Goal: Communication & Community: Ask a question

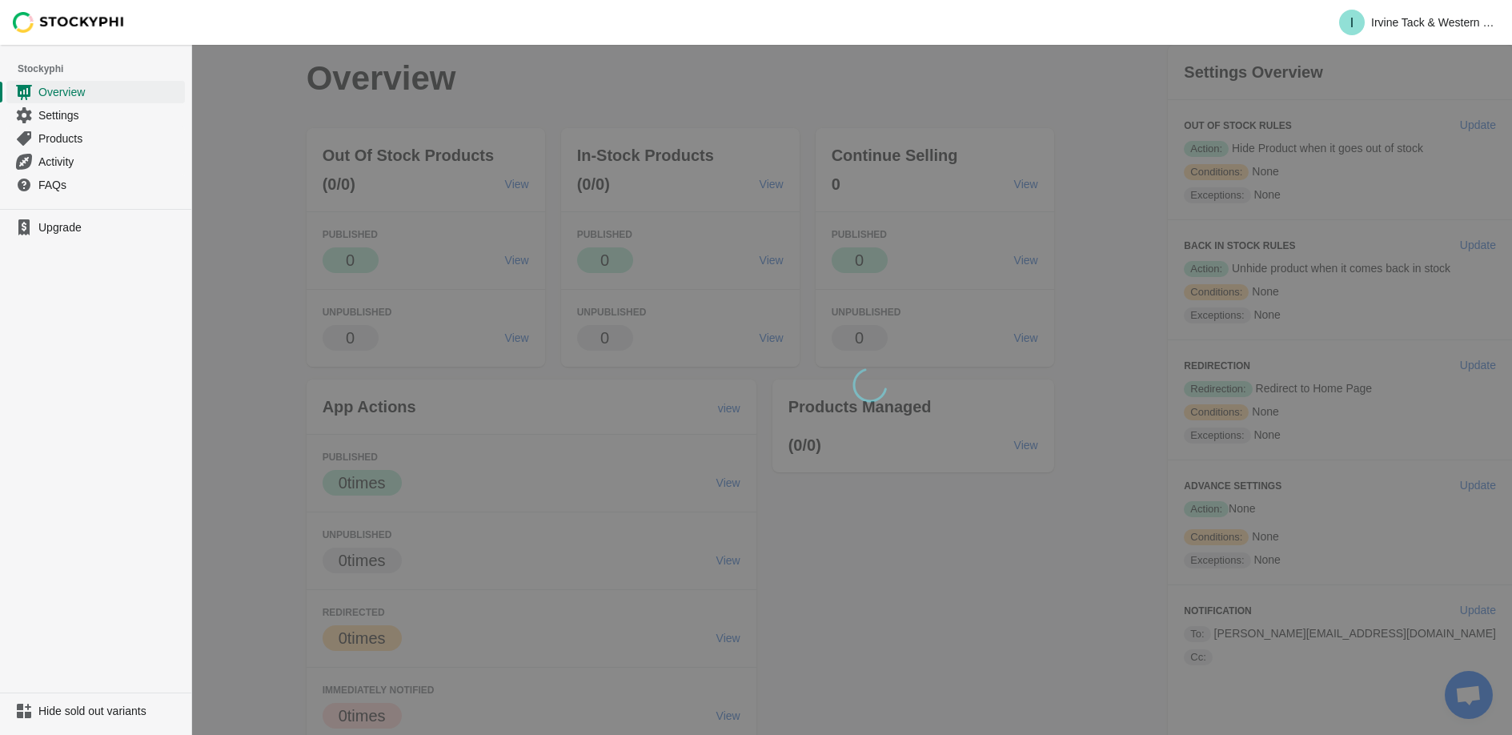
click at [666, 424] on div "wait, its loading..." at bounding box center [852, 394] width 1320 height 699
click at [36, 138] on link "Products" at bounding box center [95, 137] width 178 height 23
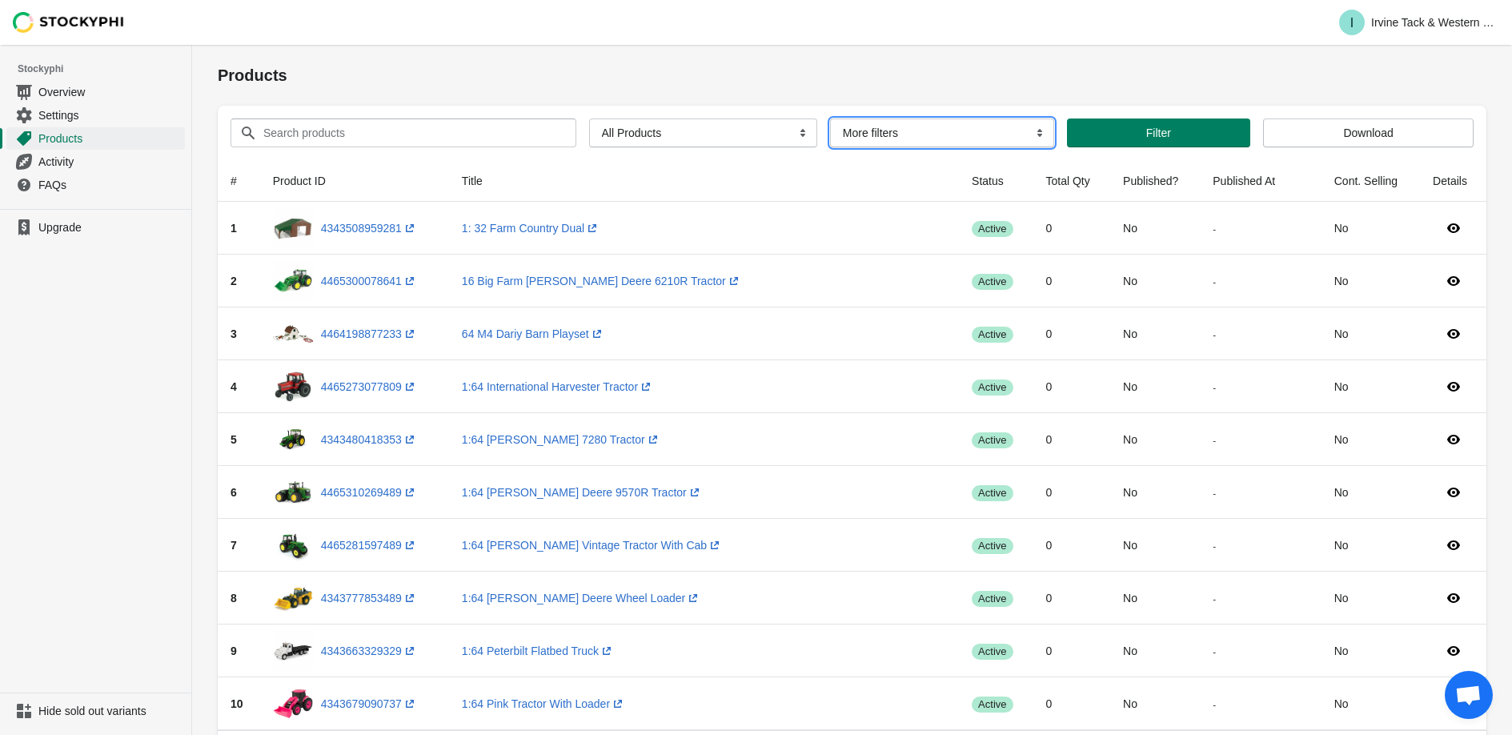
click at [919, 132] on select "More filters Delayed product hide" at bounding box center [942, 132] width 224 height 29
click at [830, 118] on select "More filters Delayed product hide" at bounding box center [942, 132] width 224 height 29
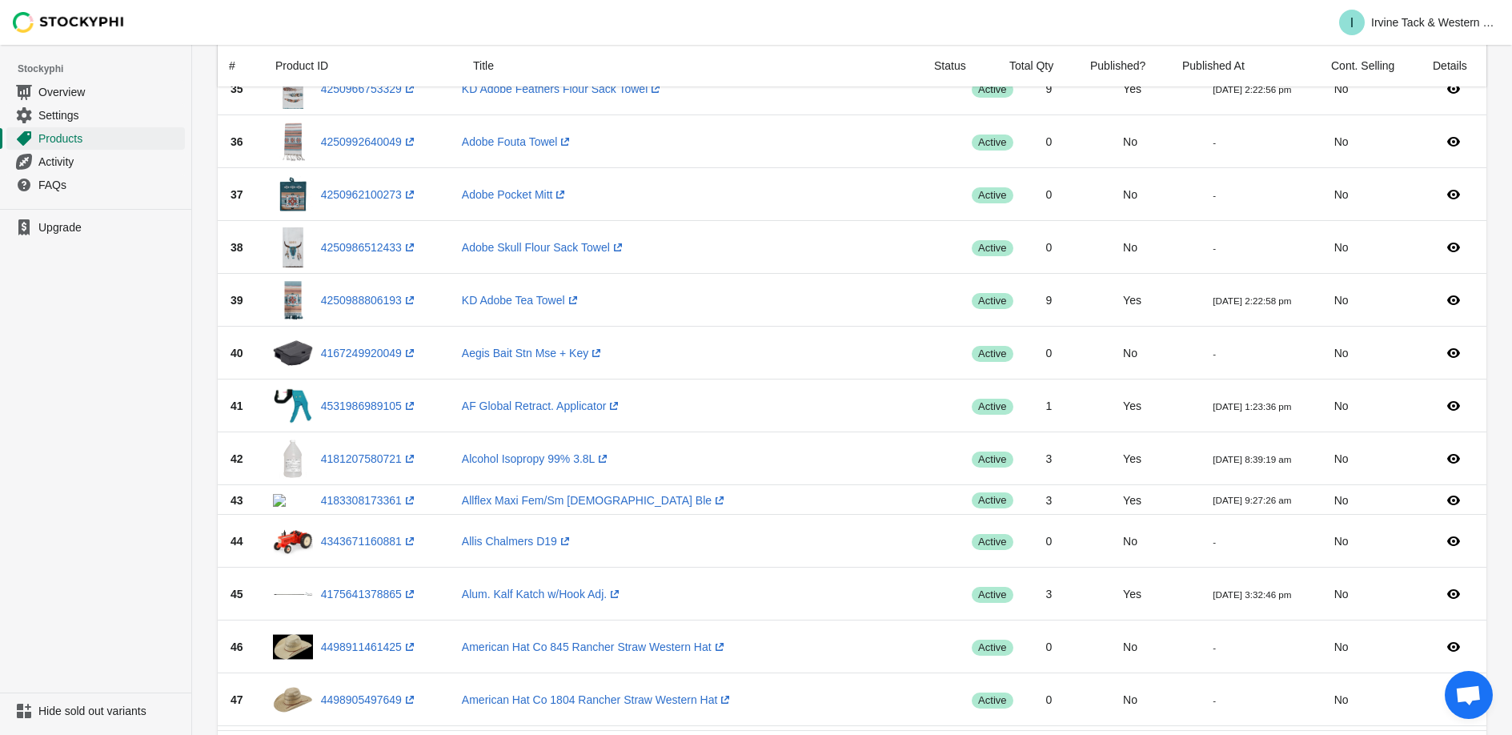
scroll to position [2202, 0]
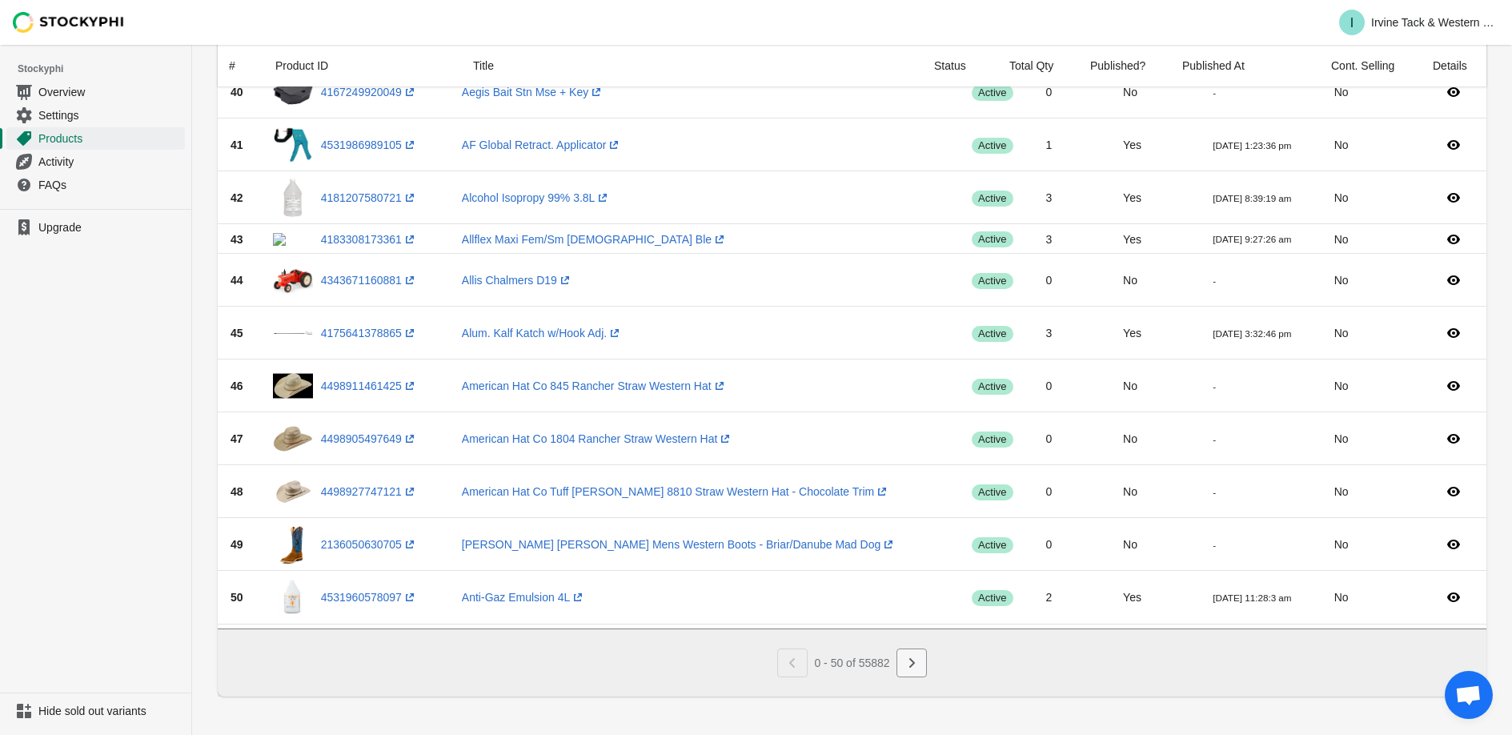
click at [914, 658] on icon "Next" at bounding box center [912, 663] width 16 height 16
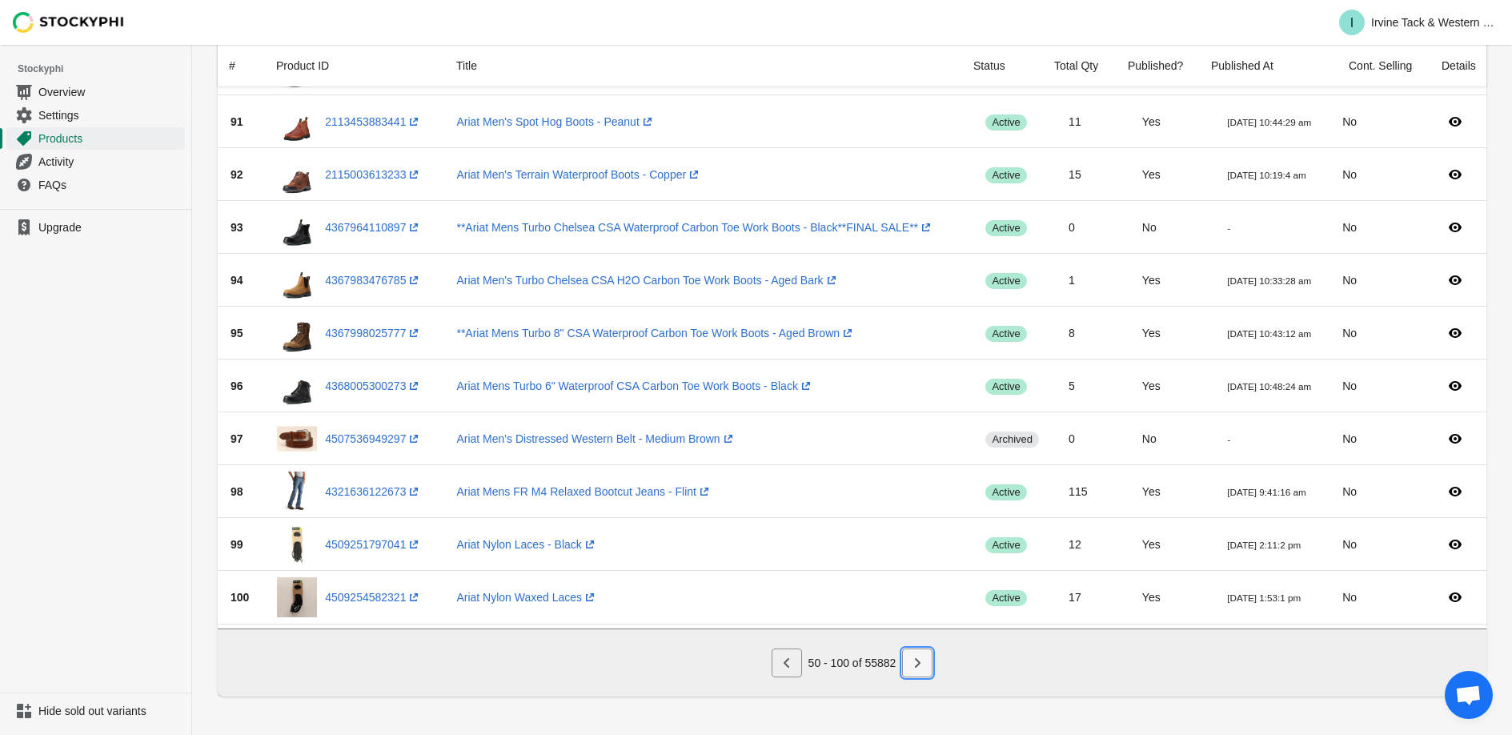
click at [916, 648] on button "Next" at bounding box center [917, 662] width 30 height 29
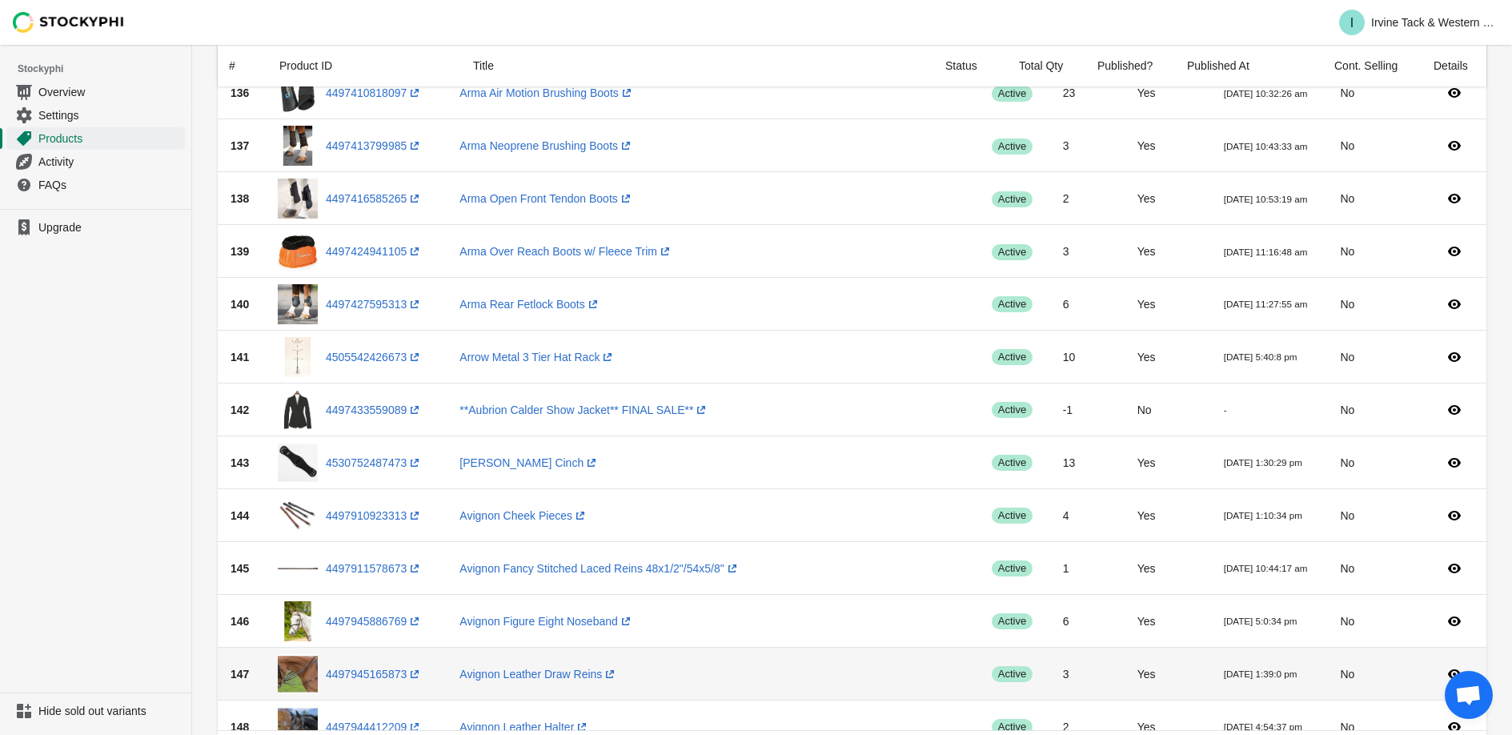
scroll to position [2226, 0]
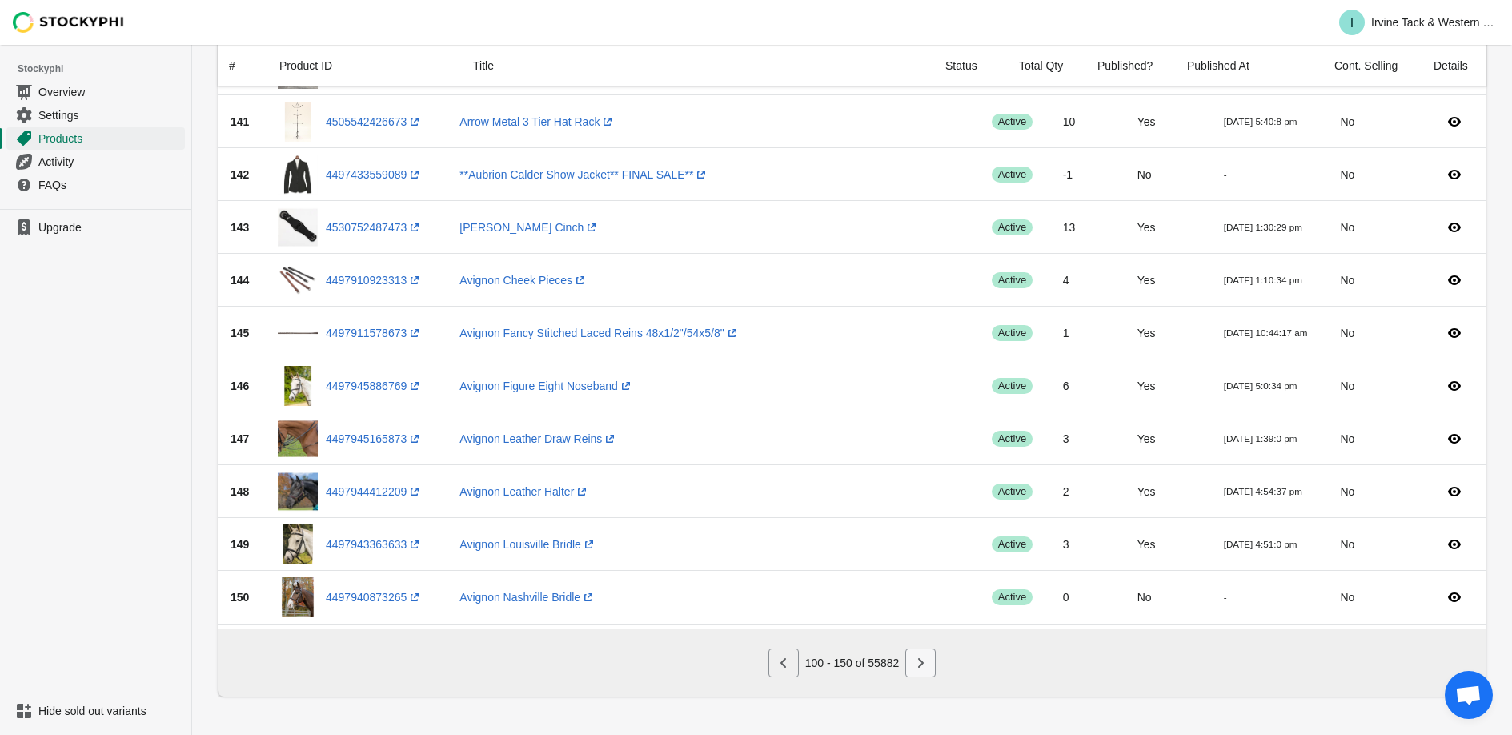
click at [934, 669] on button "Next" at bounding box center [920, 662] width 30 height 29
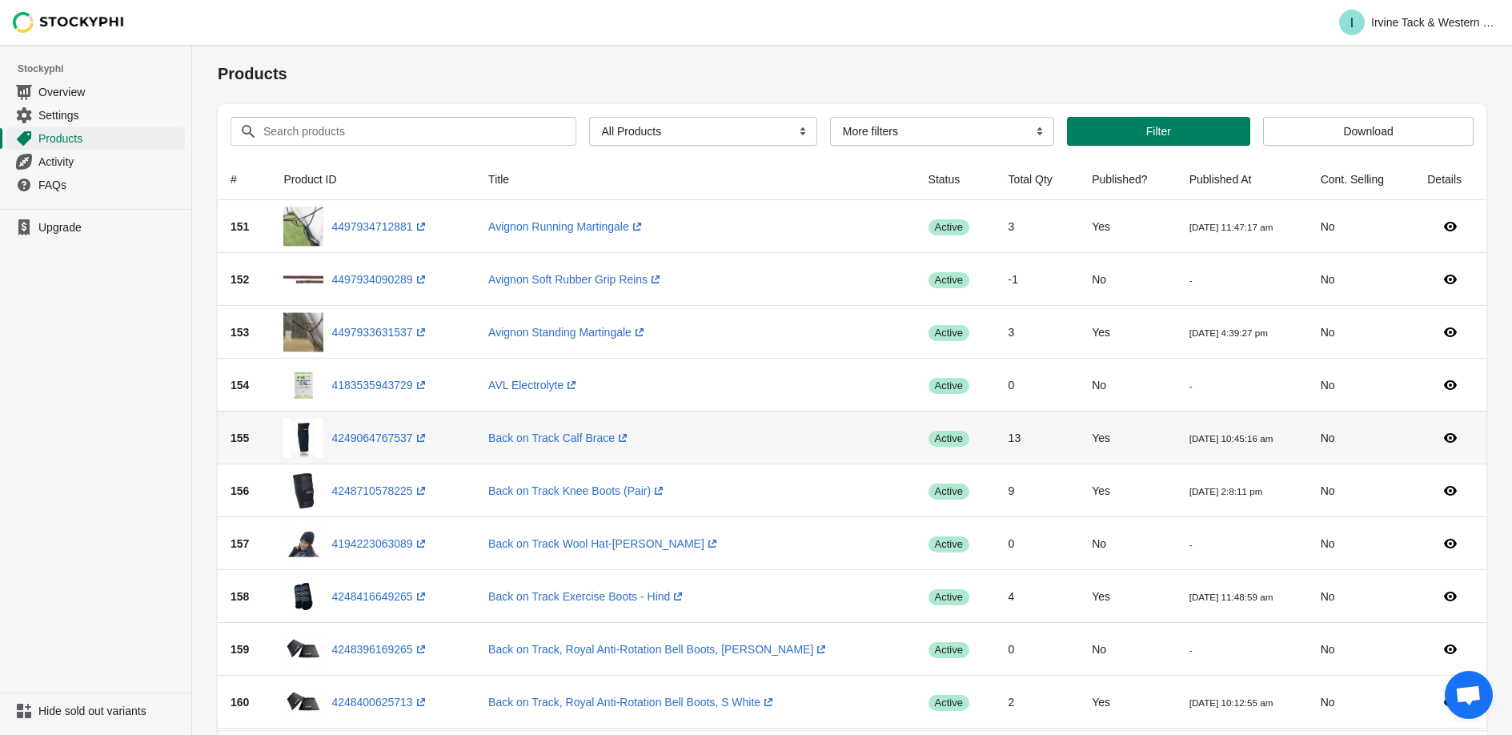
scroll to position [0, 0]
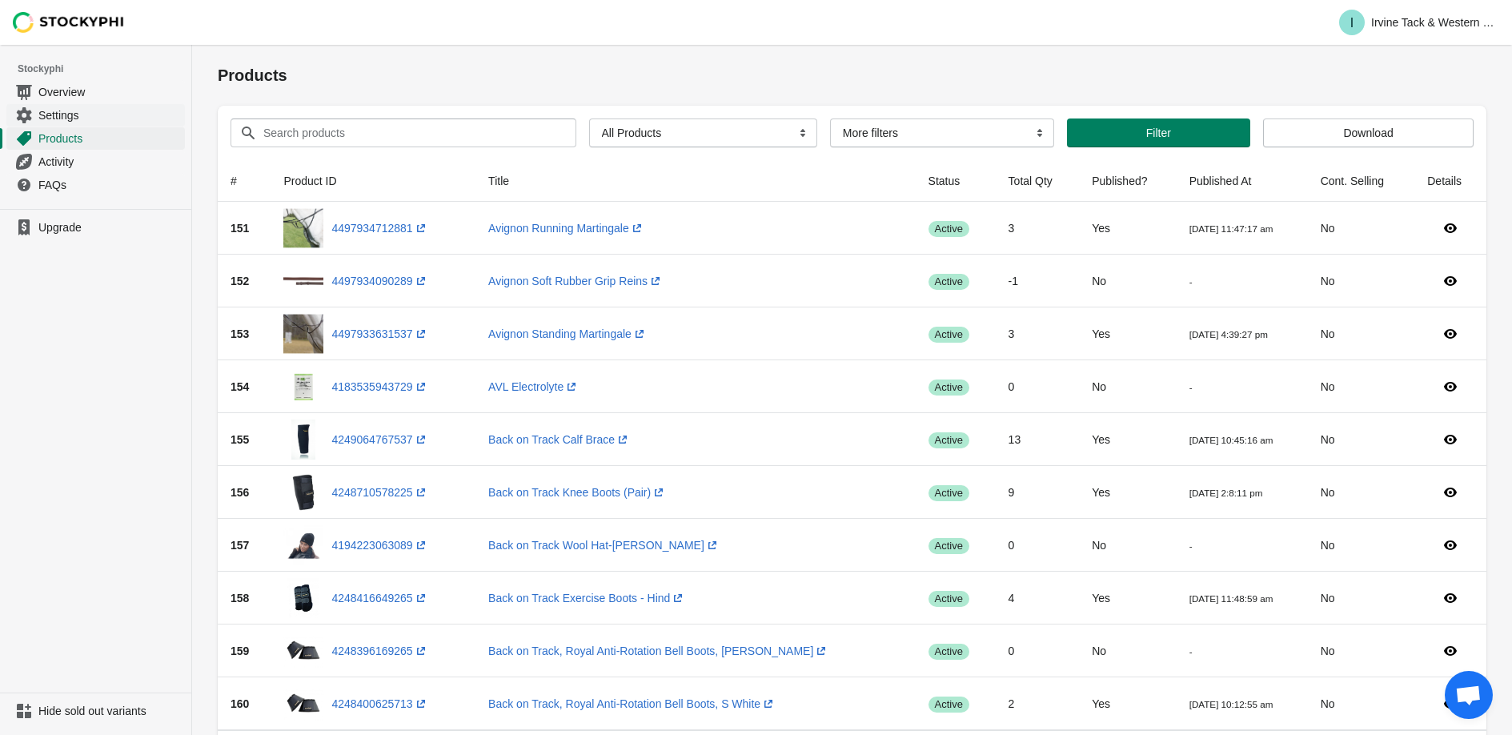
click at [70, 113] on span "Settings" at bounding box center [109, 115] width 143 height 16
click at [50, 114] on span "Settings" at bounding box center [109, 115] width 143 height 16
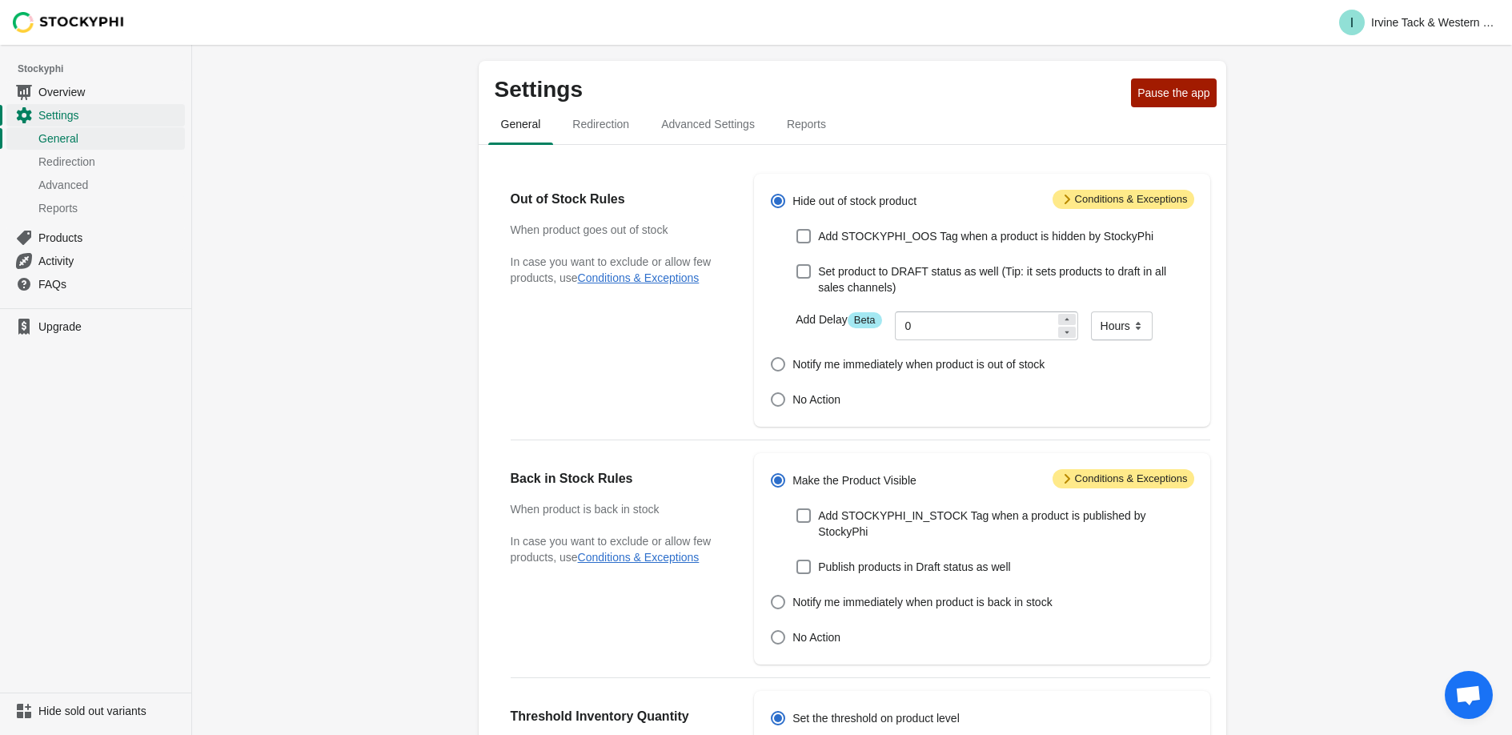
click at [1065, 199] on icon at bounding box center [1067, 199] width 16 height 16
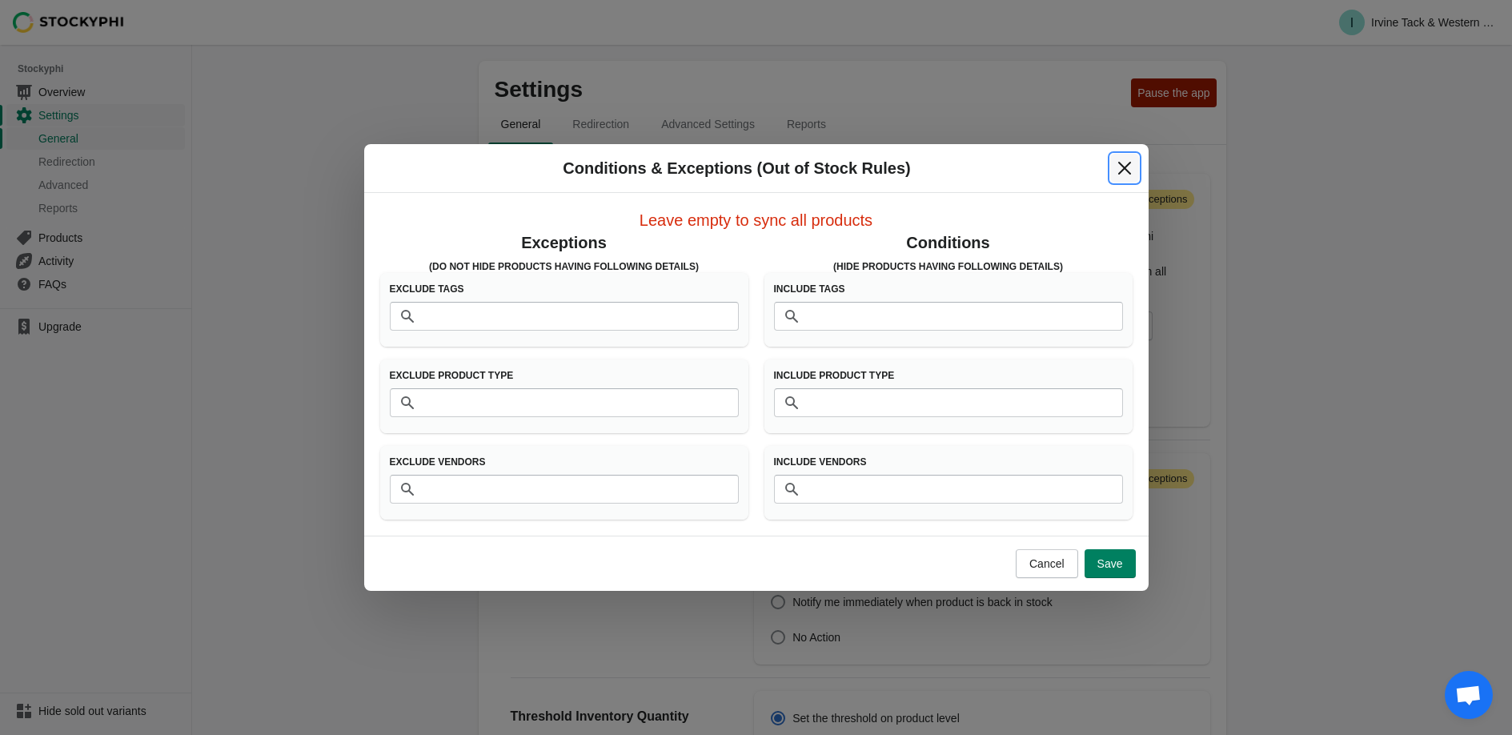
click at [1131, 164] on icon "Close" at bounding box center [1124, 168] width 16 height 16
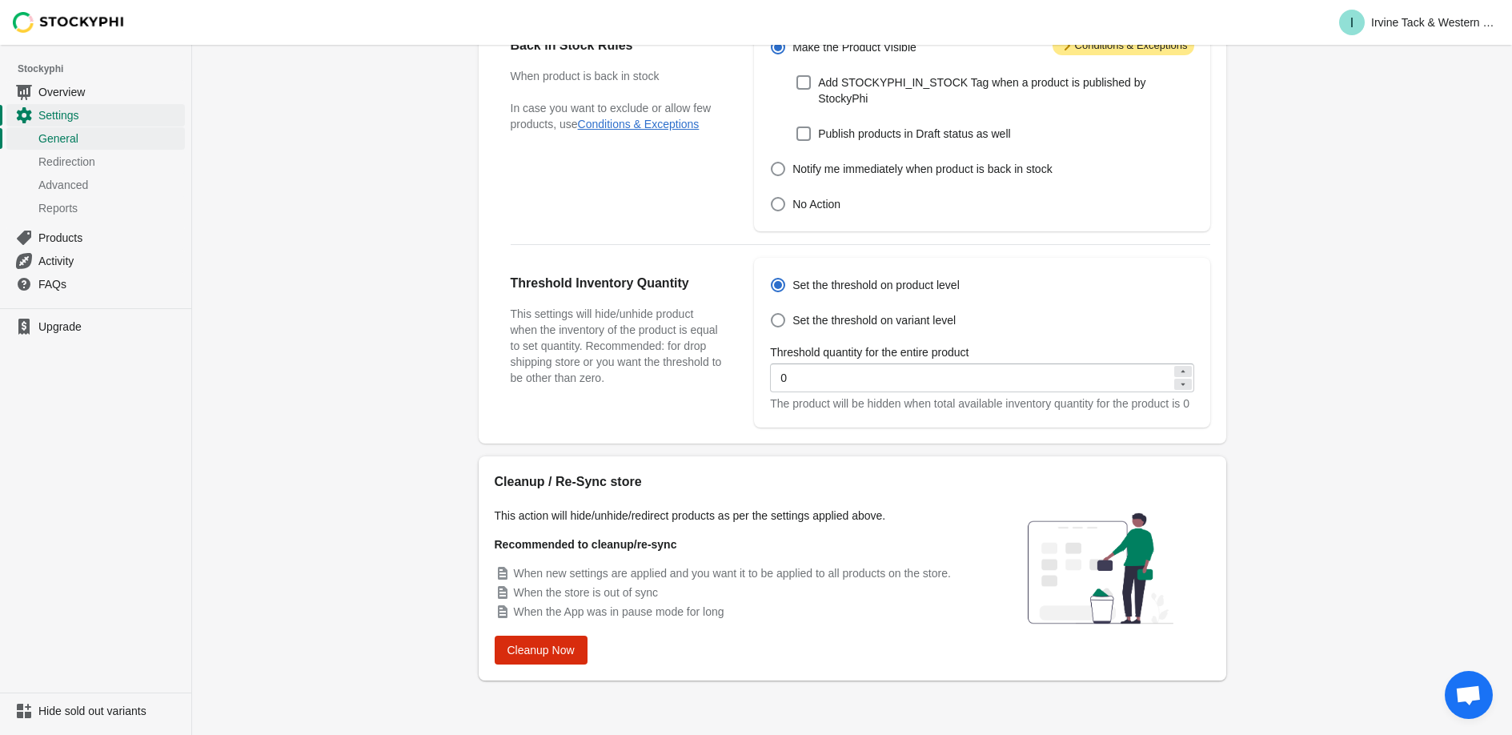
scroll to position [449, 0]
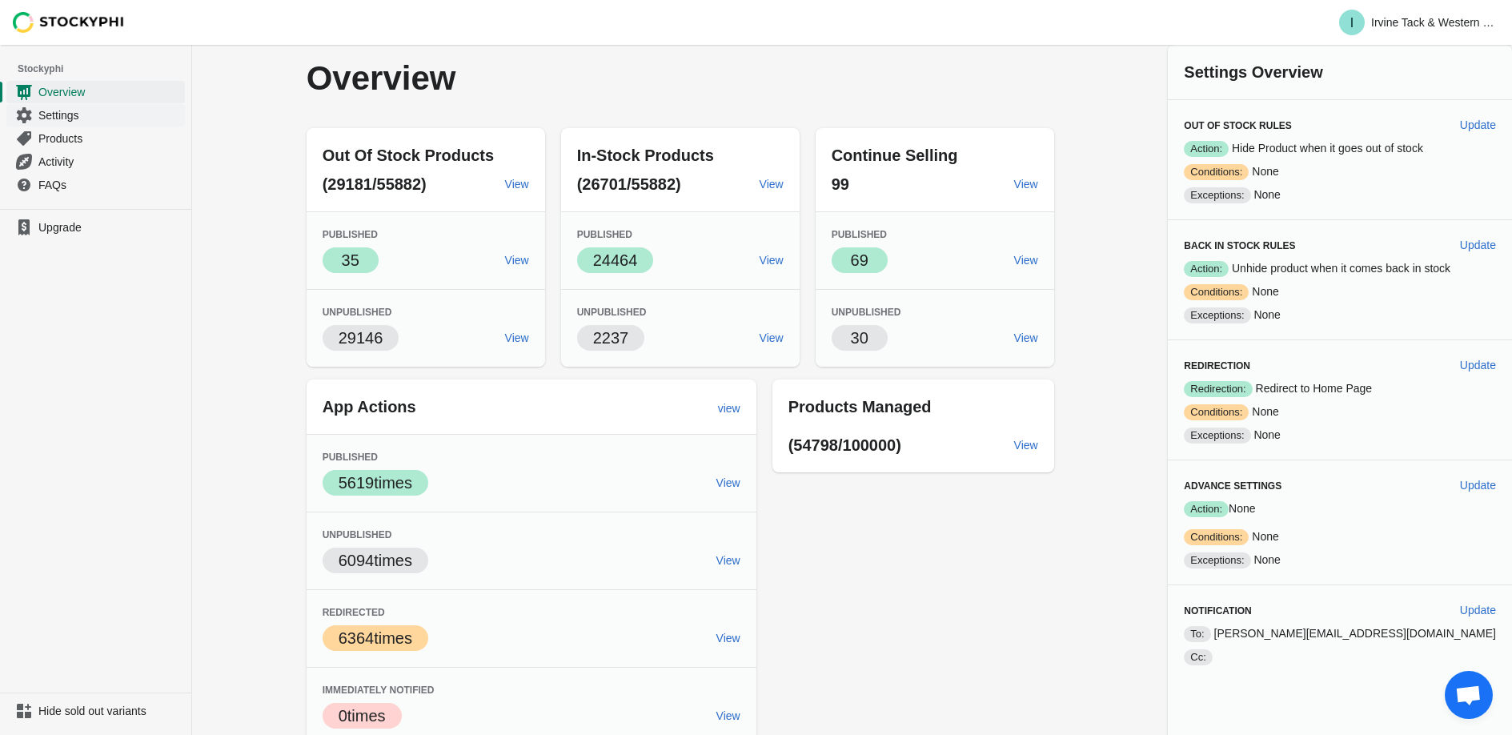
click at [75, 113] on span "Settings" at bounding box center [109, 115] width 143 height 16
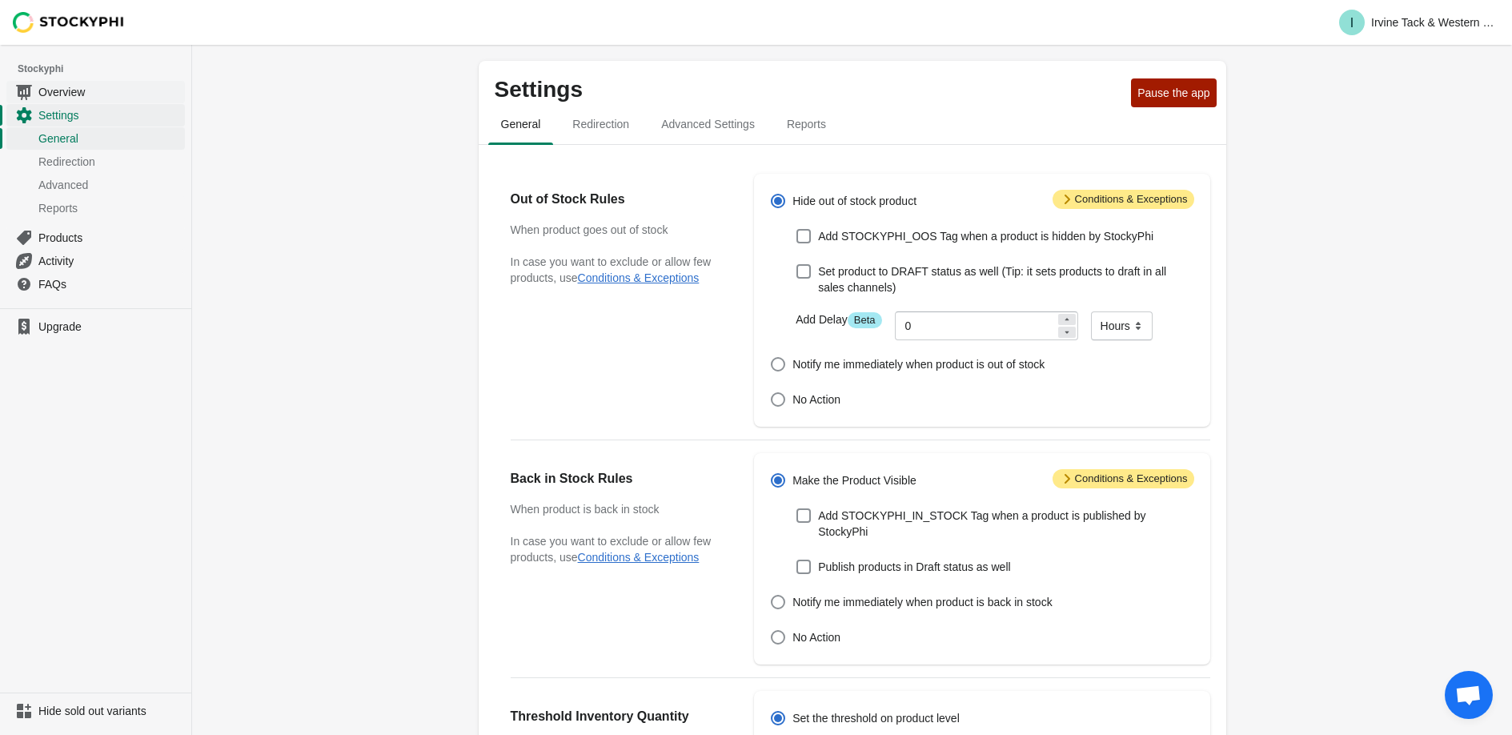
click at [62, 90] on span "Overview" at bounding box center [109, 92] width 143 height 16
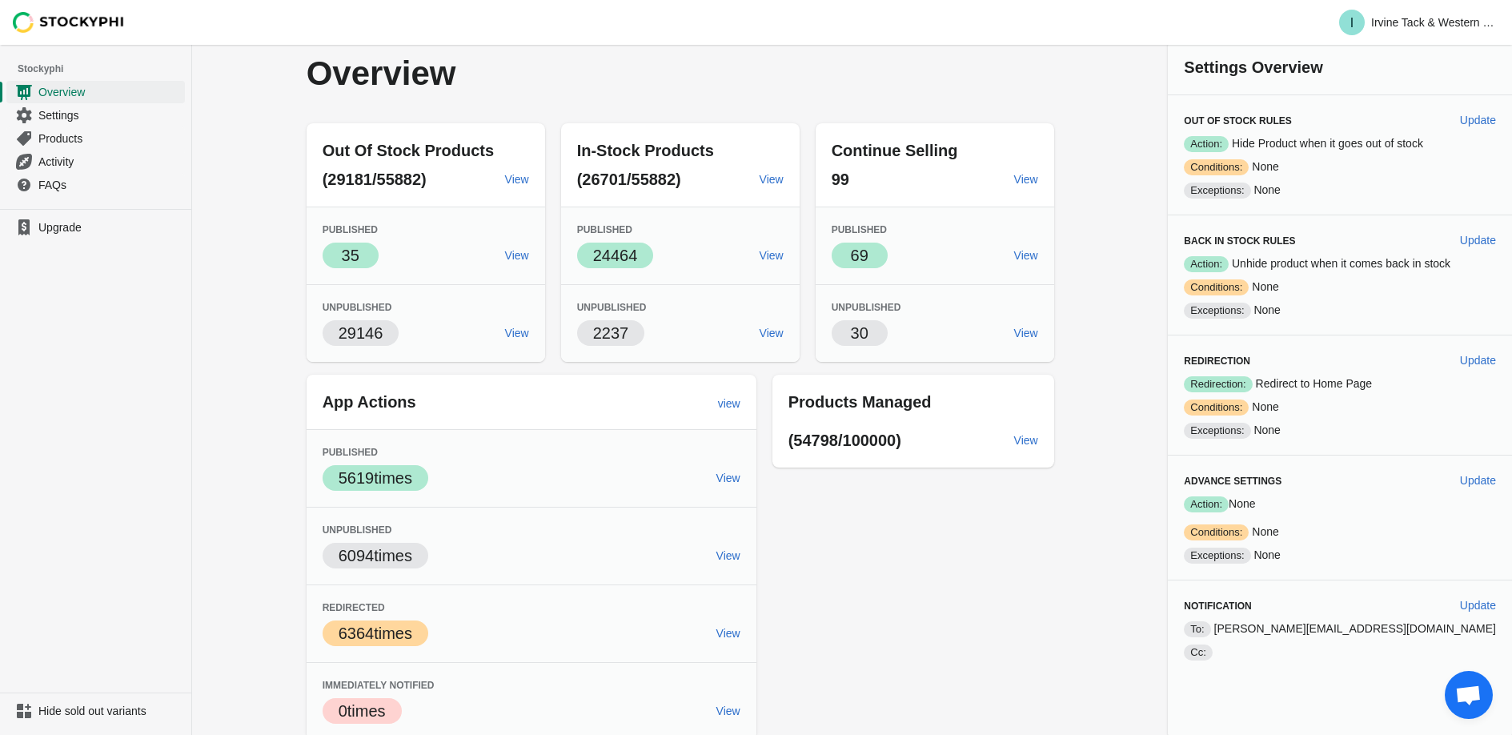
scroll to position [10, 0]
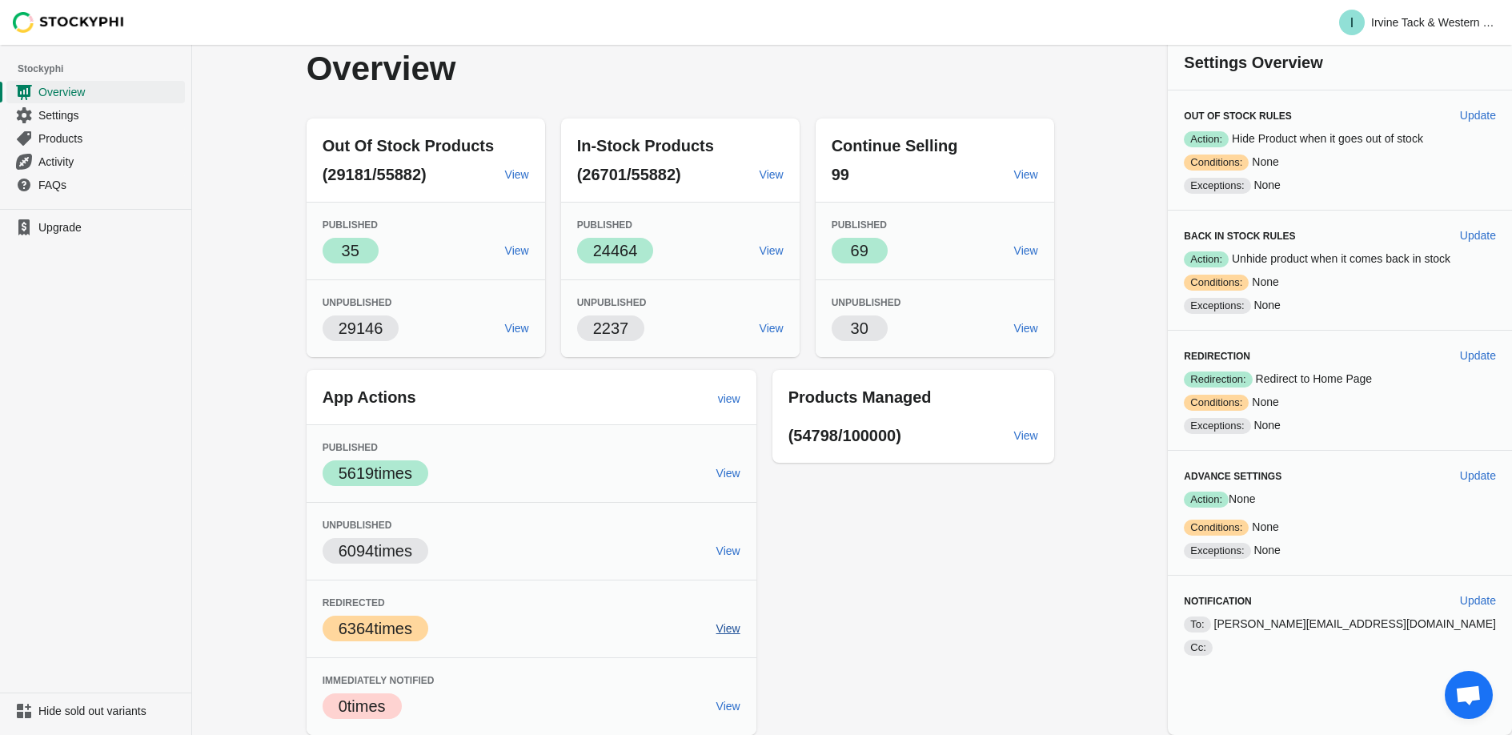
click at [740, 627] on span "View" at bounding box center [728, 628] width 24 height 13
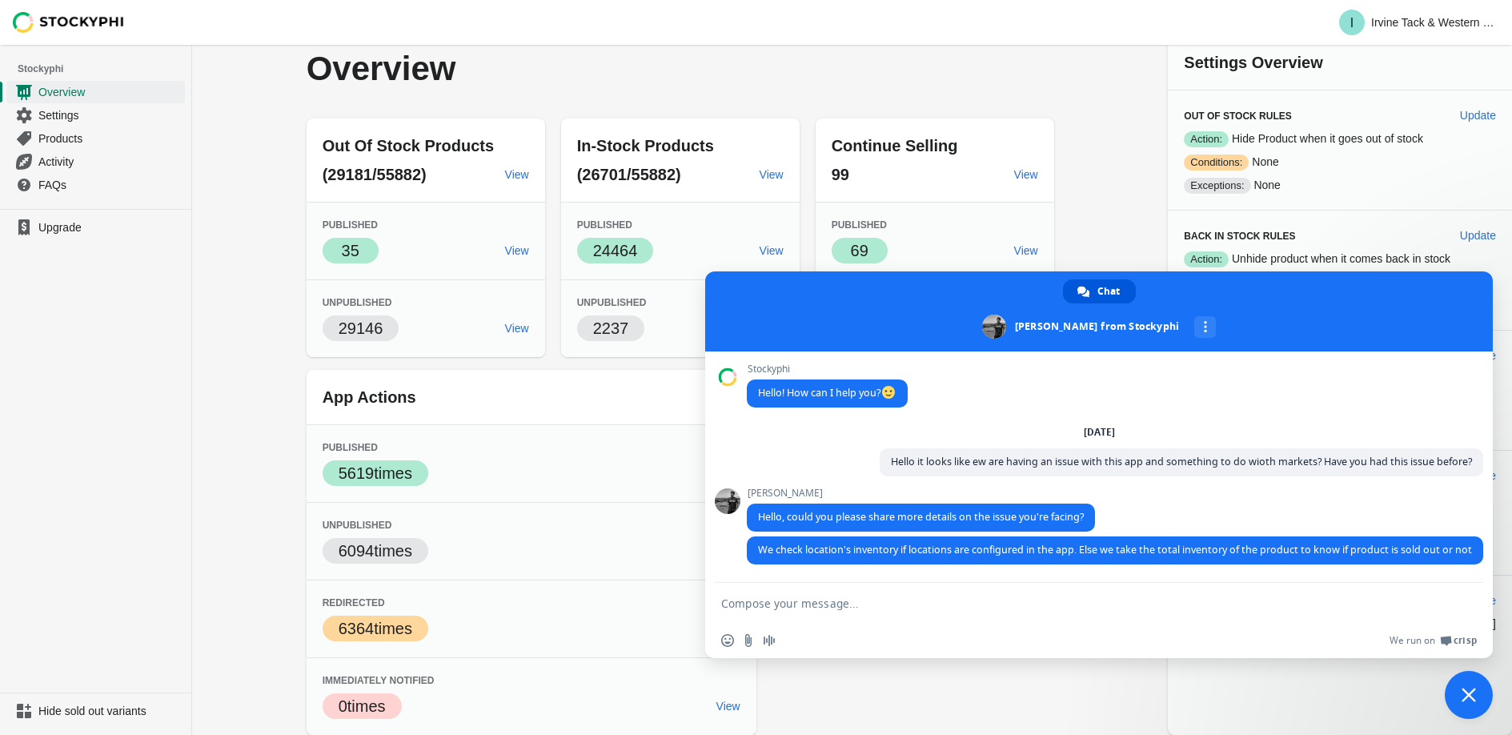
type textarea "see, I am not too sure what might have happened but it seems like on Sep 2 "Sto…"
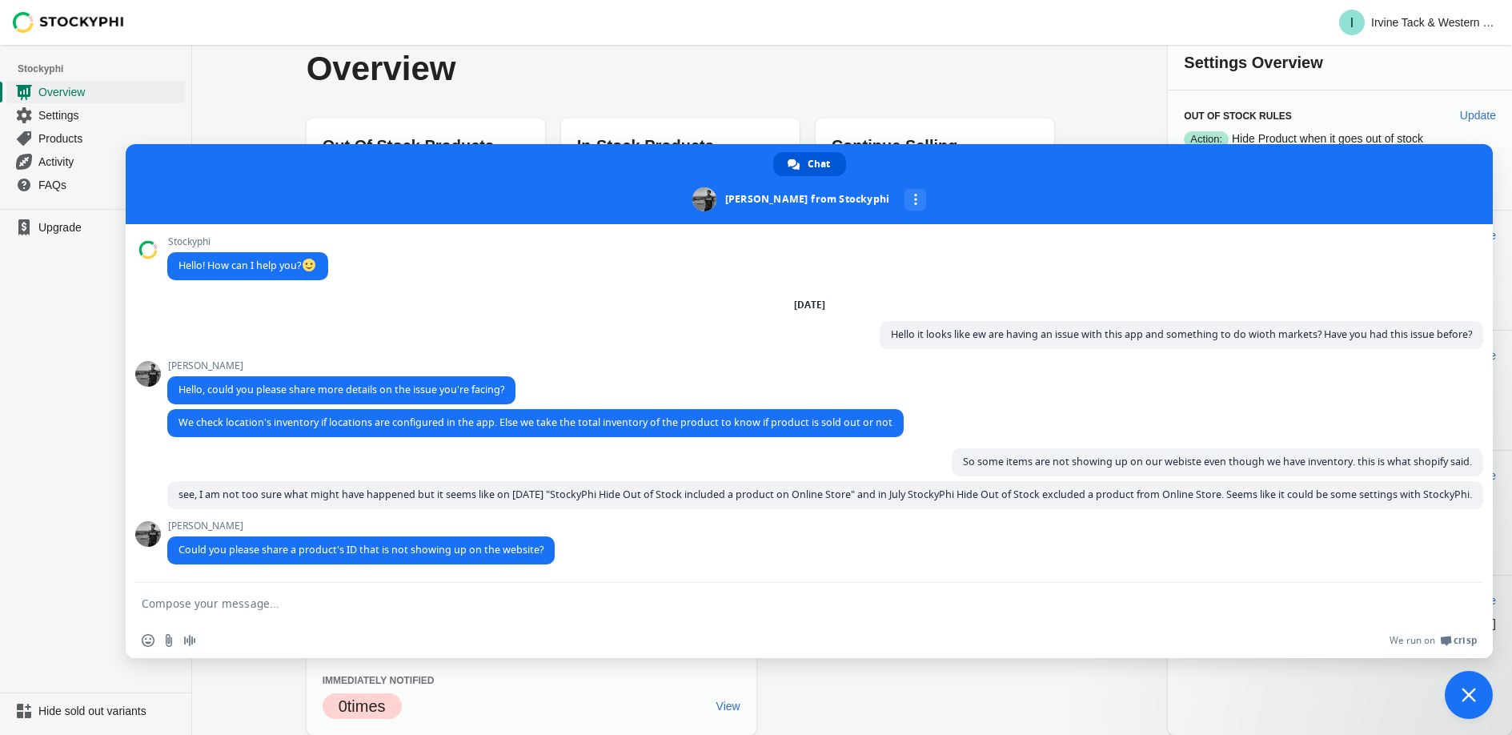
type textarea "BC535TAS"
type textarea "this is one example of having"
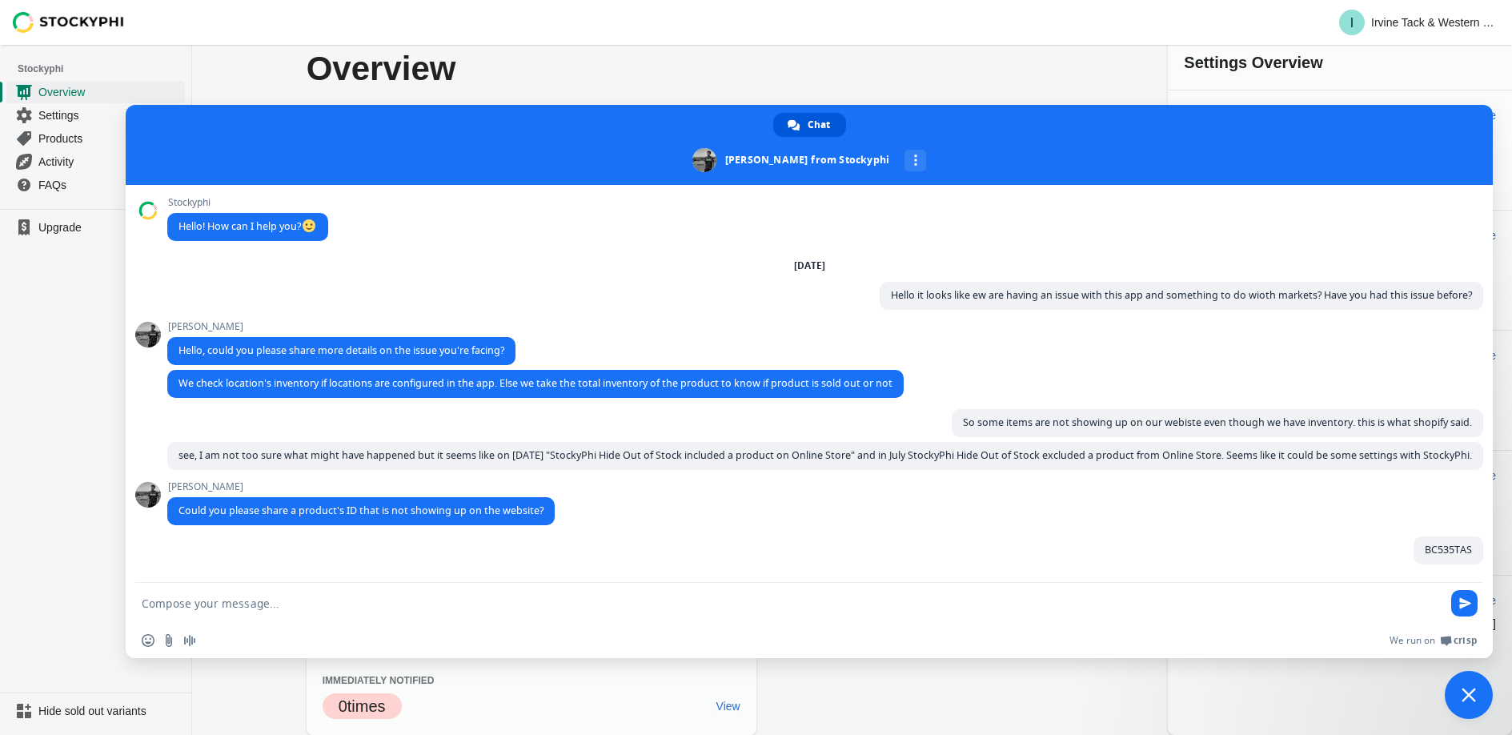
type textarea "BW4HD07198"
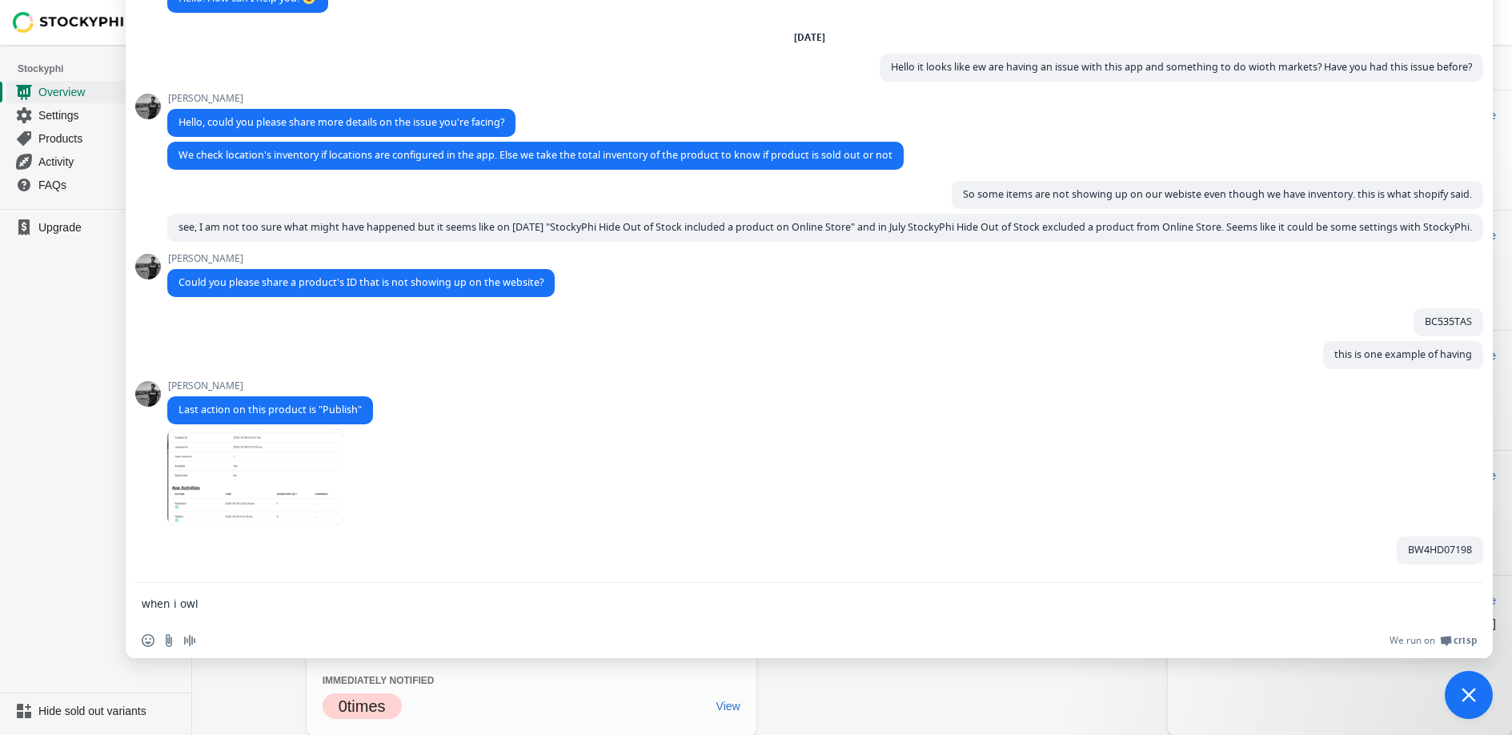
type textarea "When i wook for it on our website its not there and there is no market"
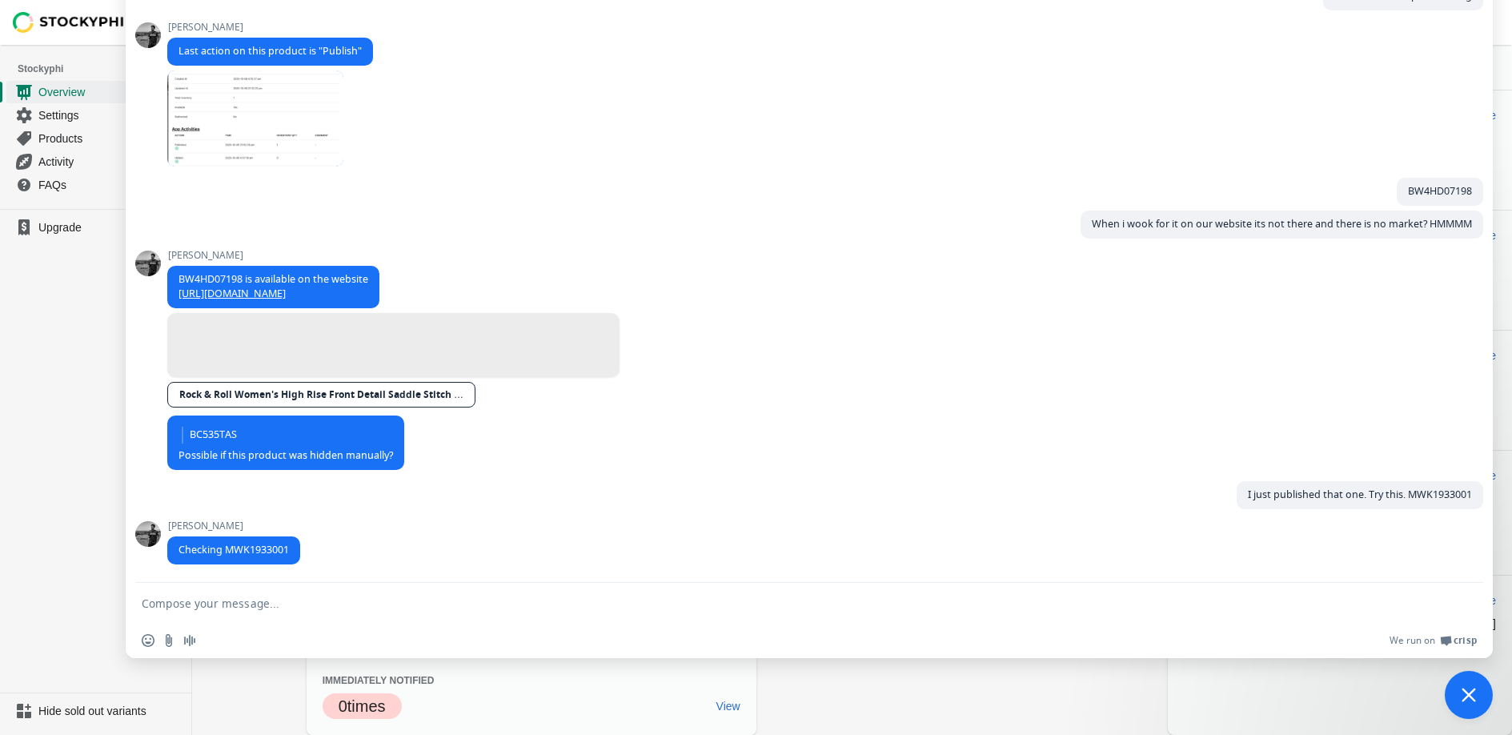
type textarea "See there are no markets on the back end"
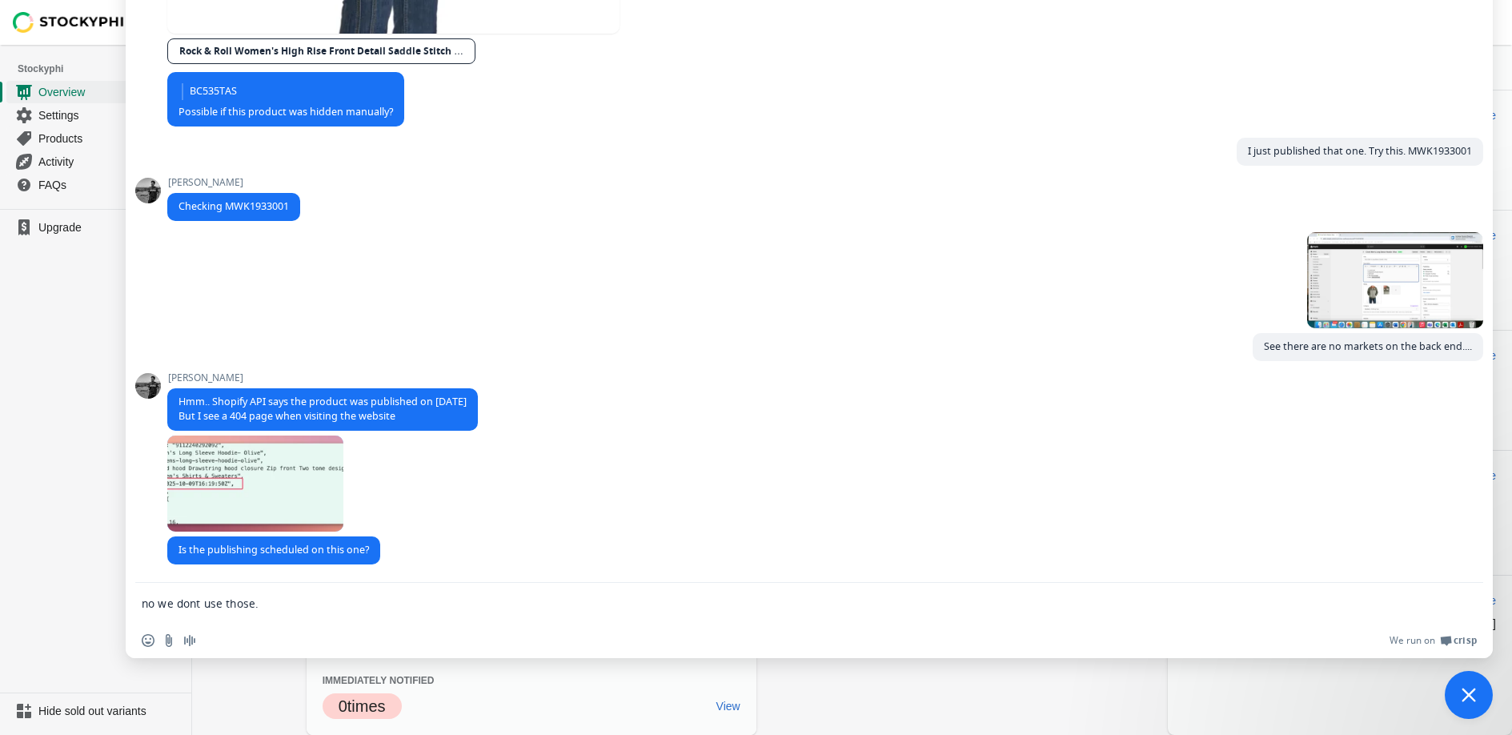
type textarea "no we dont use those. from what i undersatnd it is just no market"
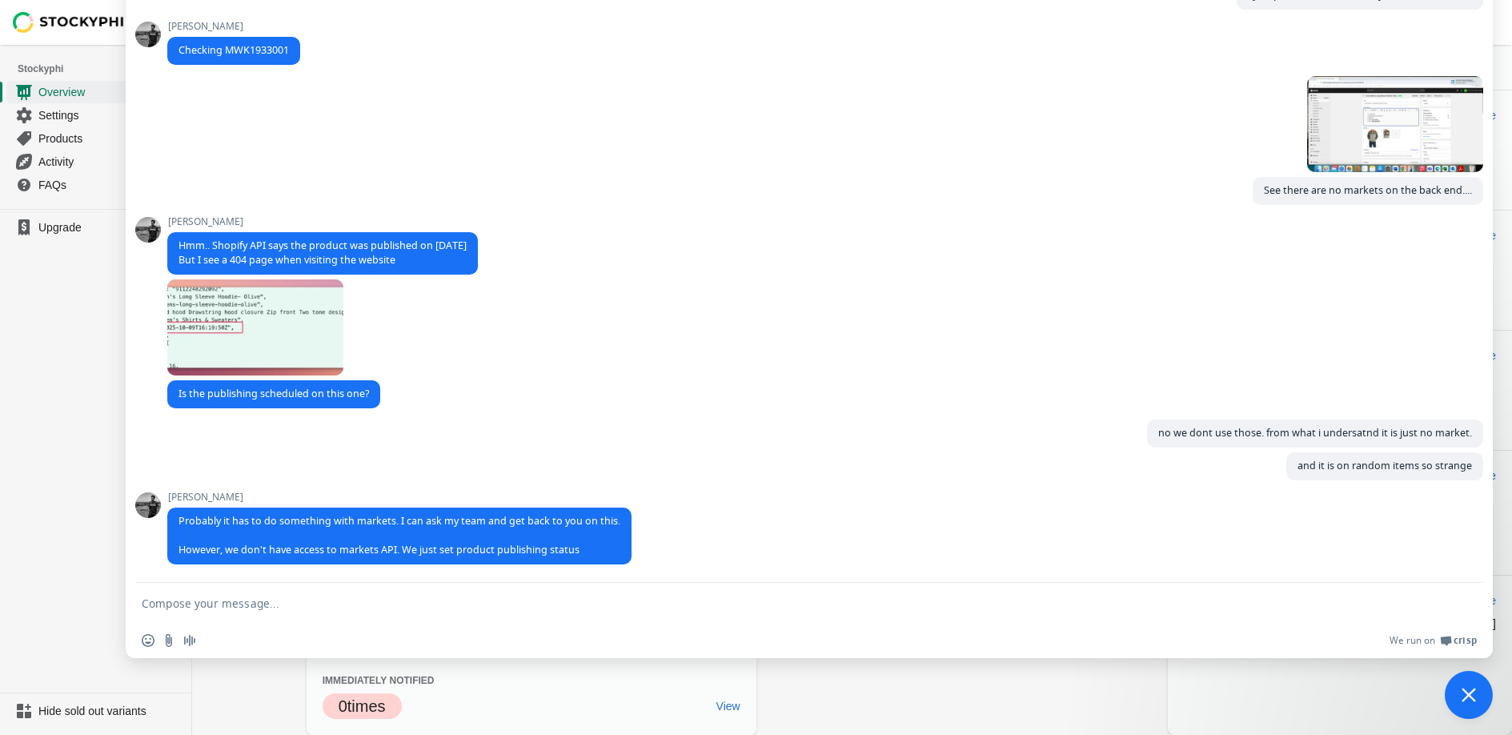
type textarea "Ok i thought i would reach out just because shopify said"
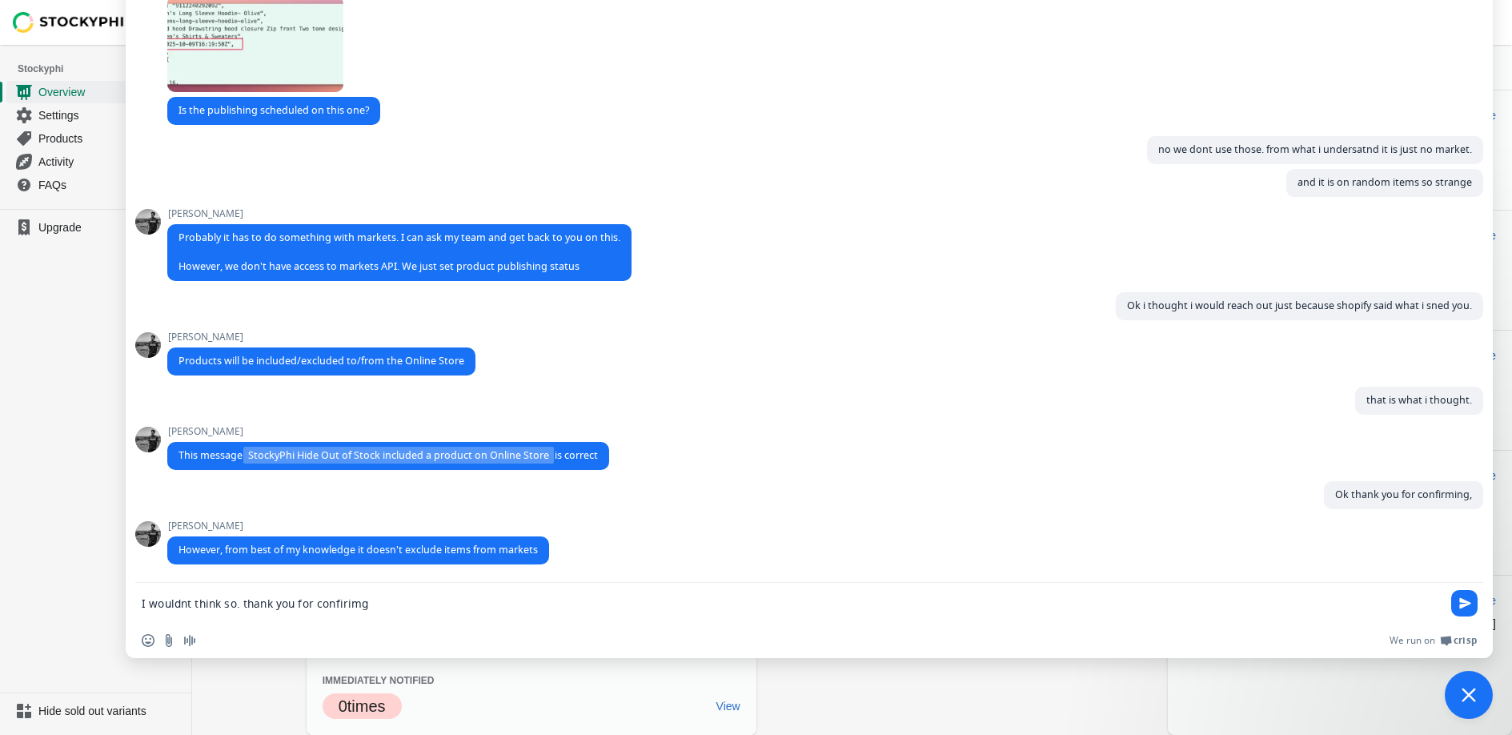
type textarea "I wouldnt think so. thank you for confir"
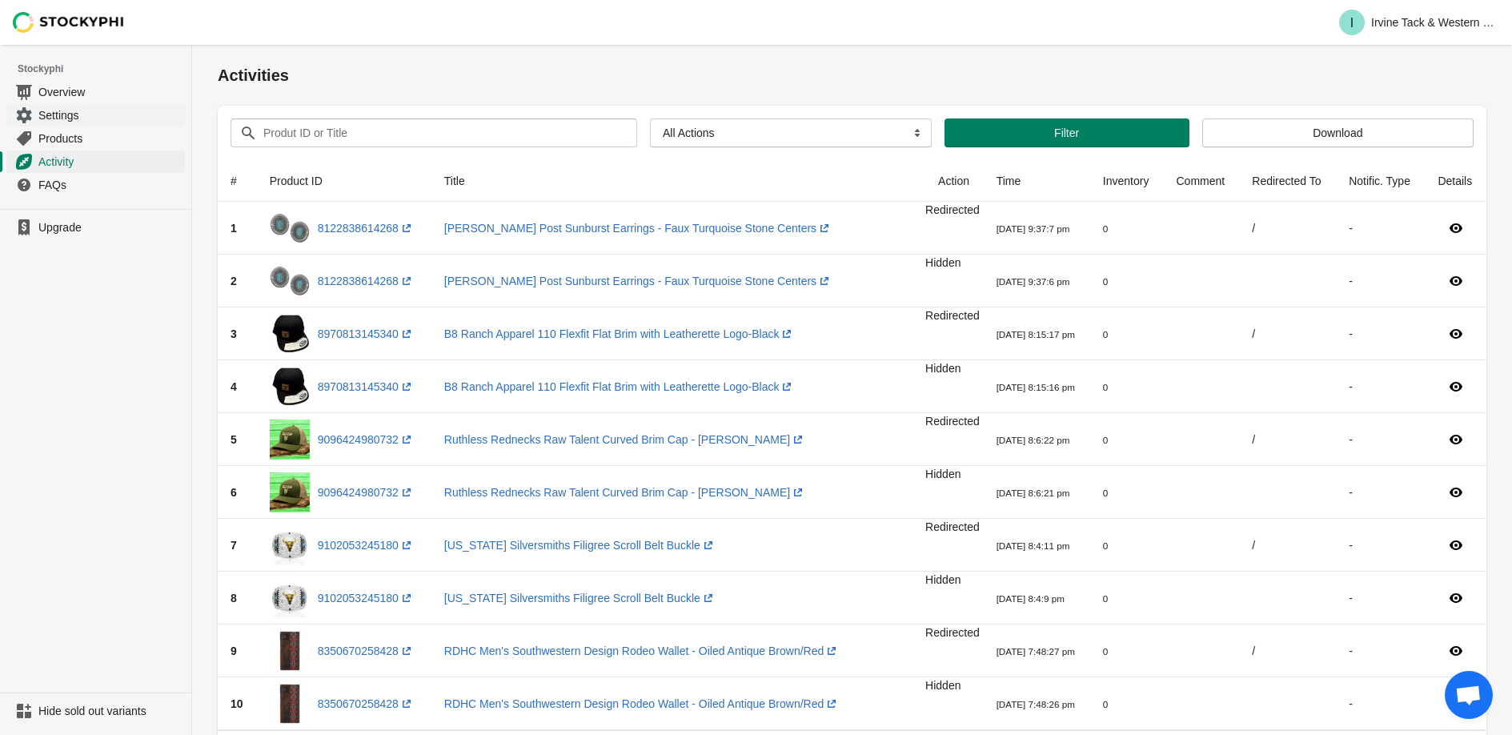
click at [60, 118] on span "Settings" at bounding box center [109, 115] width 143 height 16
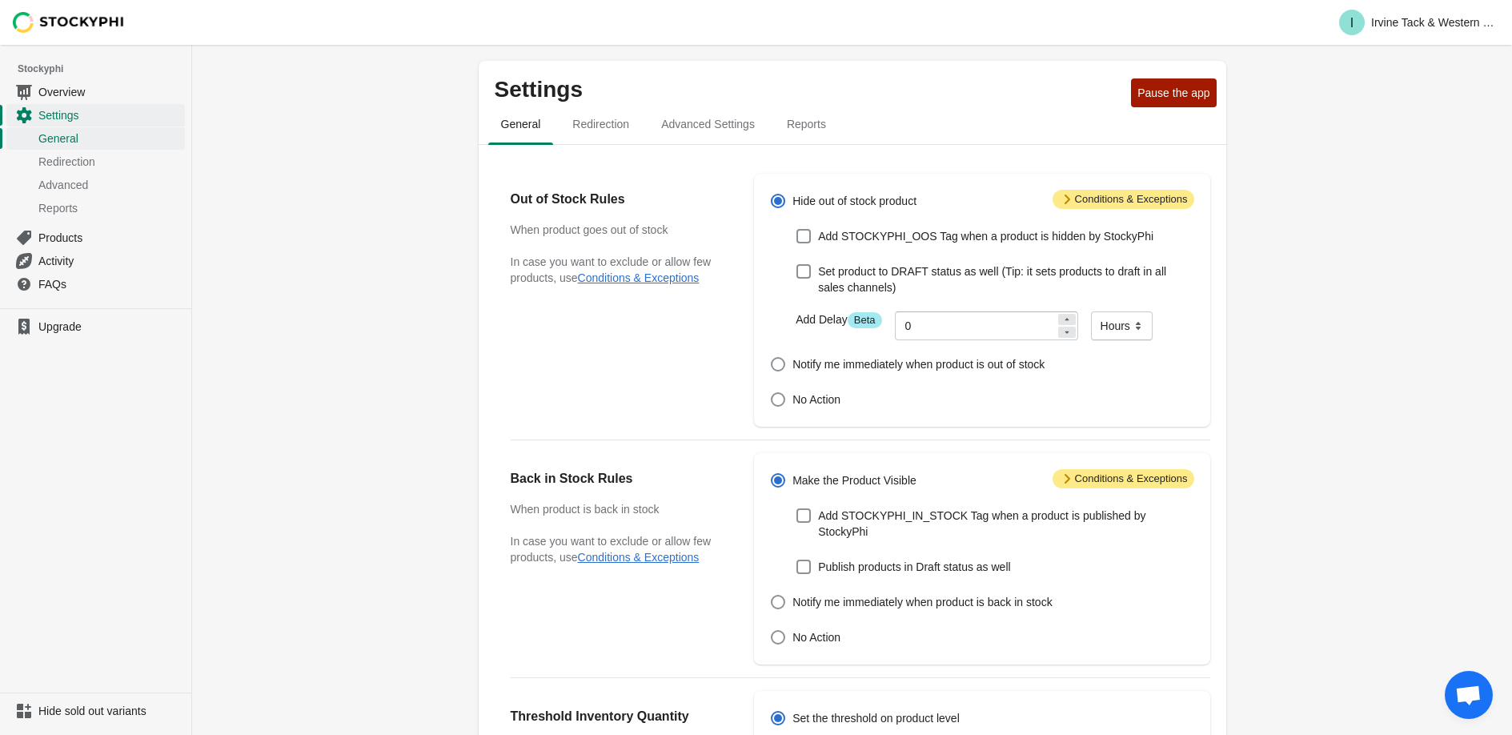
click at [1466, 686] on span "Open chat" at bounding box center [1468, 696] width 26 height 22
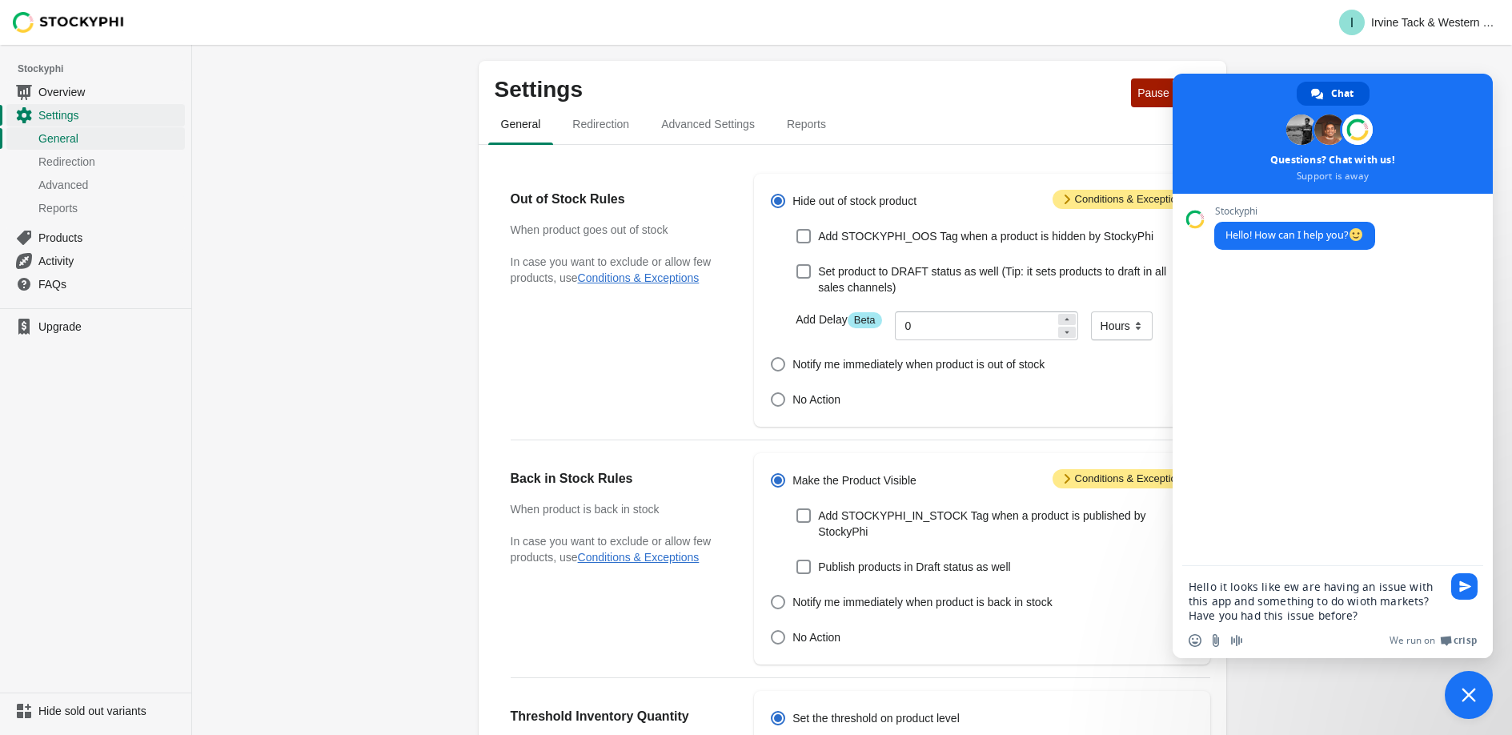
type textarea "Hello it looks like ew are having an issue with this app and something to do wi…"
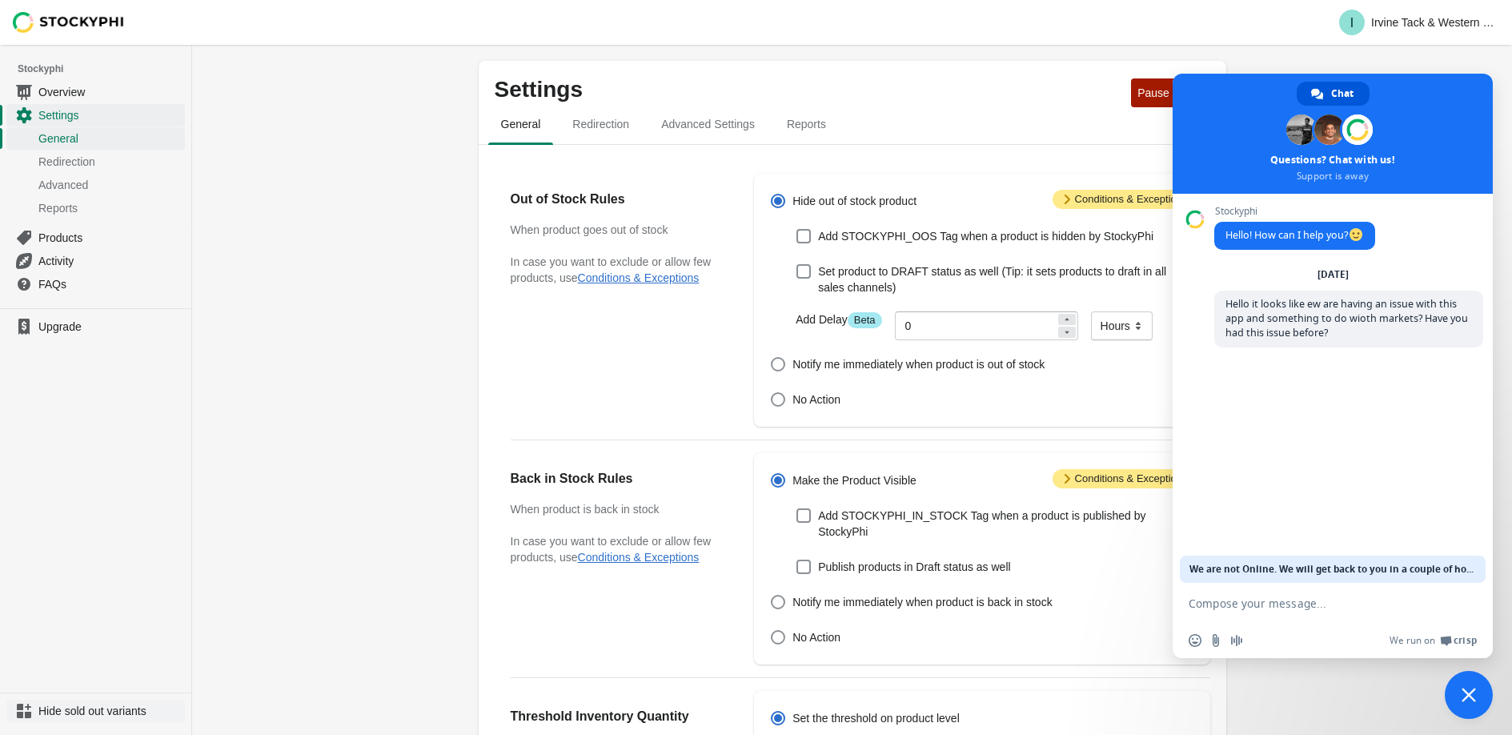
click at [46, 711] on span "Hide sold out variants" at bounding box center [109, 711] width 143 height 16
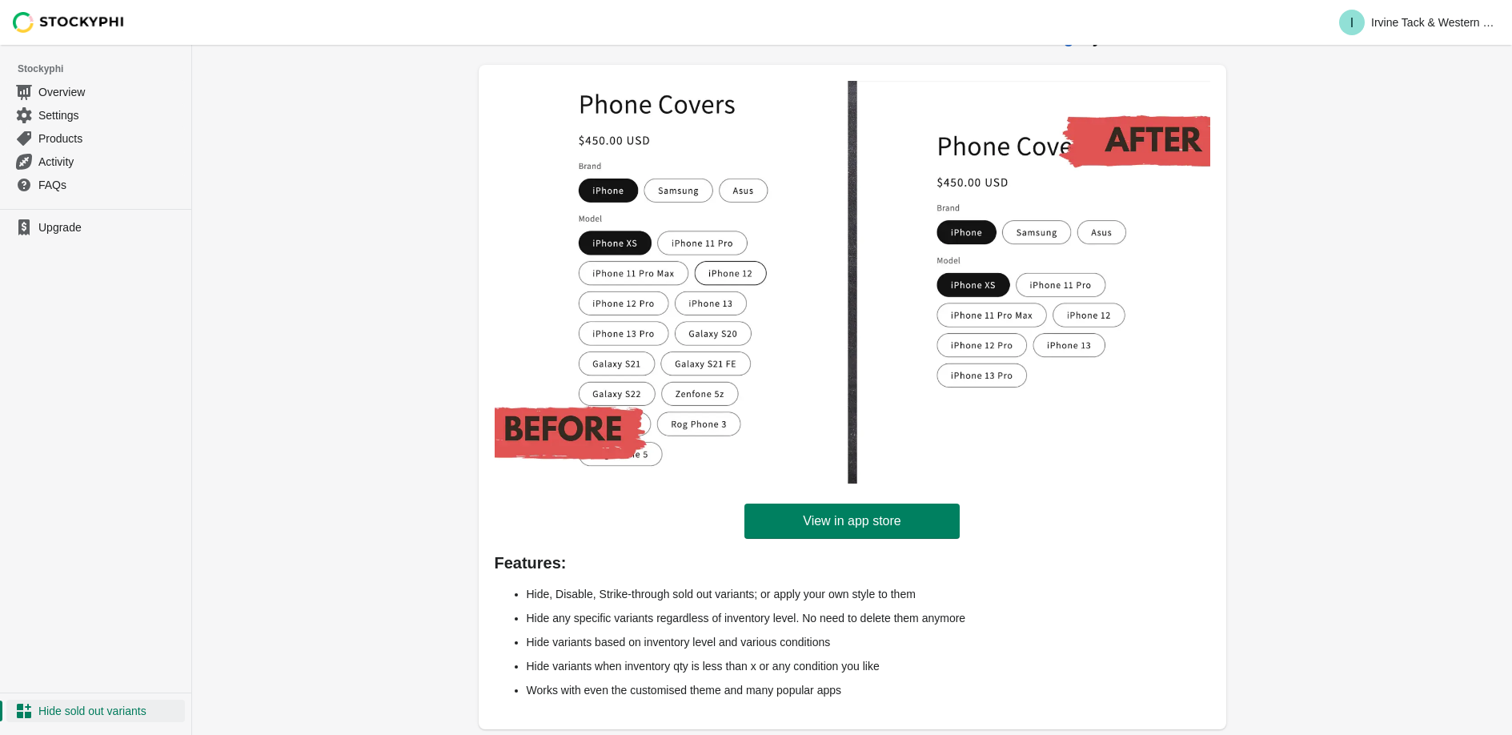
scroll to position [83, 0]
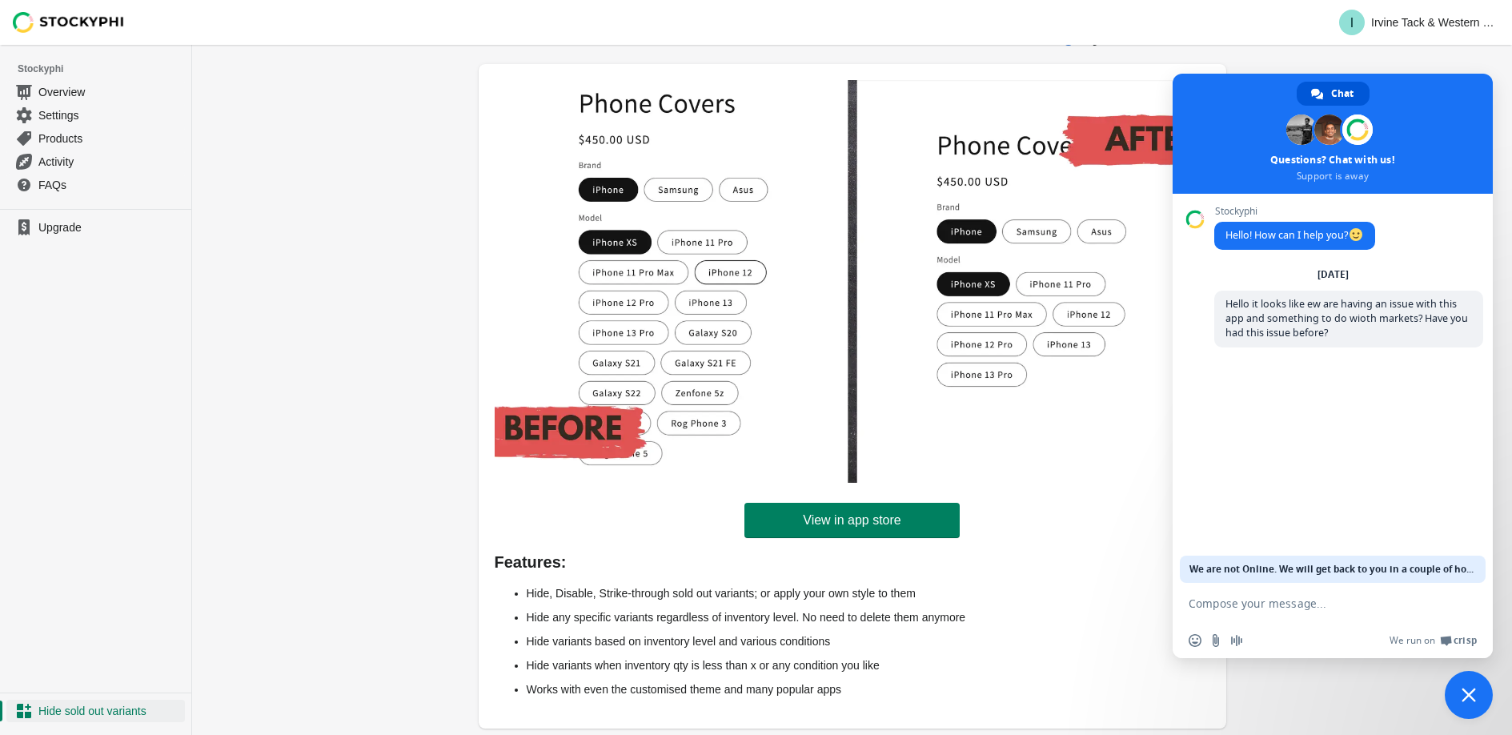
click at [269, 135] on div "Want to hide/disable/cross-out Unavailable or Sold Variants? Install Camouflage…" at bounding box center [852, 380] width 1320 height 709
click at [65, 86] on span "Overview" at bounding box center [109, 92] width 143 height 16
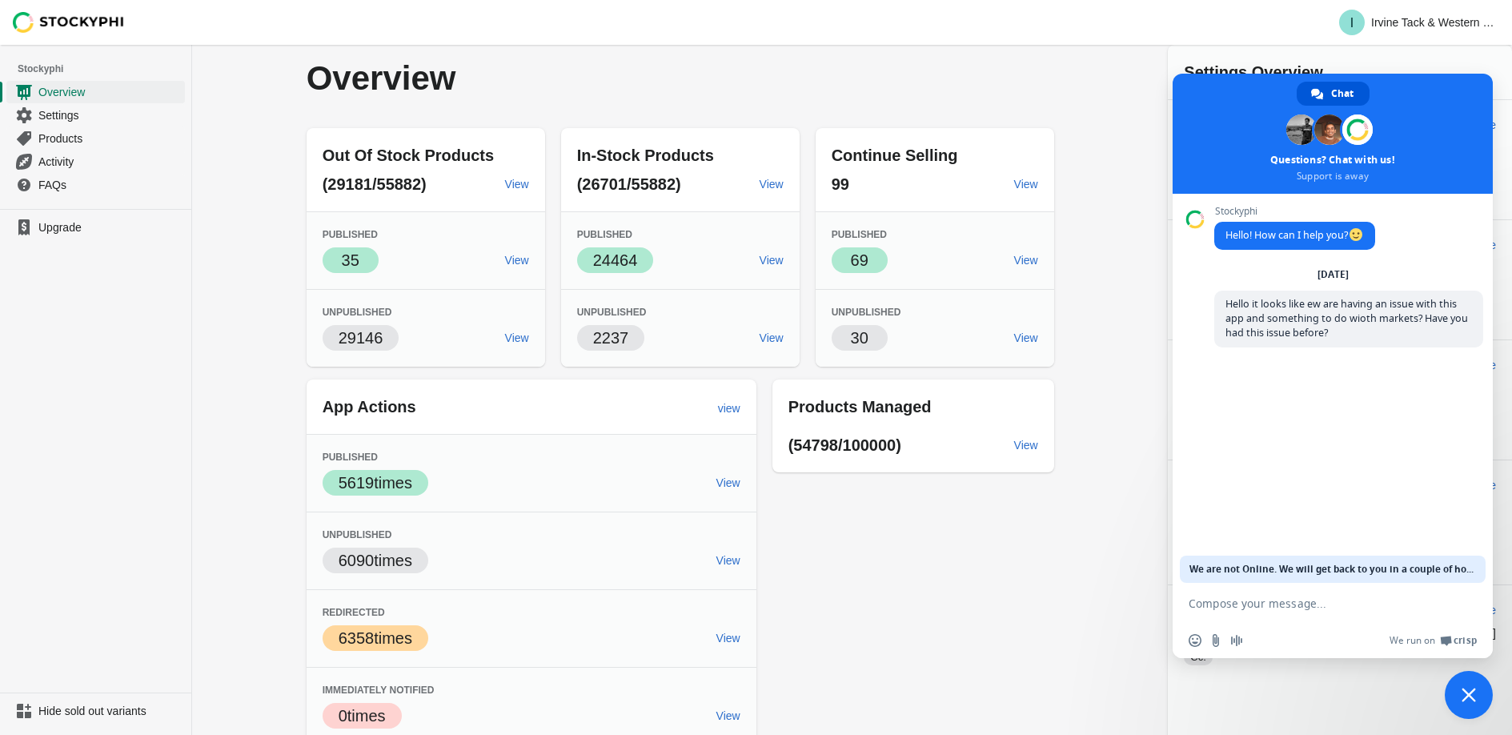
scroll to position [10, 0]
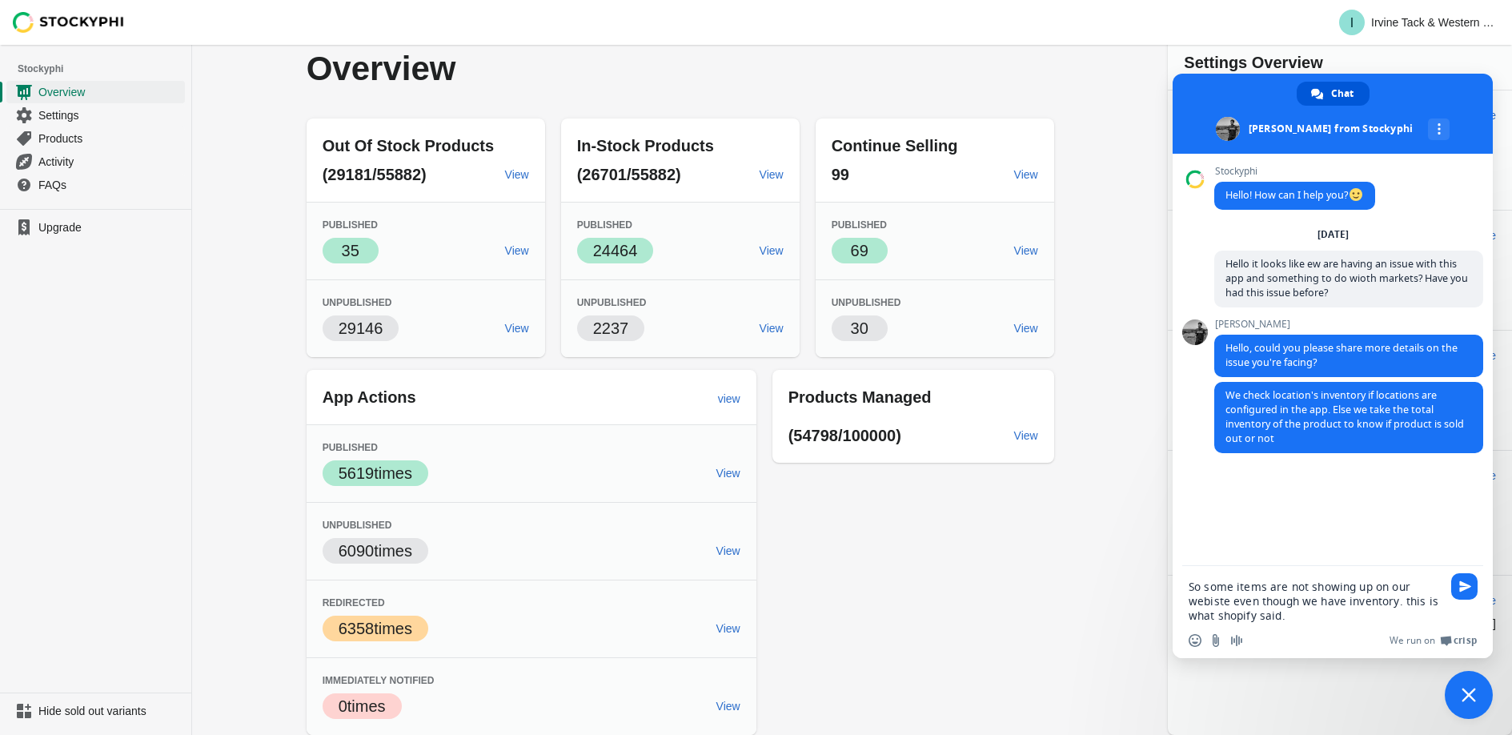
type textarea "So some items are not showing up on our webiste even though we have inventory. …"
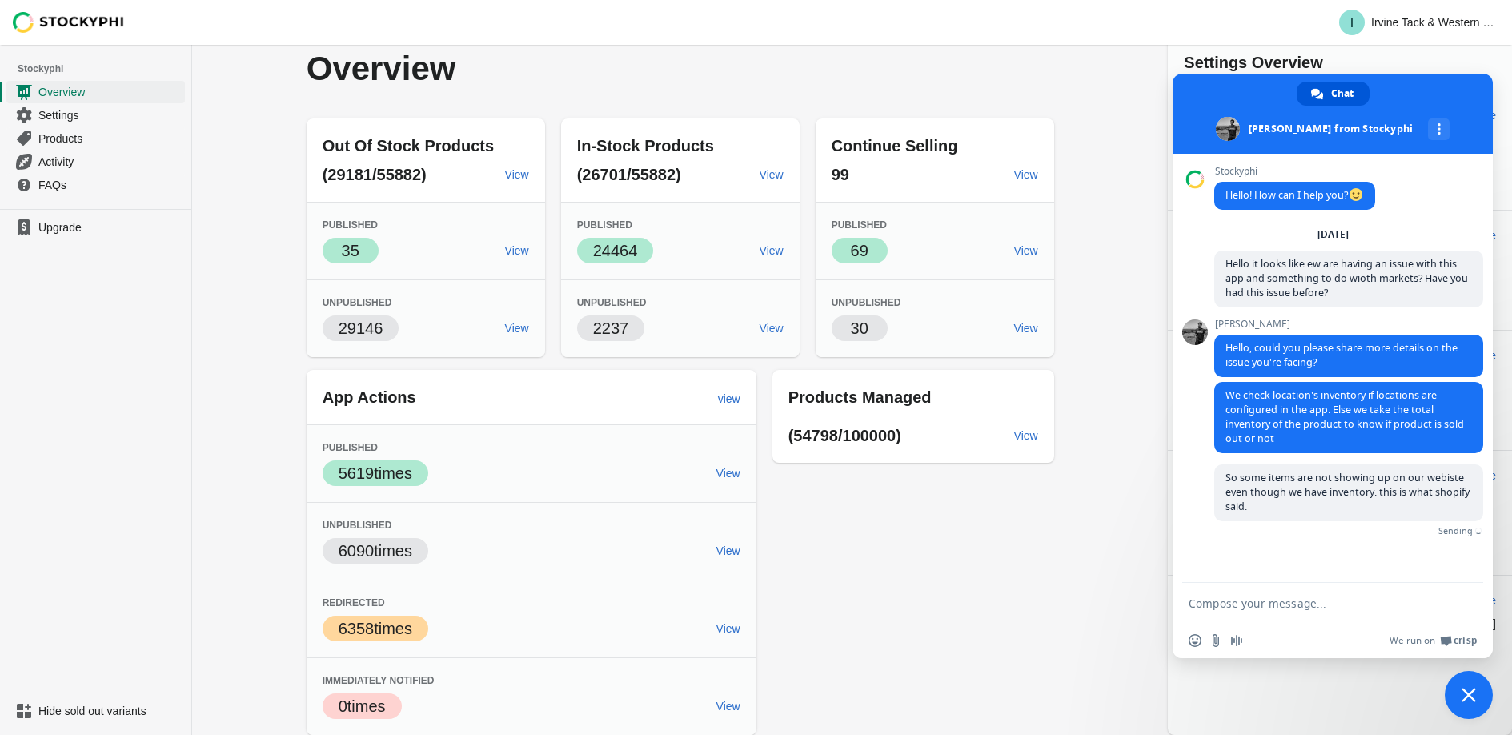
paste textarea "see, I am not too sure what might have happened but it seems like on [DATE] "St…"
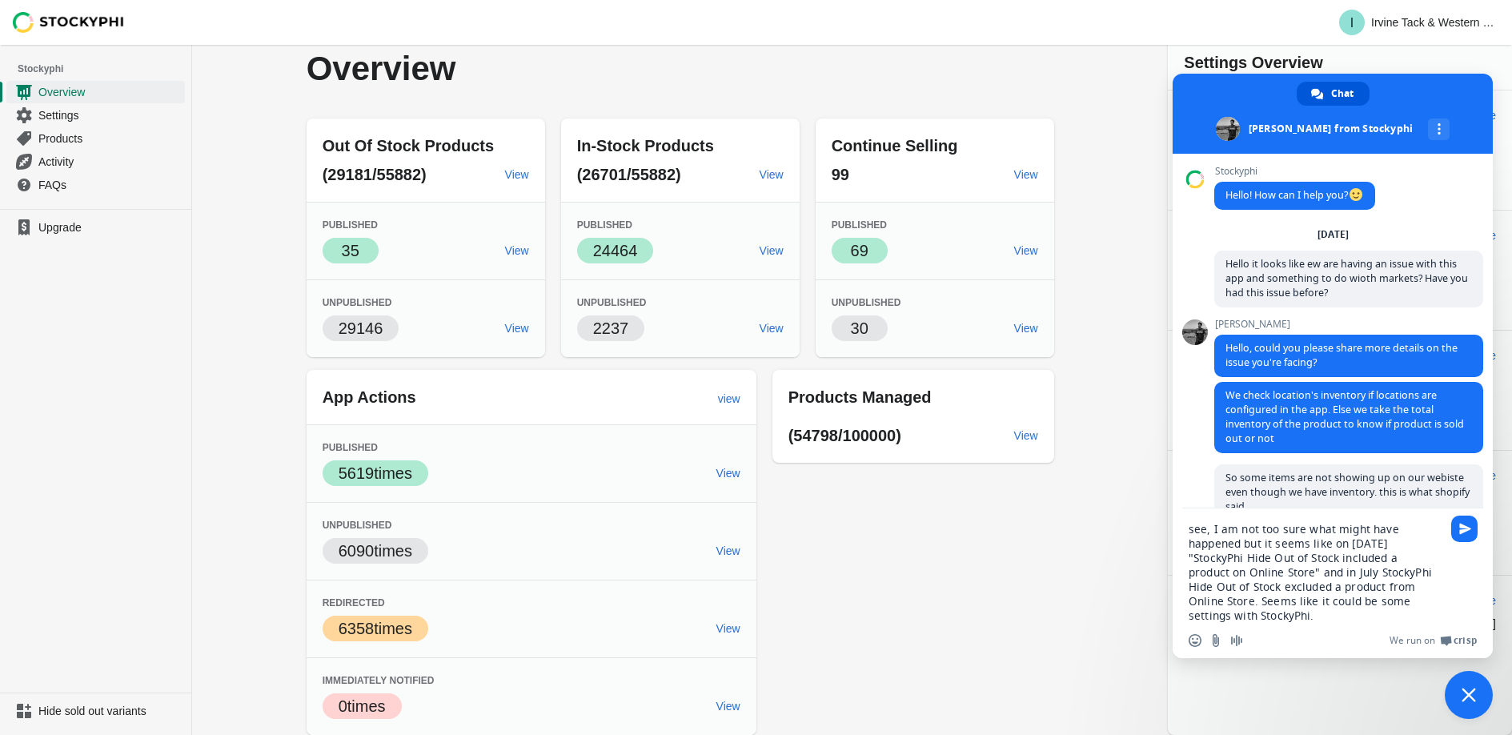
scroll to position [31, 0]
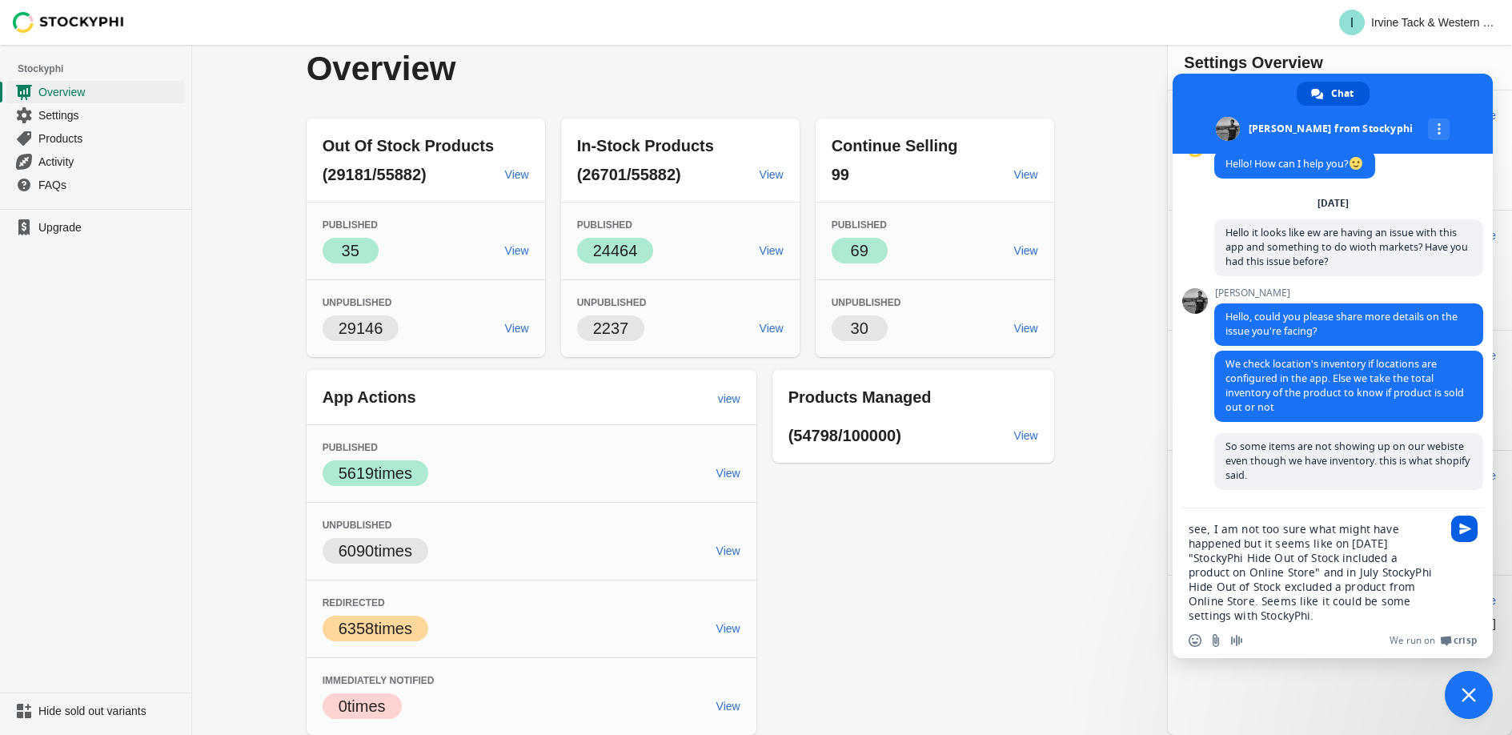
type textarea "see, I am not too sure what might have happened but it seems like on [DATE] "St…"
click at [1468, 527] on span "Send" at bounding box center [1465, 529] width 12 height 12
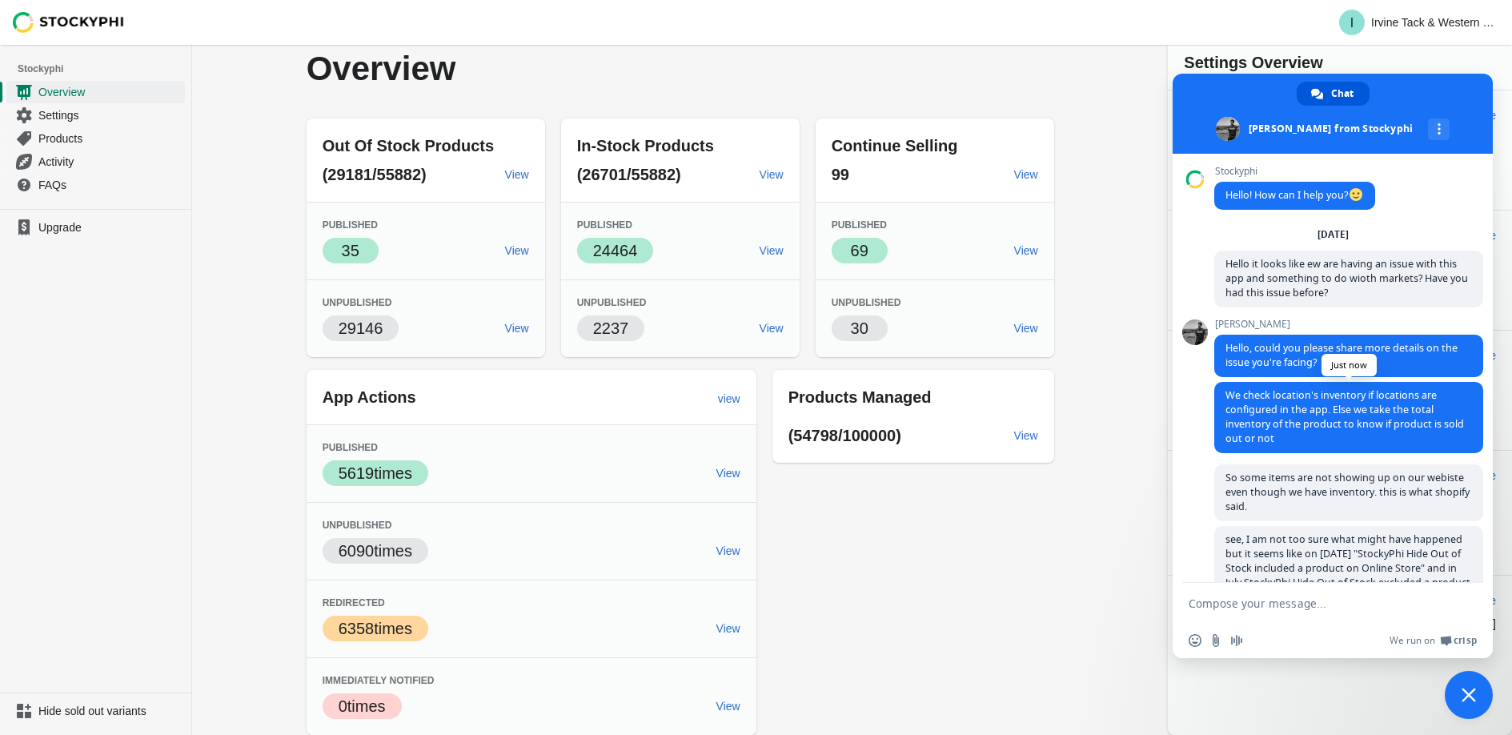
scroll to position [62, 0]
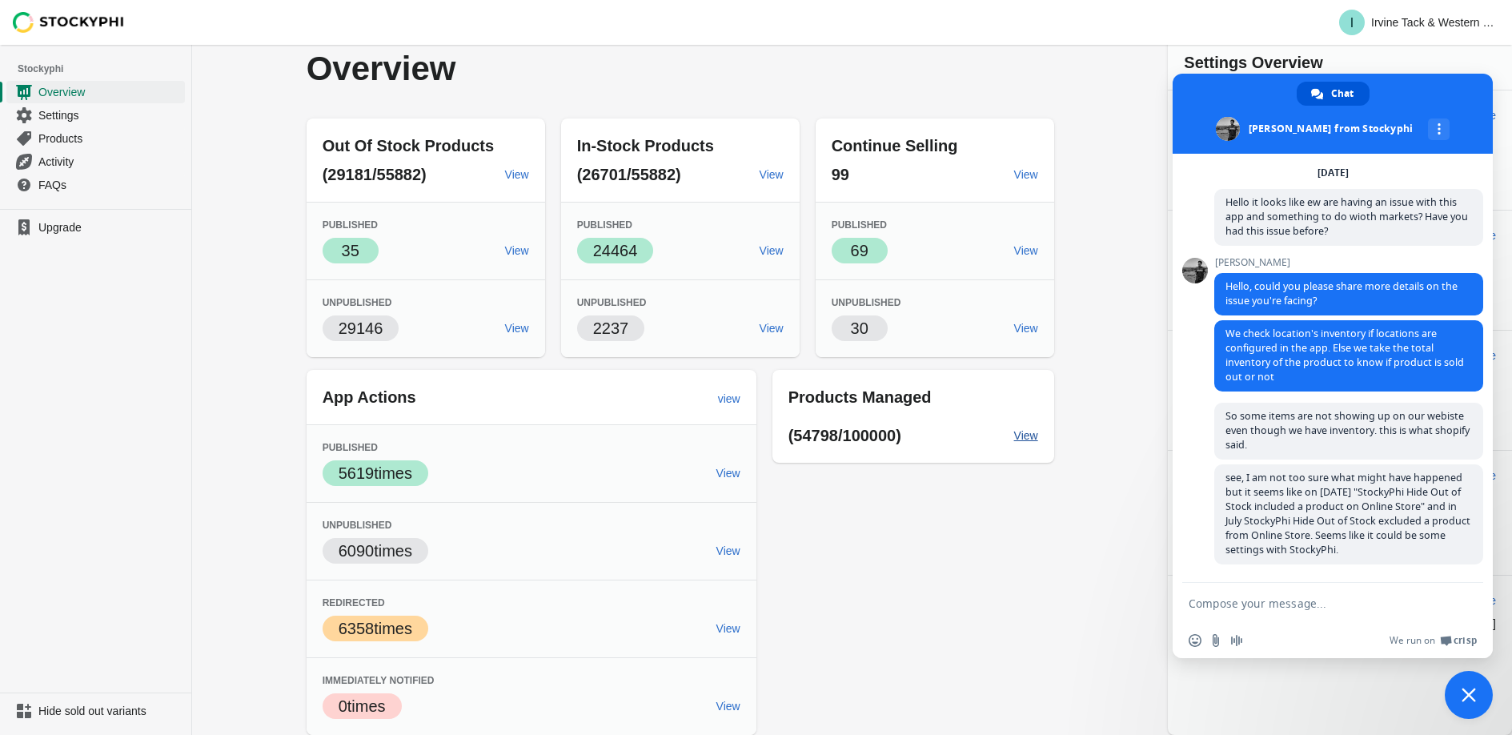
click at [1038, 438] on span "View" at bounding box center [1026, 435] width 24 height 13
type textarea "BC535TAS"
type textarea "this is one example of having"
type textarea "BW4HD07198"
type textarea "When i wook for it on our website its not there and there is no market"
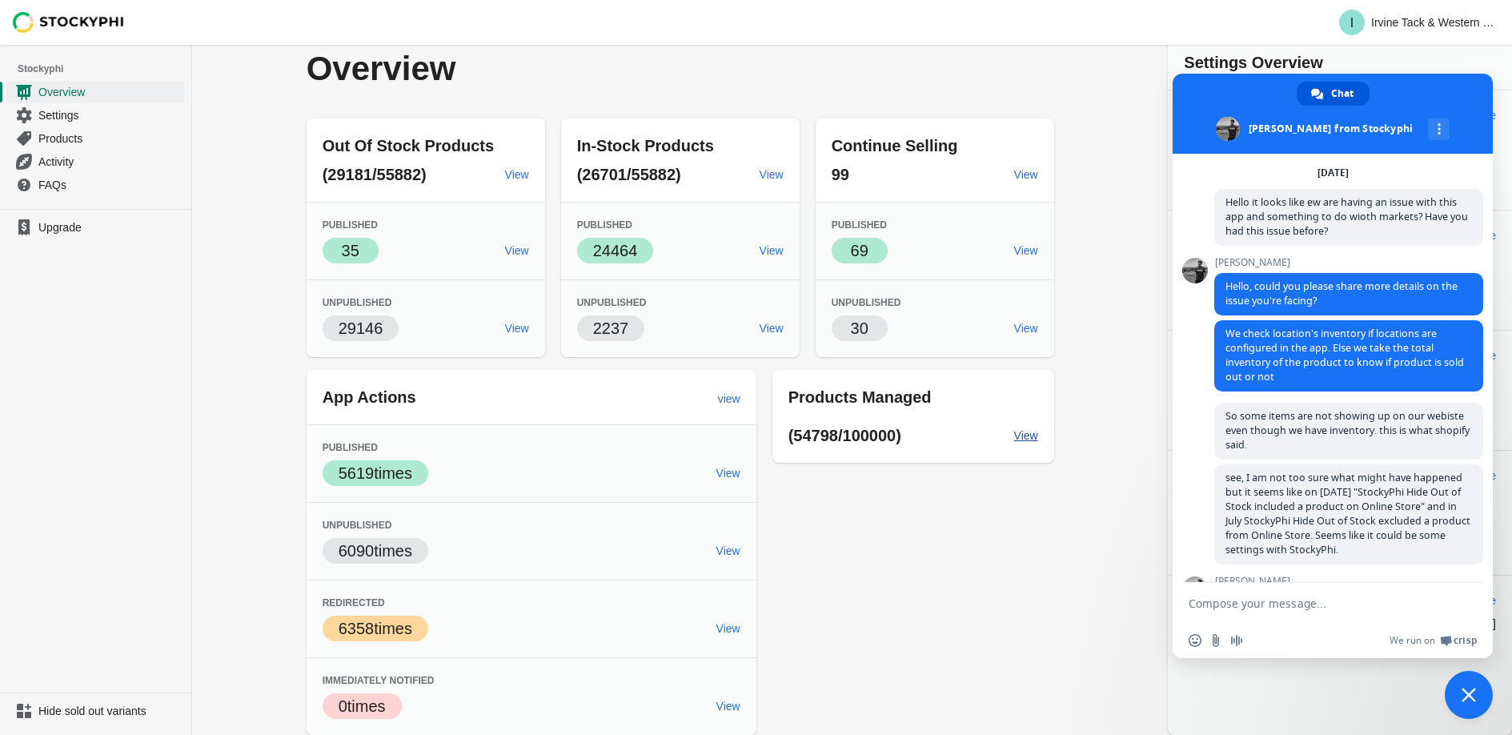
type textarea "See there are no markets on the back end"
type textarea "no we dont use those. from what i undersatnd it is just no market"
type textarea "Ok i thought i would reach out just because shopify said"
type textarea "I wouldnt think so. thank you for confir"
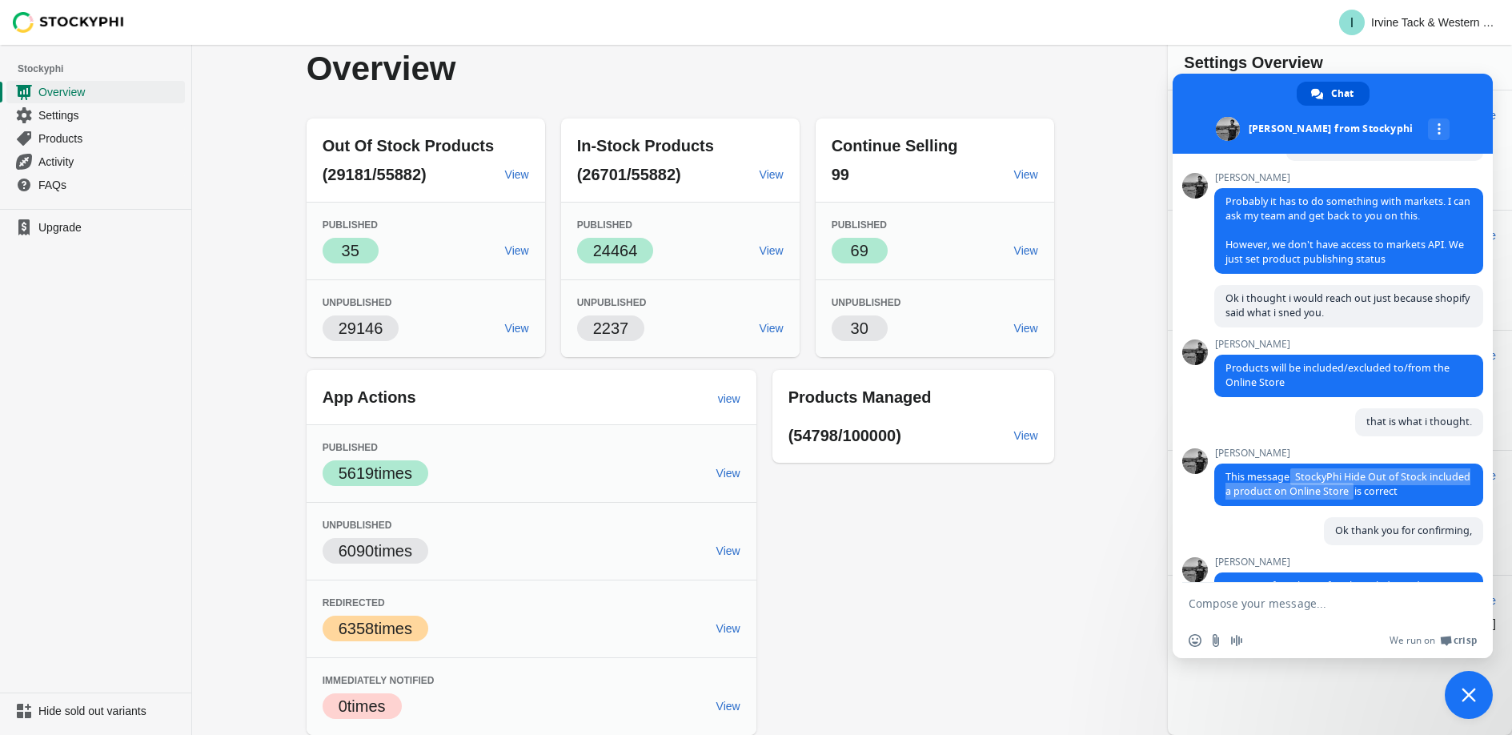
scroll to position [1836, 0]
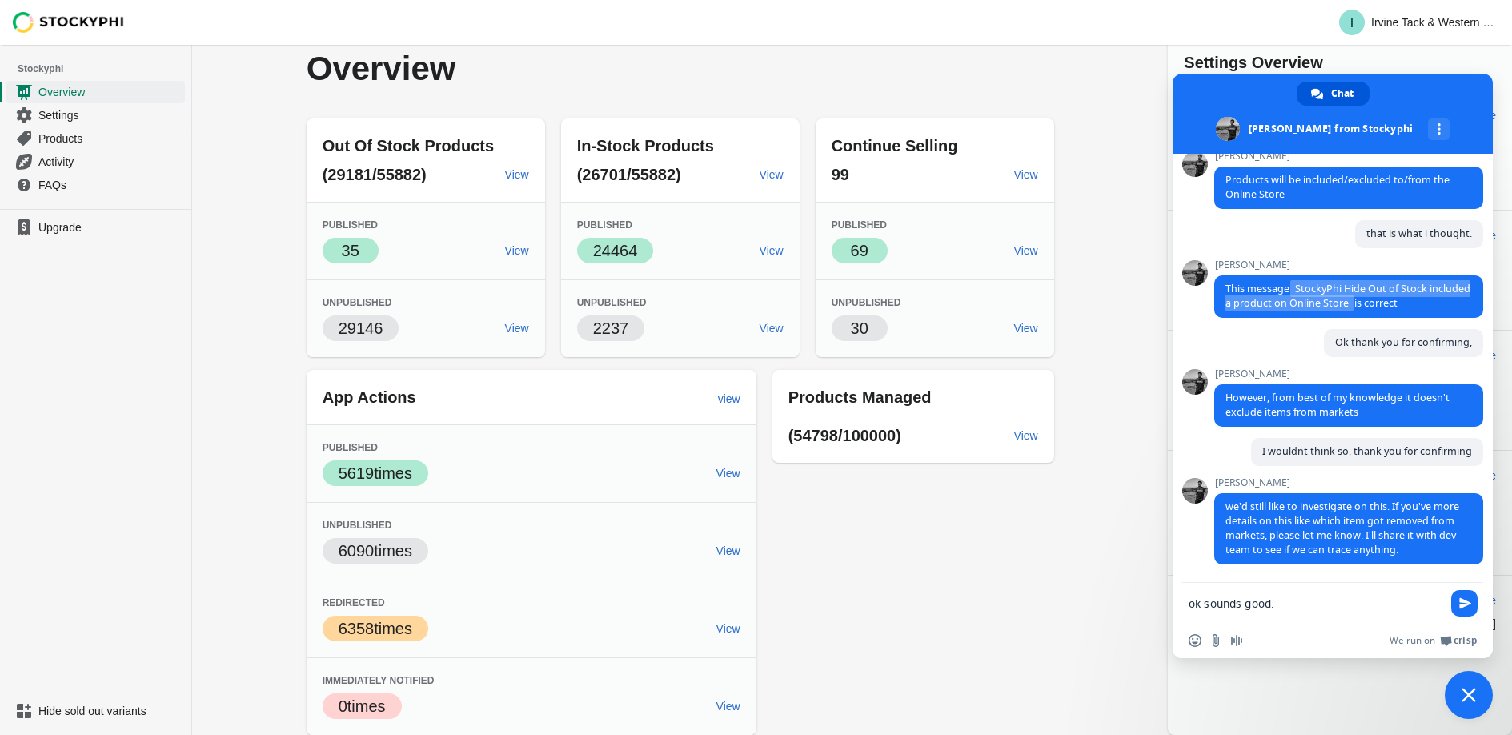
type textarea "ok sounds good."
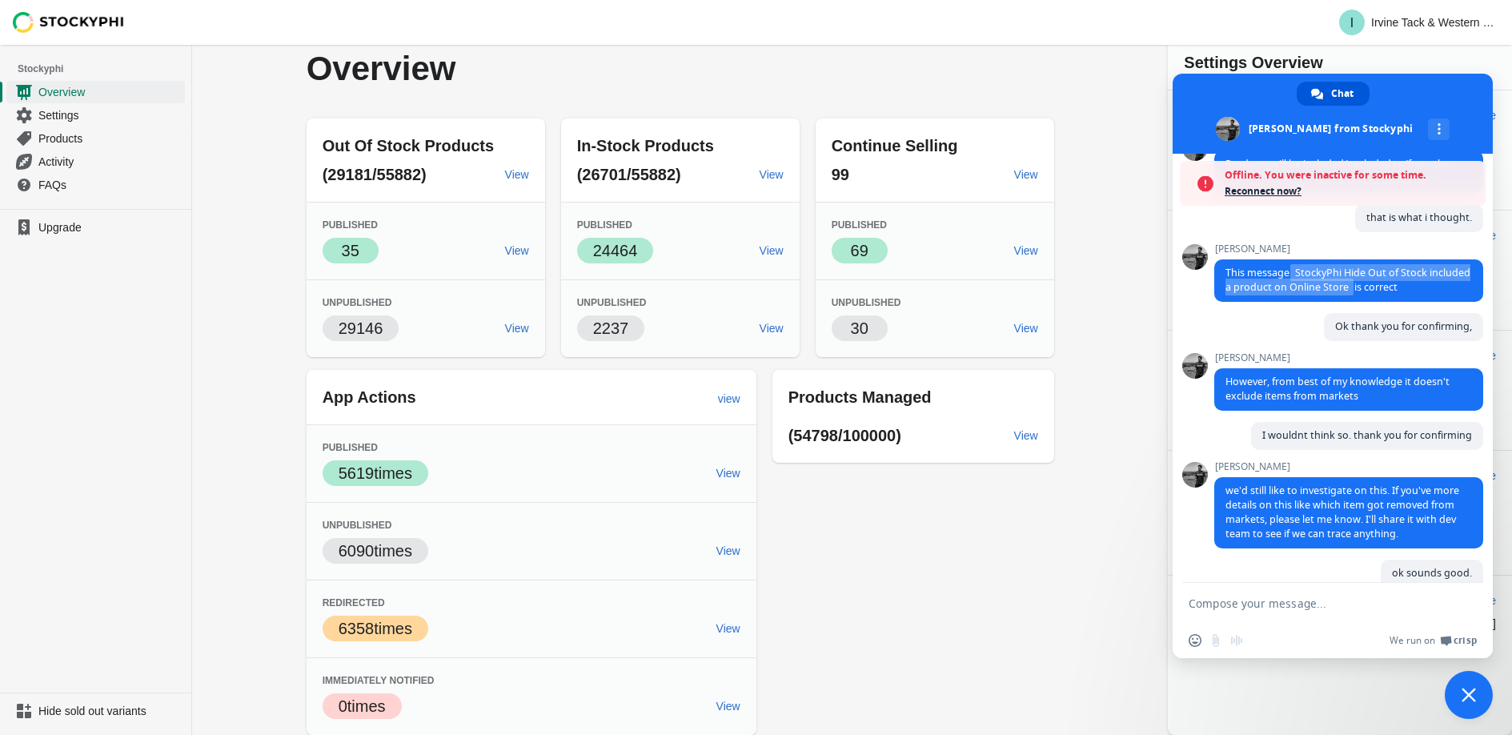
scroll to position [1875, 0]
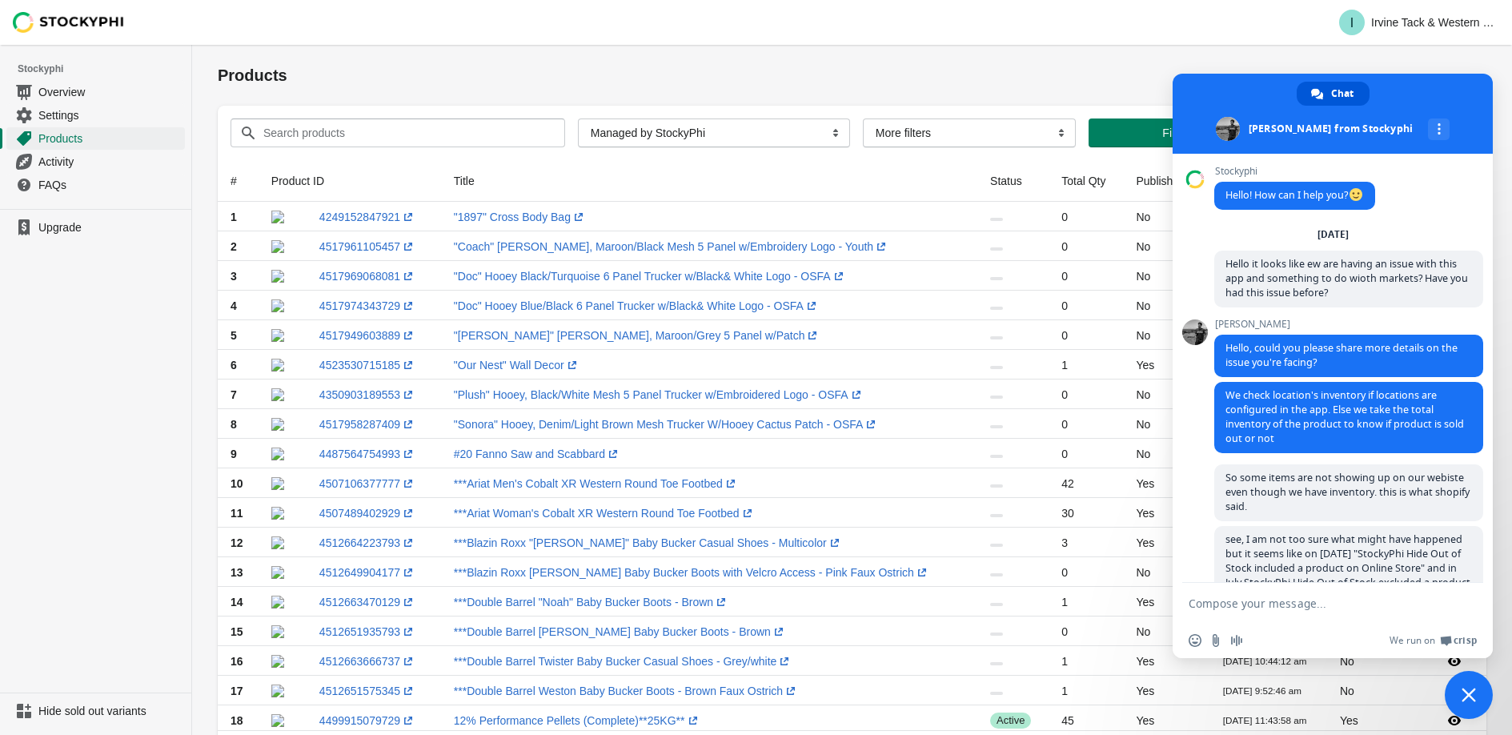
scroll to position [131, 0]
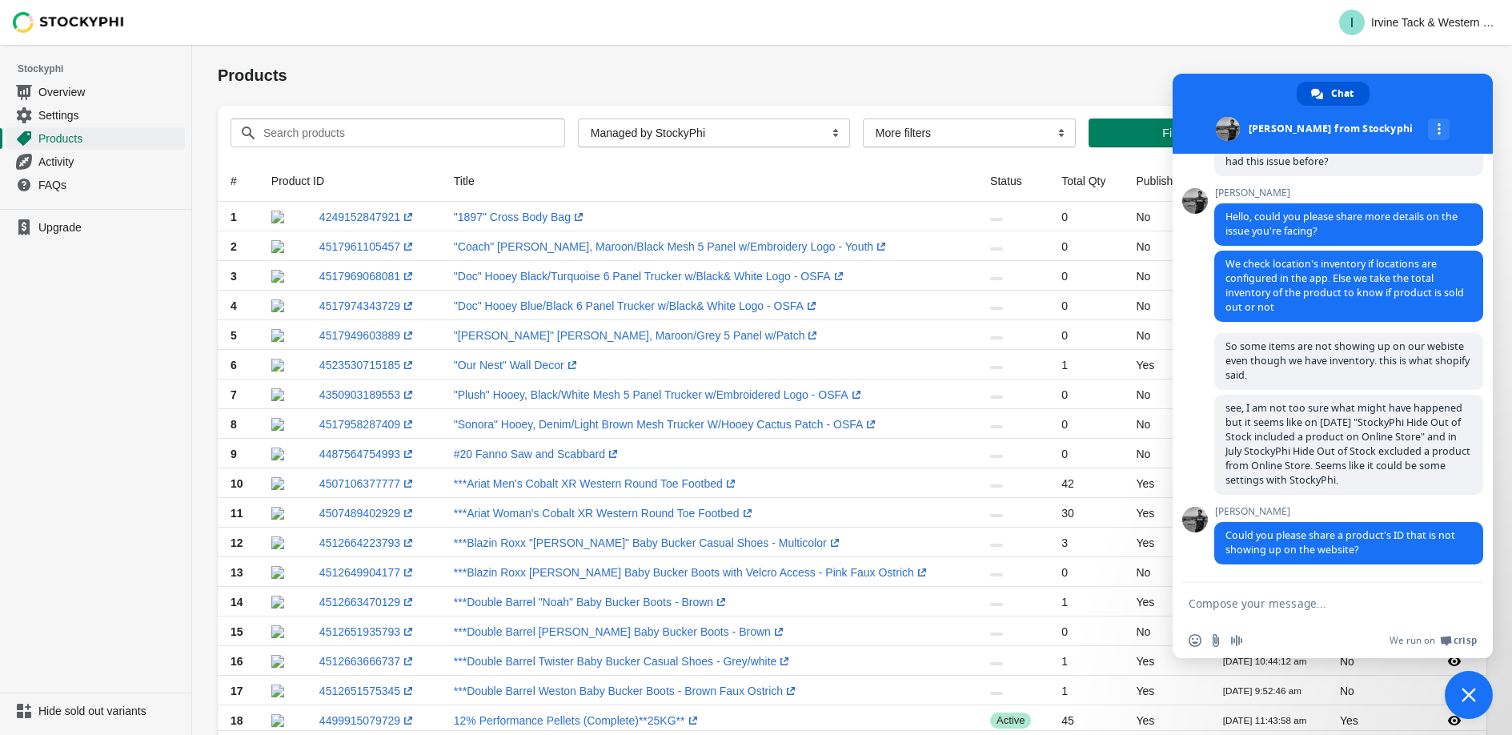
paste textarea "BC535TAS"
type textarea "BC535TAS"
click at [1459, 603] on span "Send" at bounding box center [1465, 603] width 12 height 12
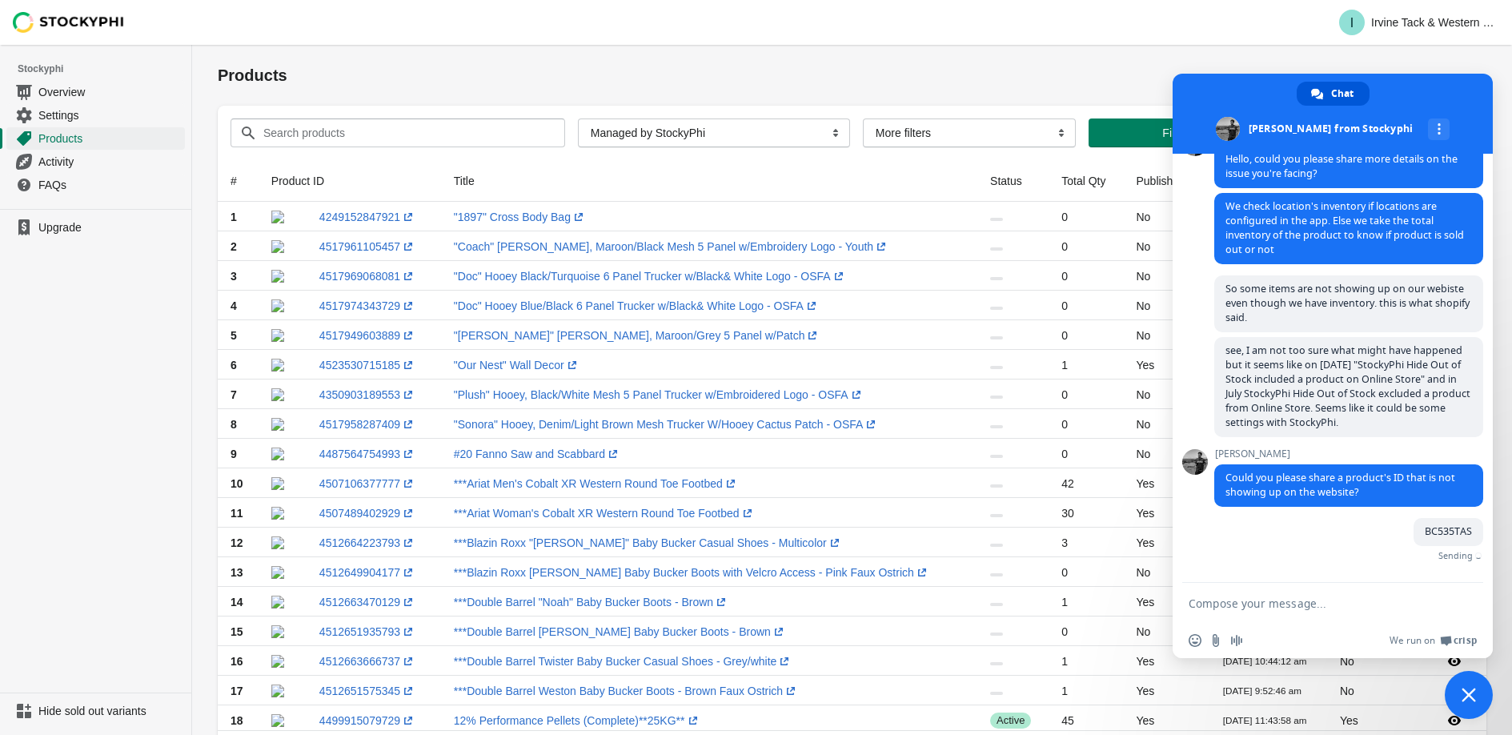
scroll to position [170, 0]
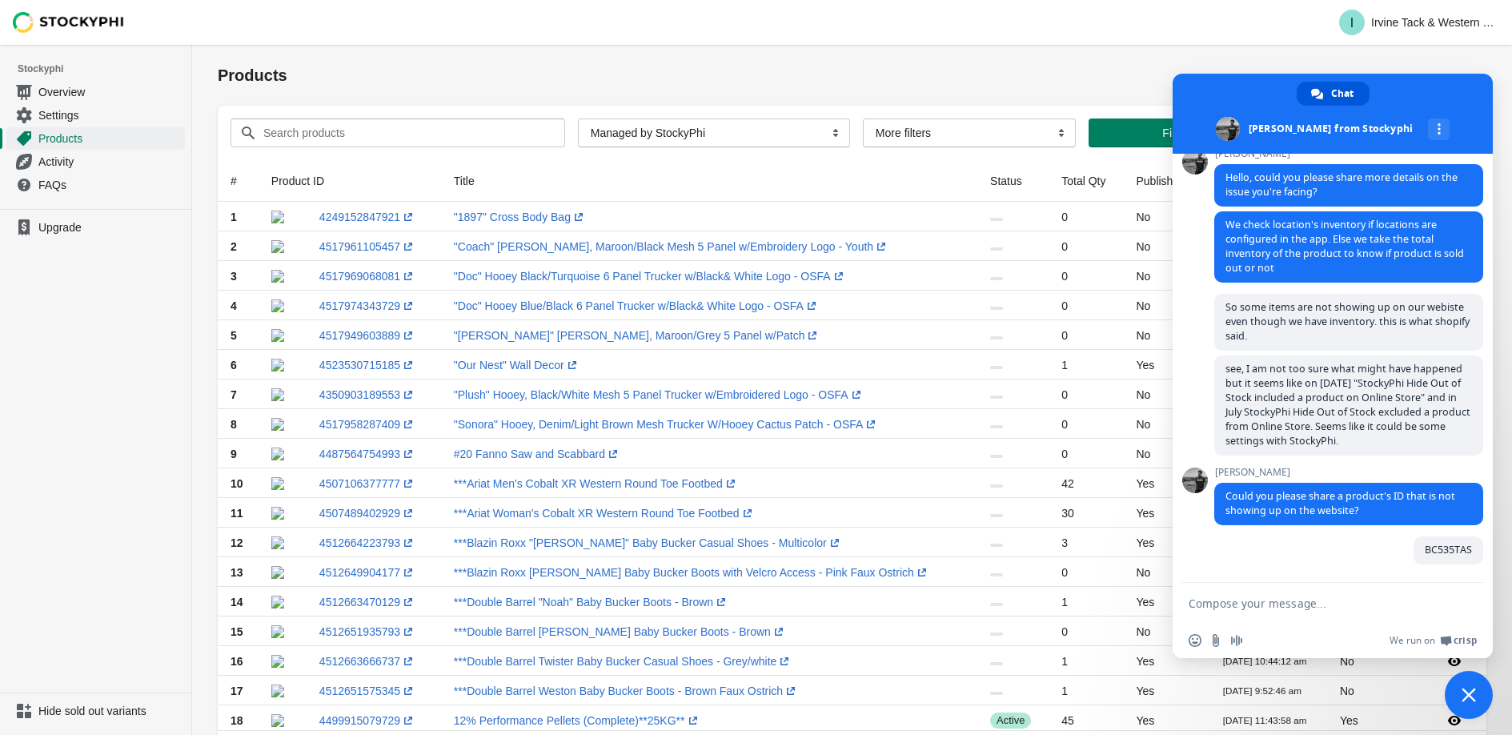
click at [1334, 608] on textarea "Compose your message..." at bounding box center [1314, 603] width 253 height 14
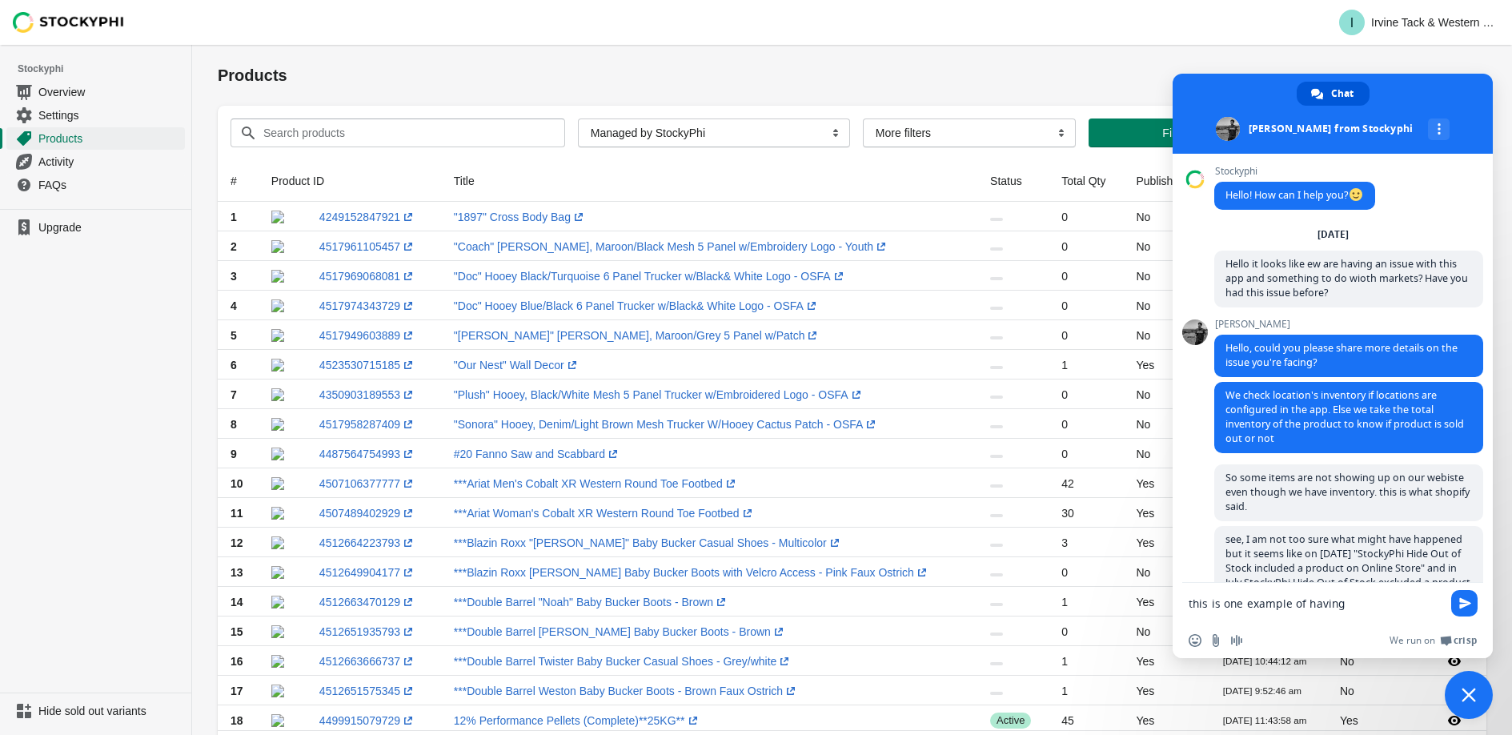
type textarea "this is one example of having"
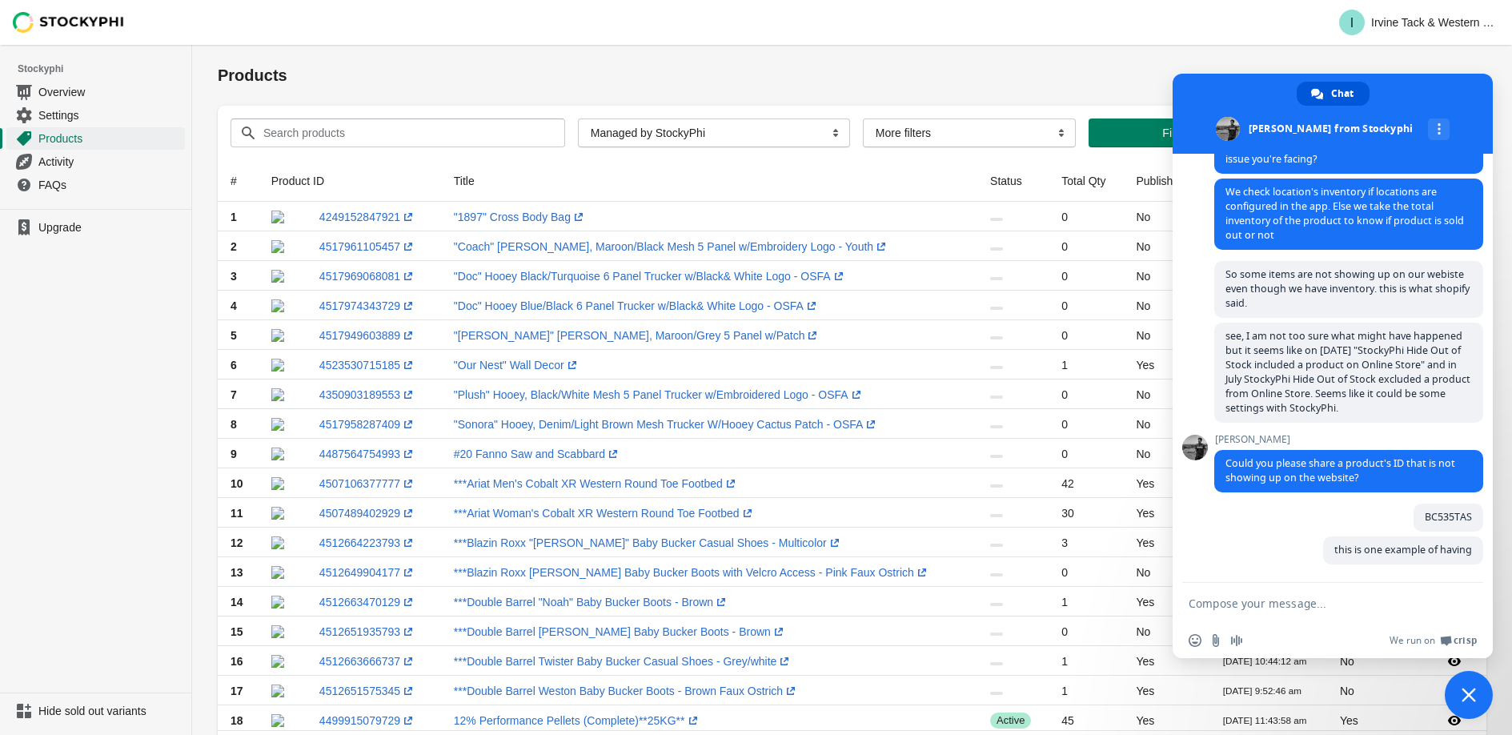
paste textarea "BW4HD07198"
type textarea "BW4HD07198"
click at [1460, 603] on span "Send" at bounding box center [1465, 603] width 12 height 12
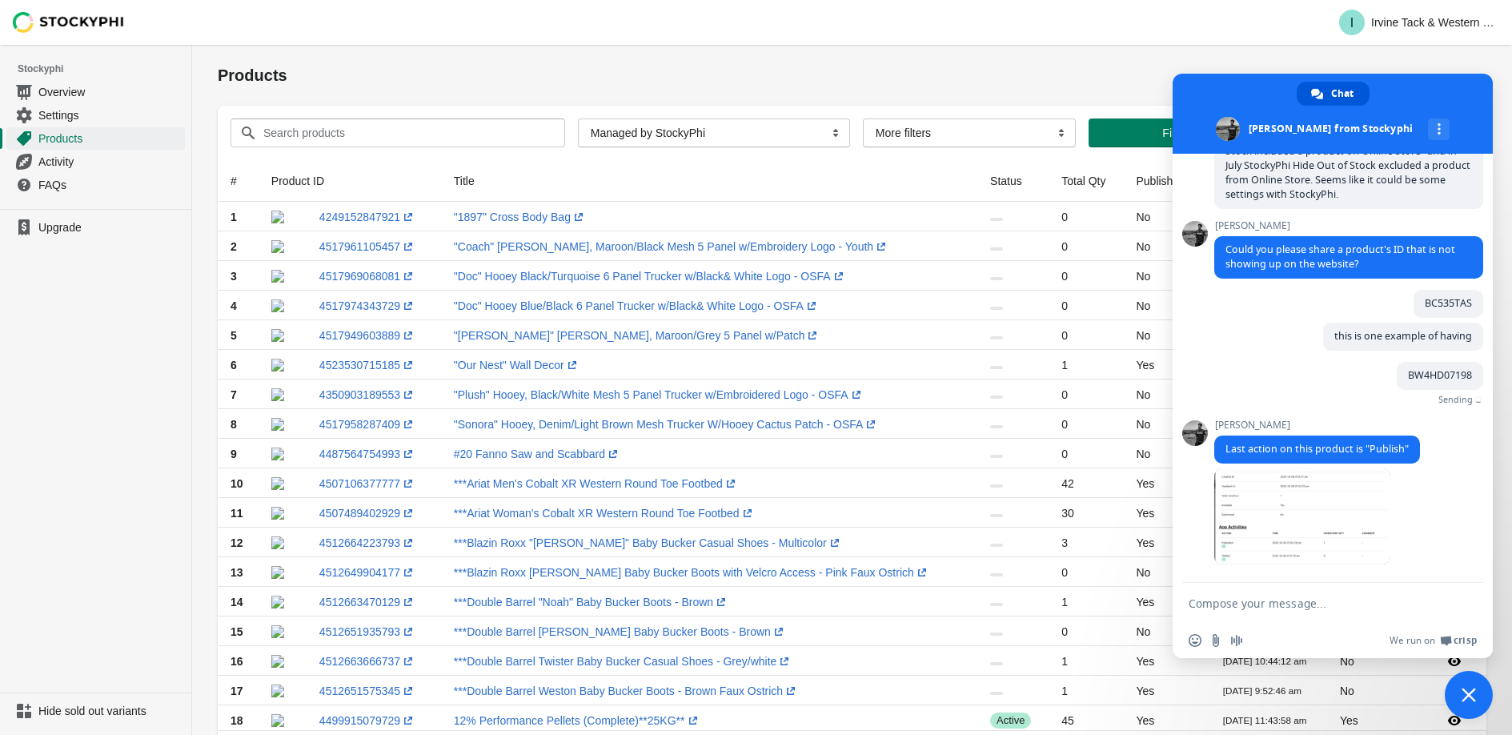
scroll to position [392, 0]
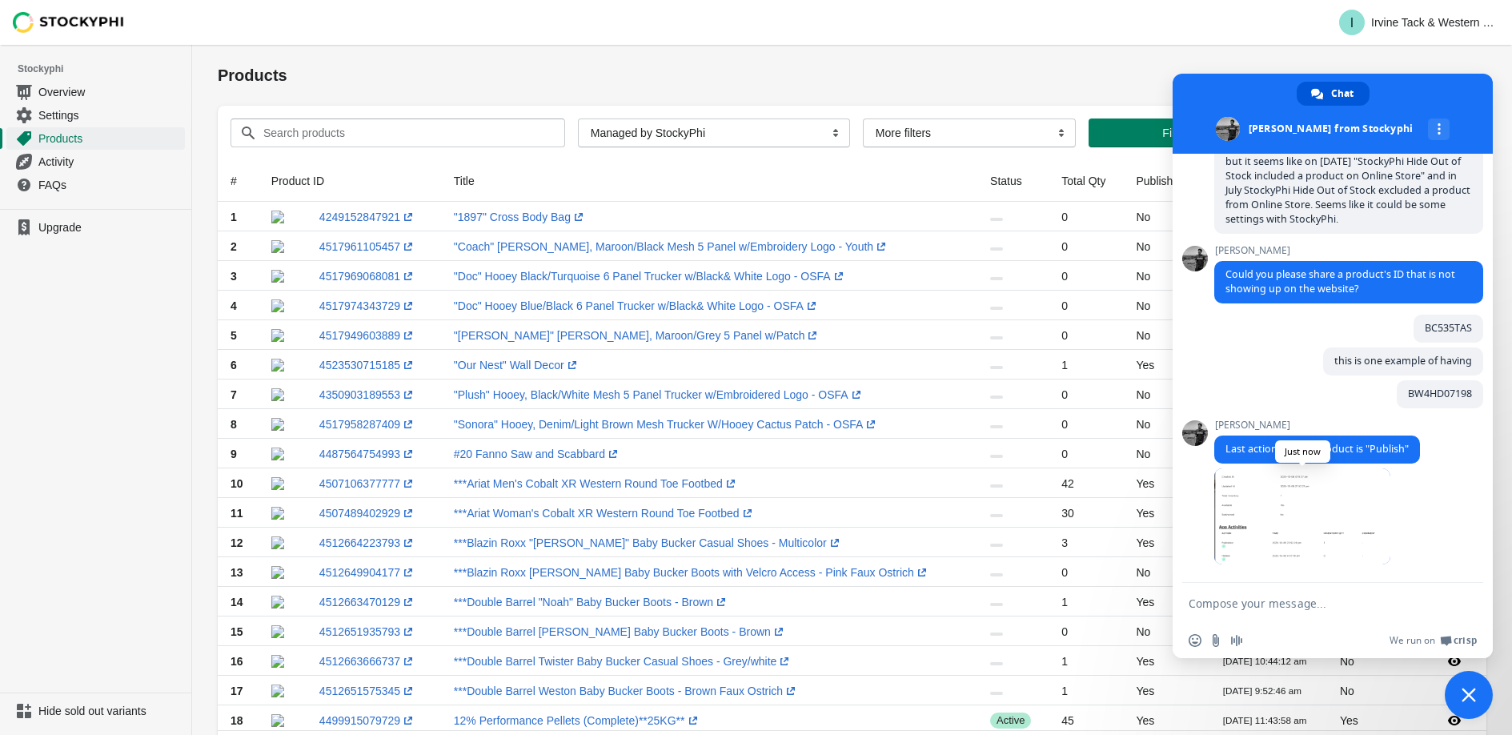
click at [1293, 517] on span at bounding box center [1302, 516] width 176 height 96
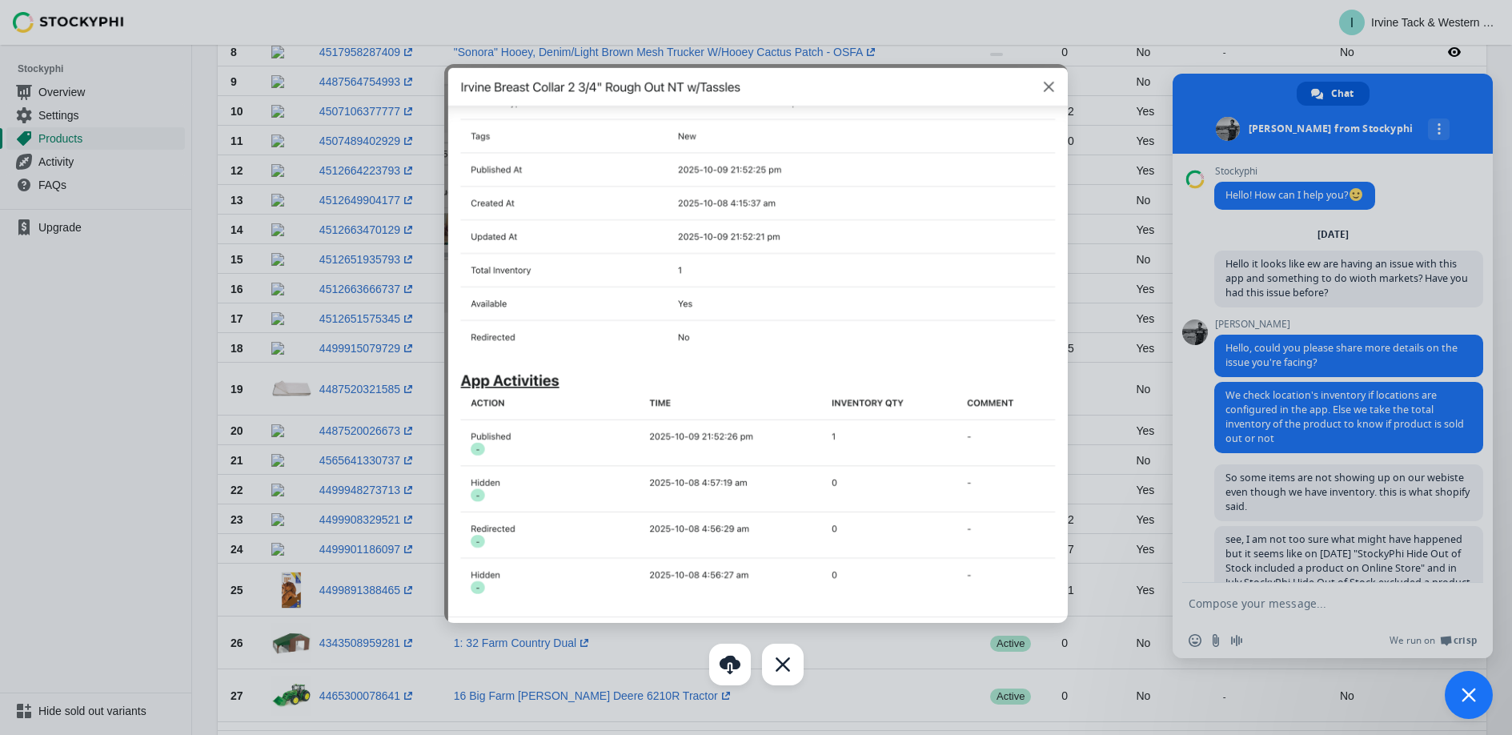
scroll to position [525, 0]
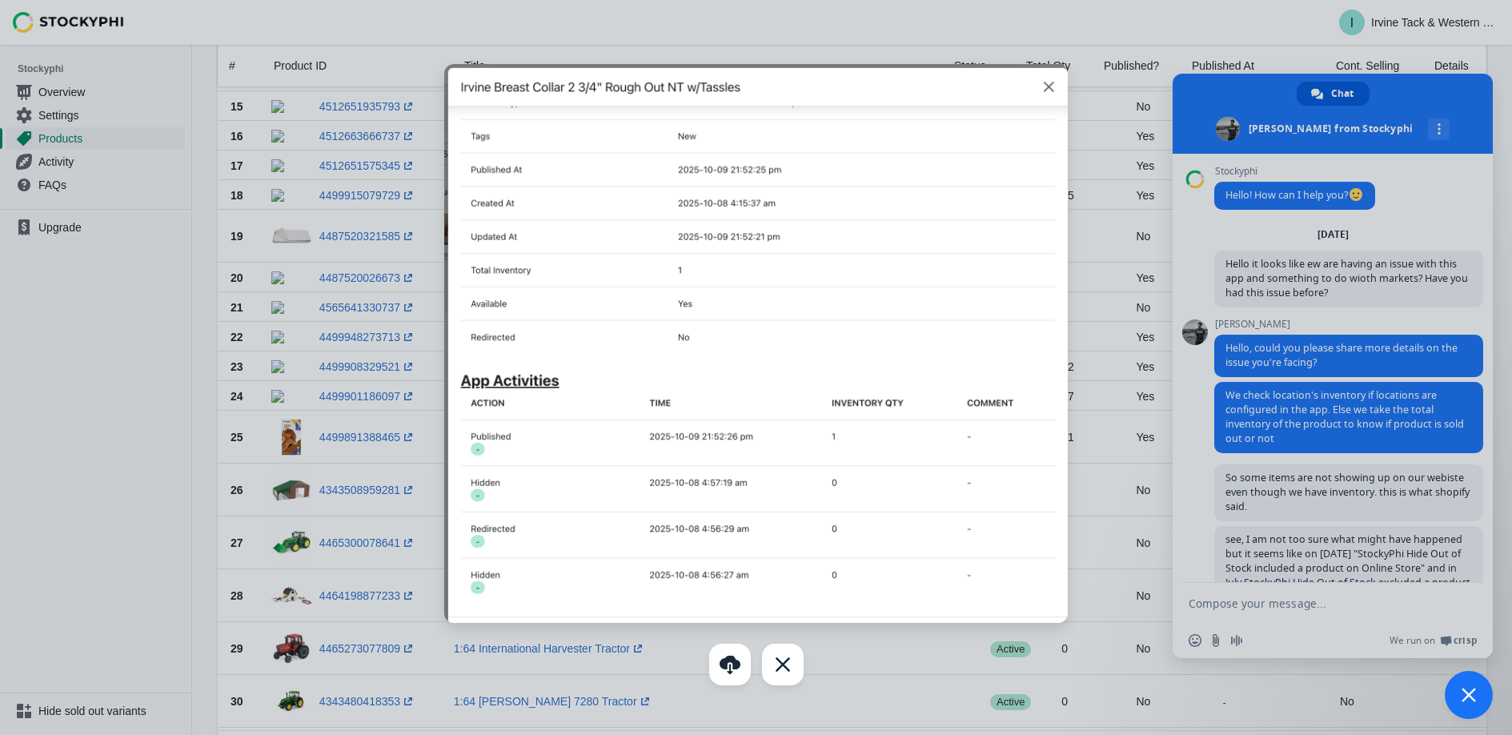
click at [1045, 83] on img at bounding box center [755, 343] width 623 height 559
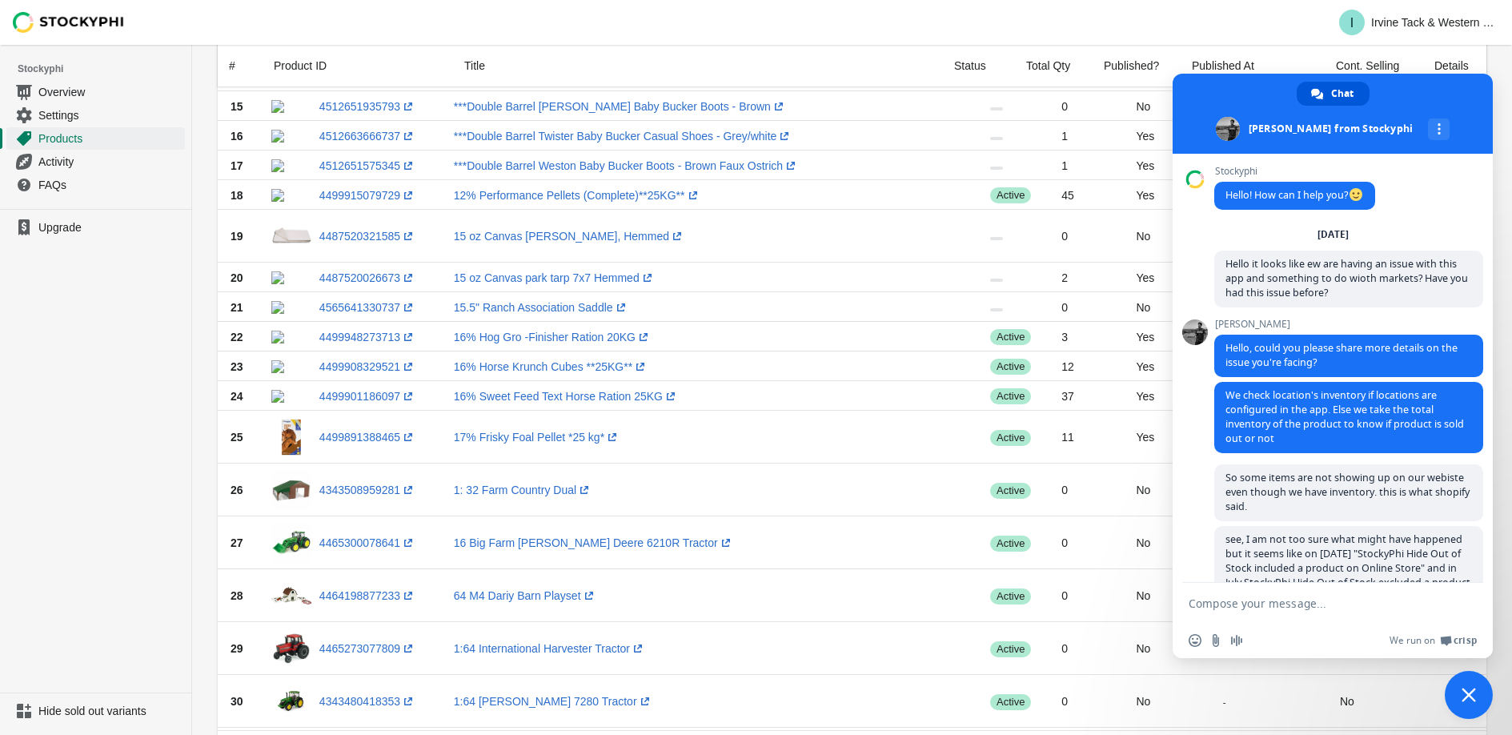
scroll to position [392, 0]
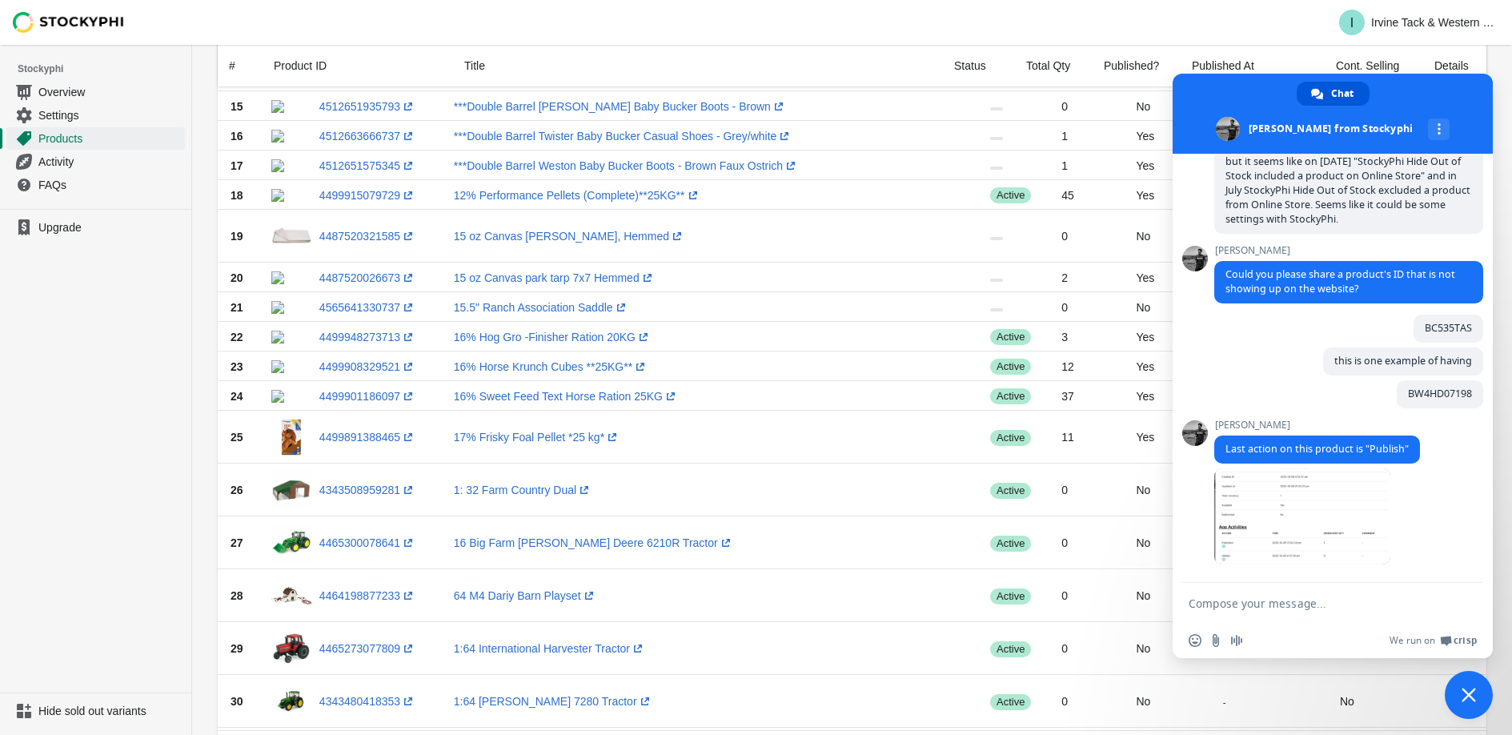
click at [1268, 606] on textarea "Compose your message..." at bounding box center [1314, 603] width 253 height 14
click at [1284, 522] on span at bounding box center [1302, 516] width 176 height 96
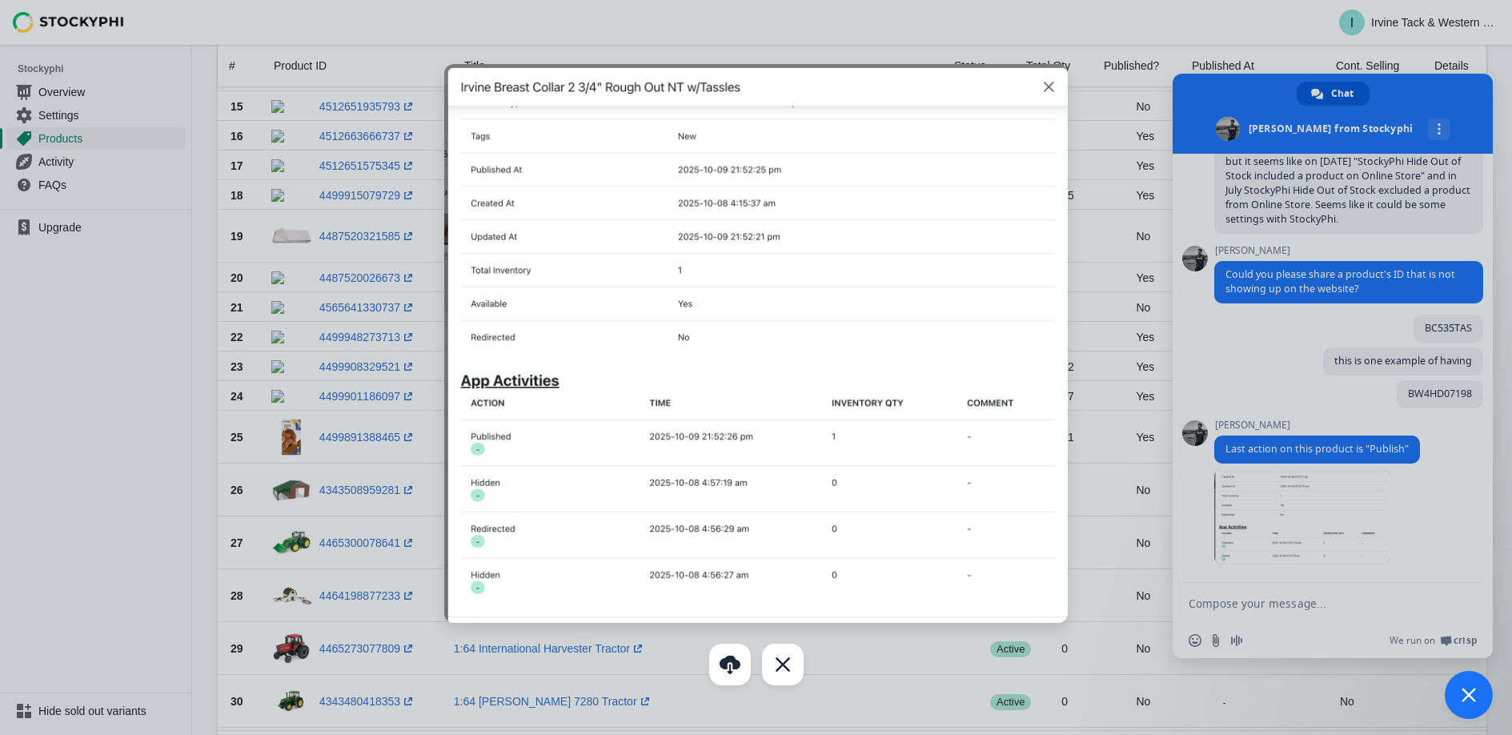
click at [1241, 611] on div at bounding box center [756, 367] width 1512 height 735
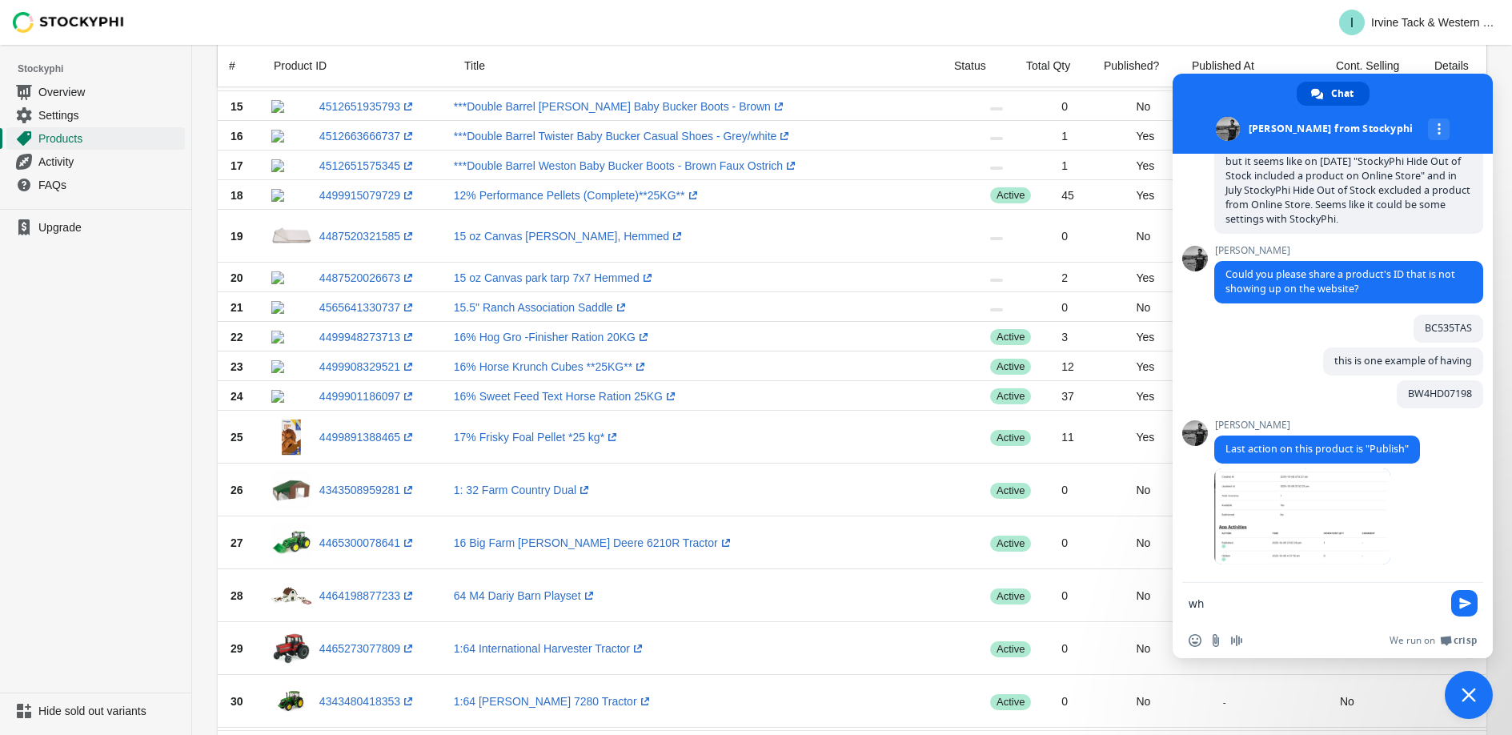
type textarea "w"
type textarea "When i wook for it on our website its not there and there is no market? HMMMM"
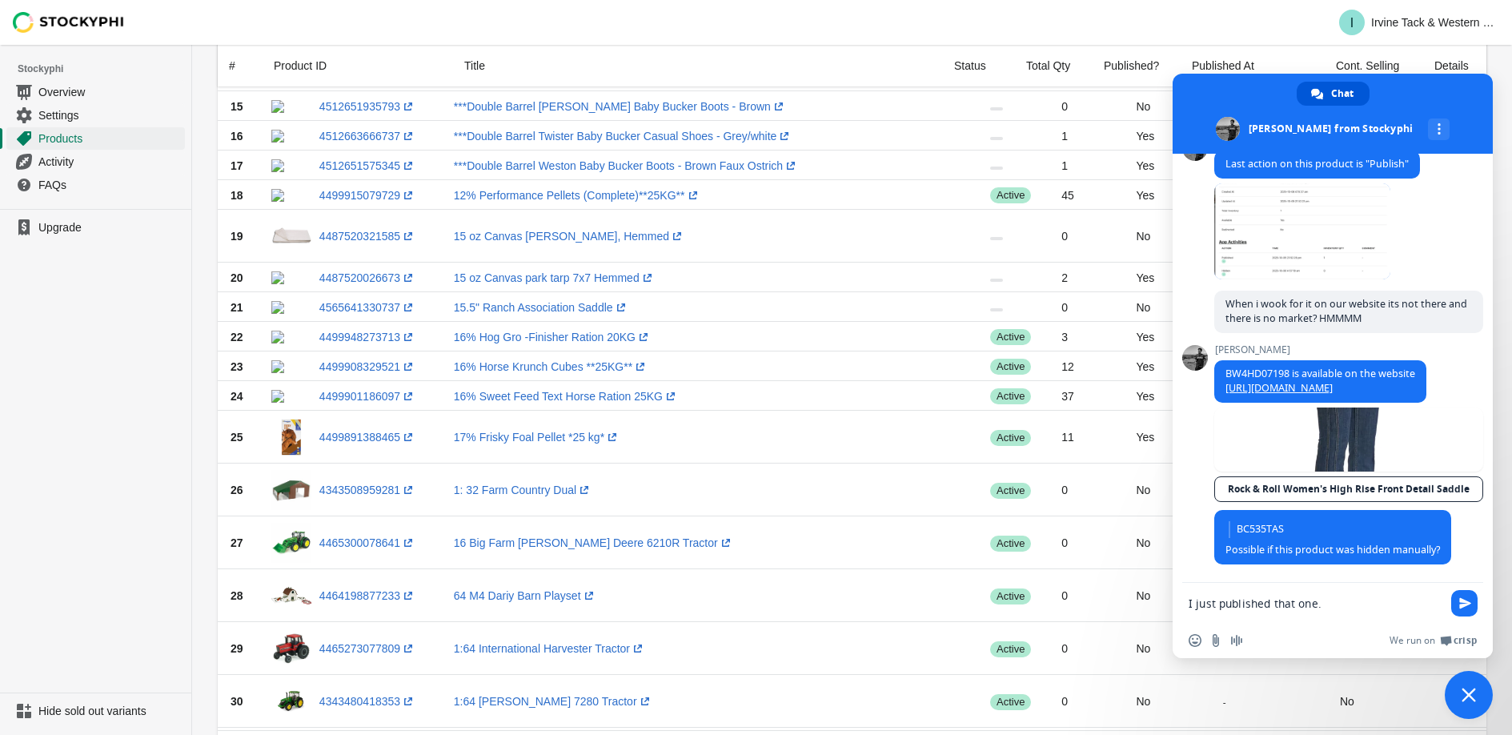
scroll to position [0, 0]
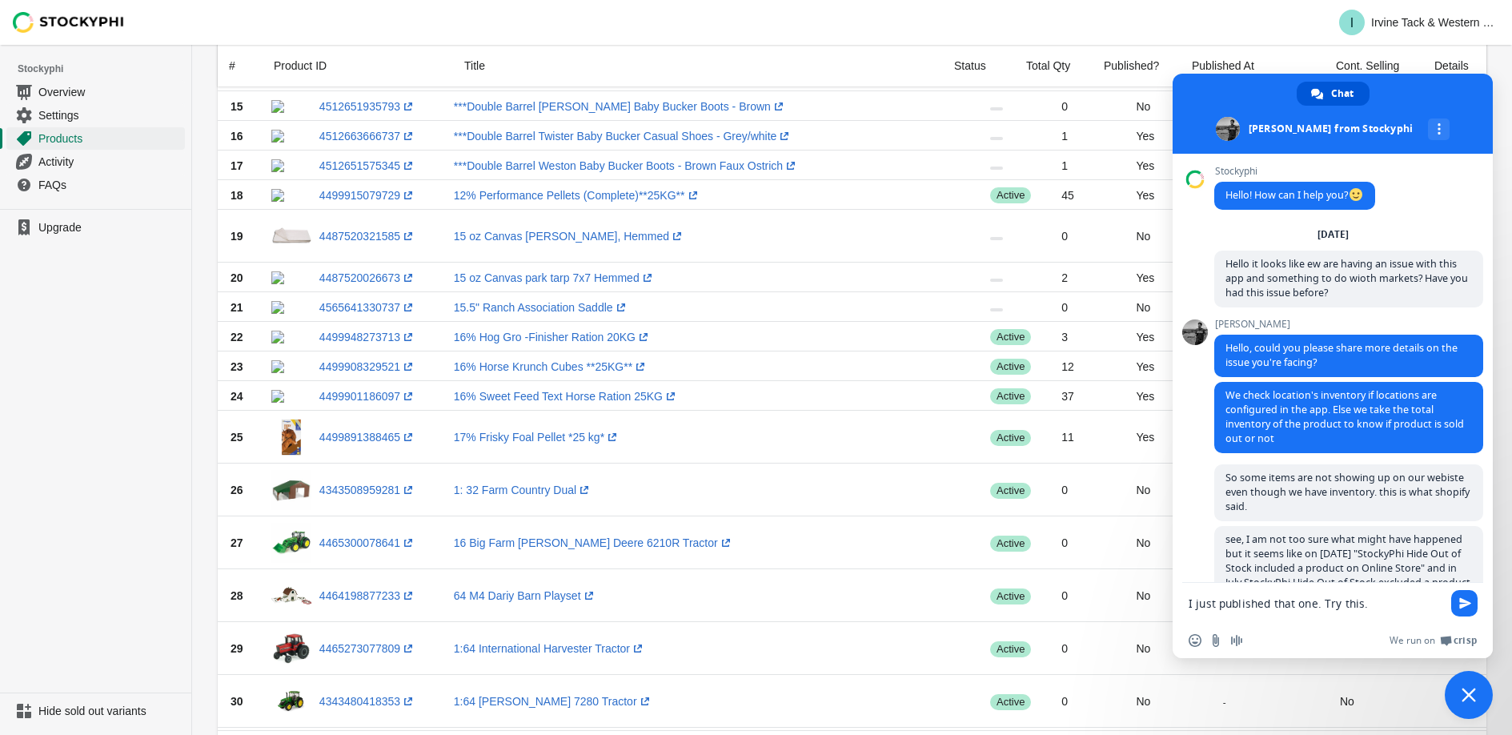
paste textarea "MWK1933001"
type textarea "I just published that one. Try this. MWK1933001"
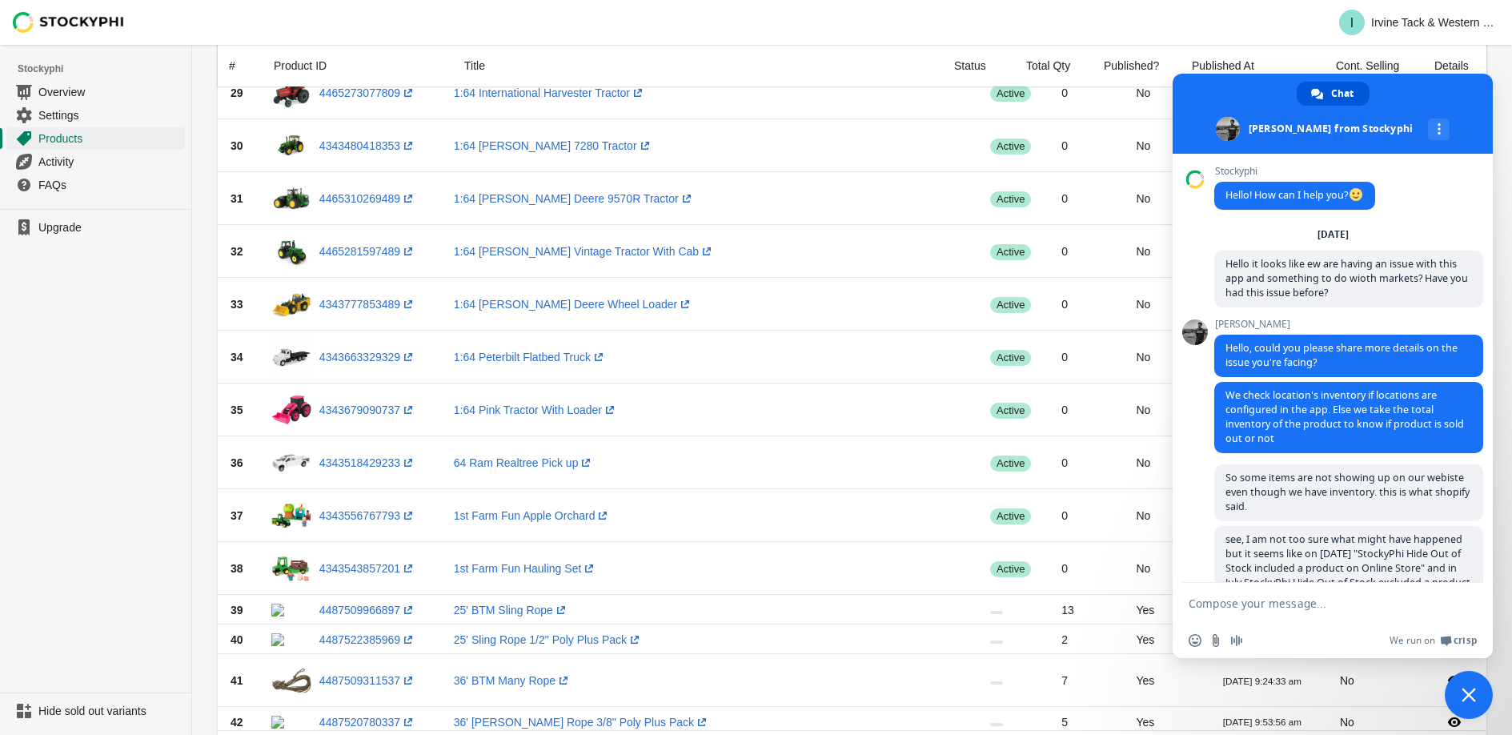
scroll to position [800, 0]
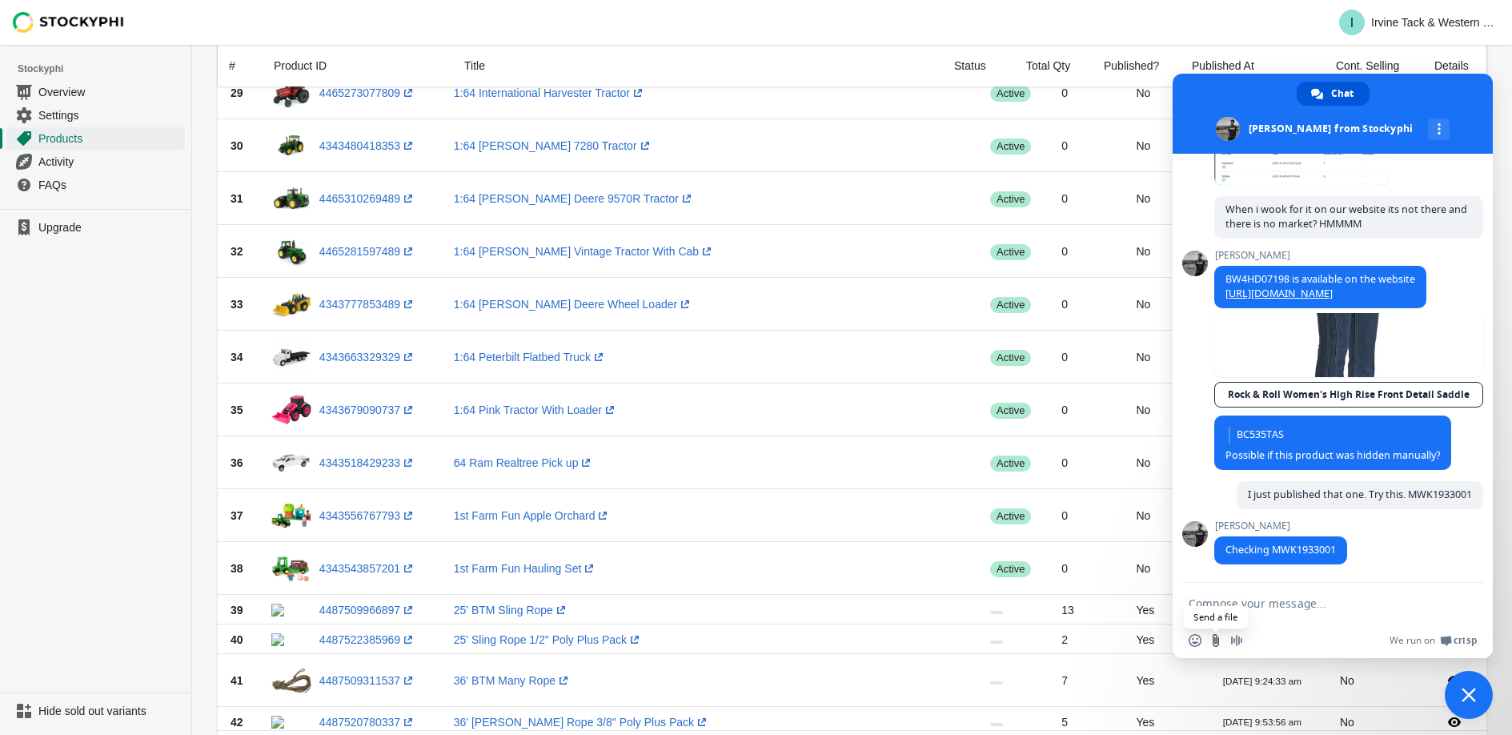
click at [1217, 644] on input "Send a file" at bounding box center [1215, 640] width 13 height 13
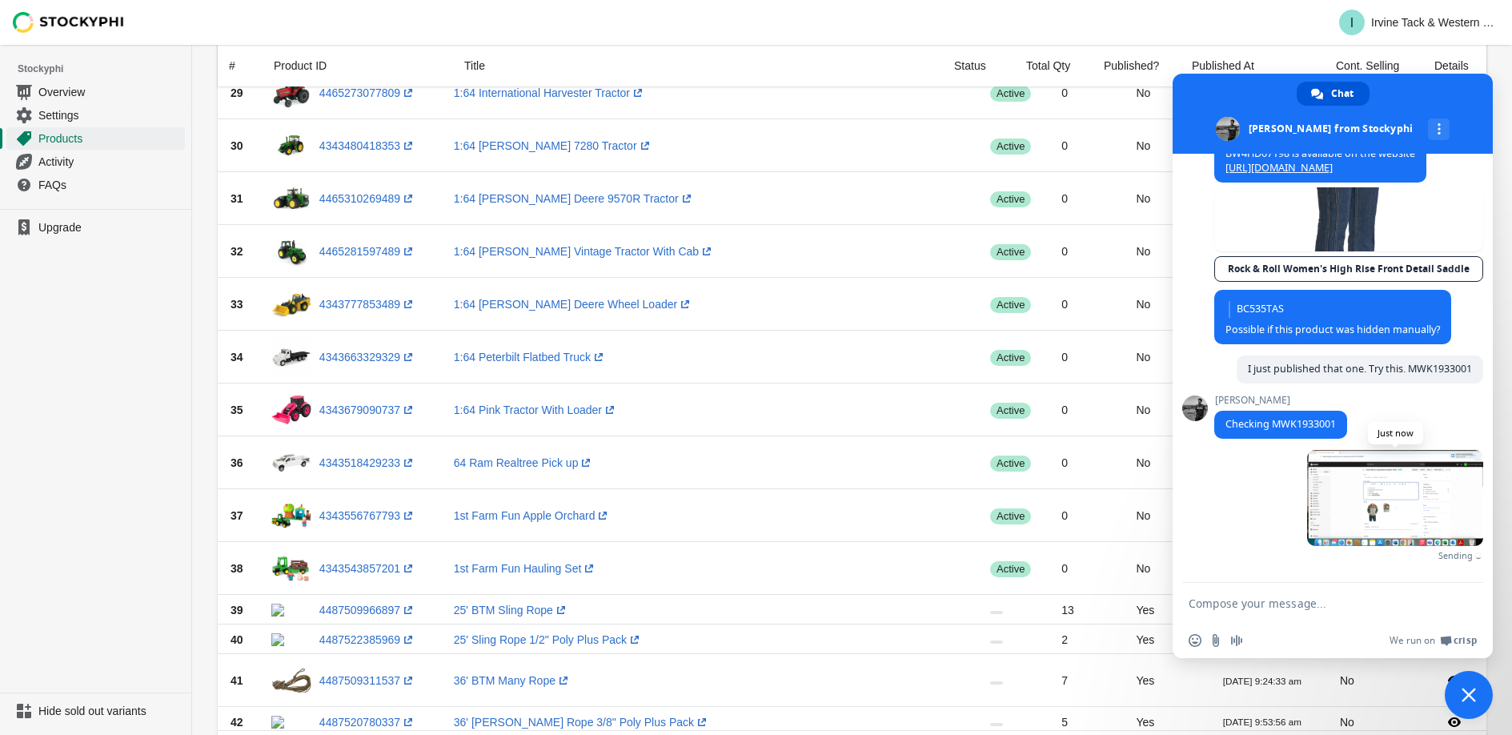
scroll to position [908, 0]
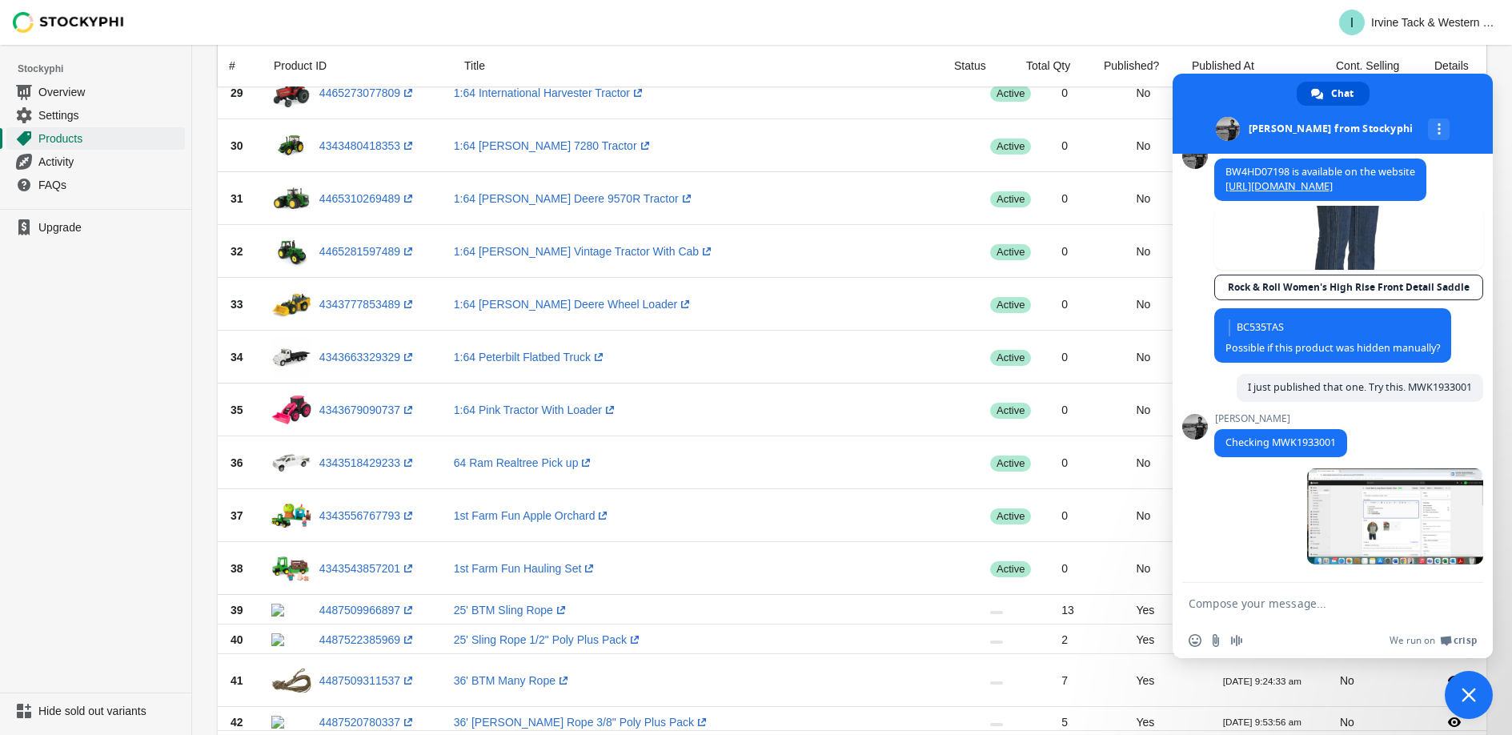
click at [1223, 603] on textarea "Compose your message..." at bounding box center [1314, 603] width 253 height 14
type textarea "See there are no markets on the back end...."
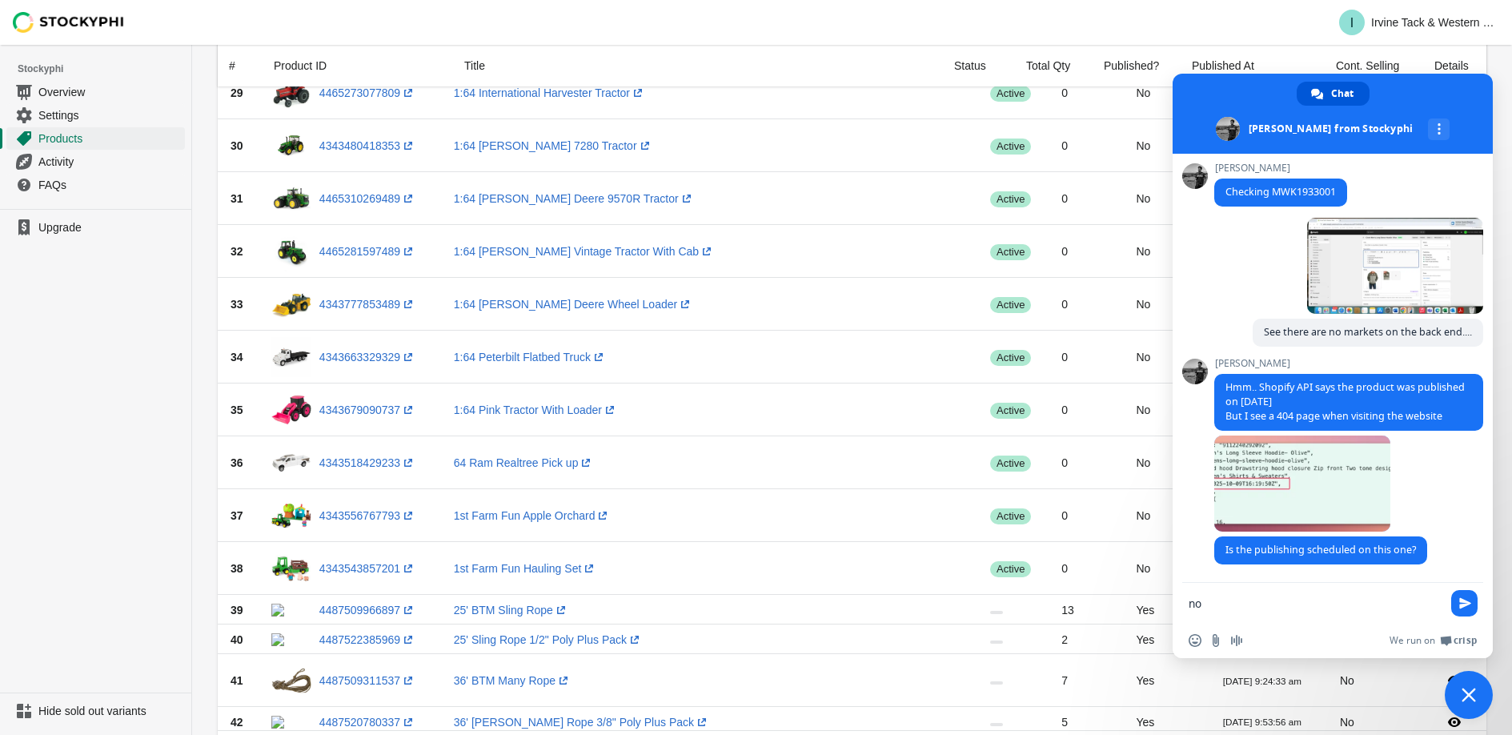
scroll to position [0, 0]
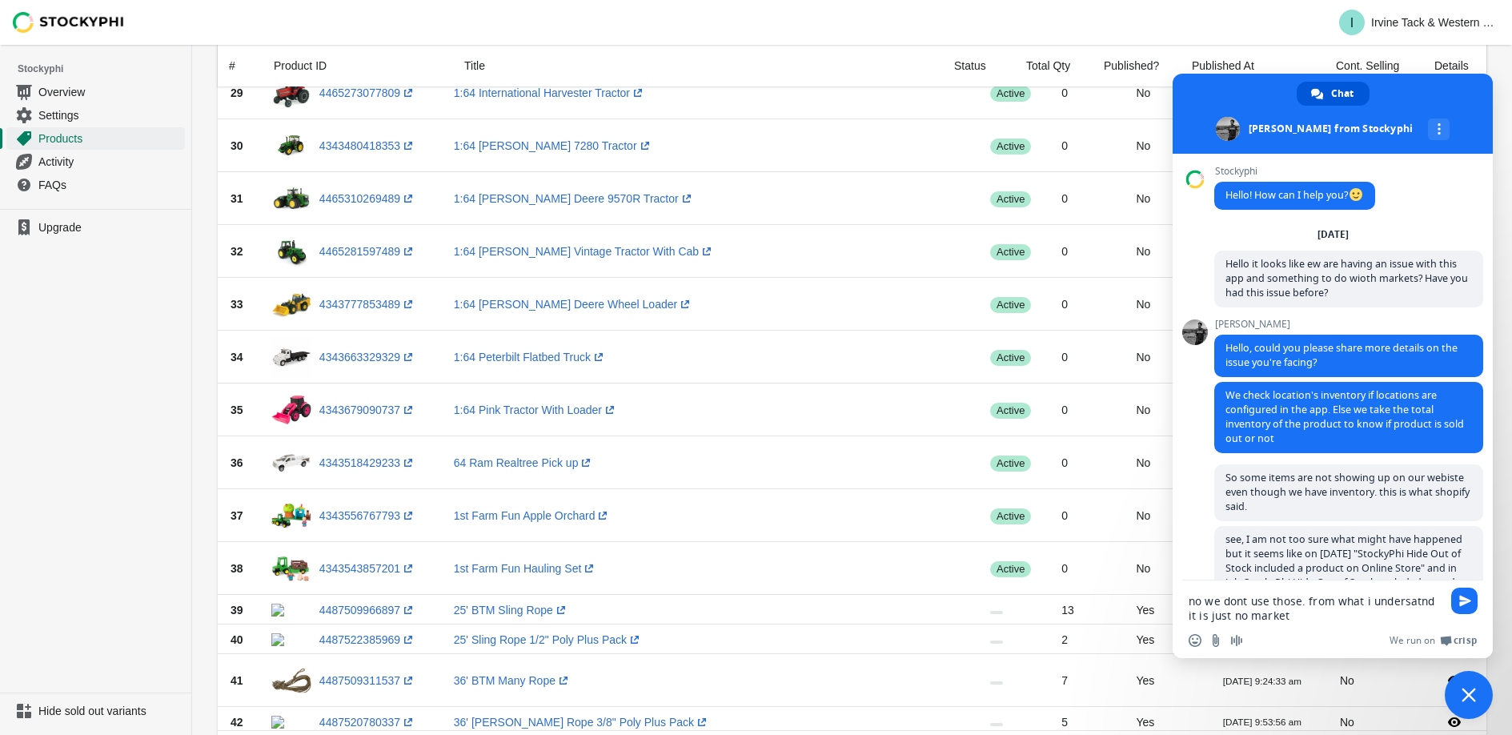
type textarea "no we dont use those. from what i undersatnd it is just no market."
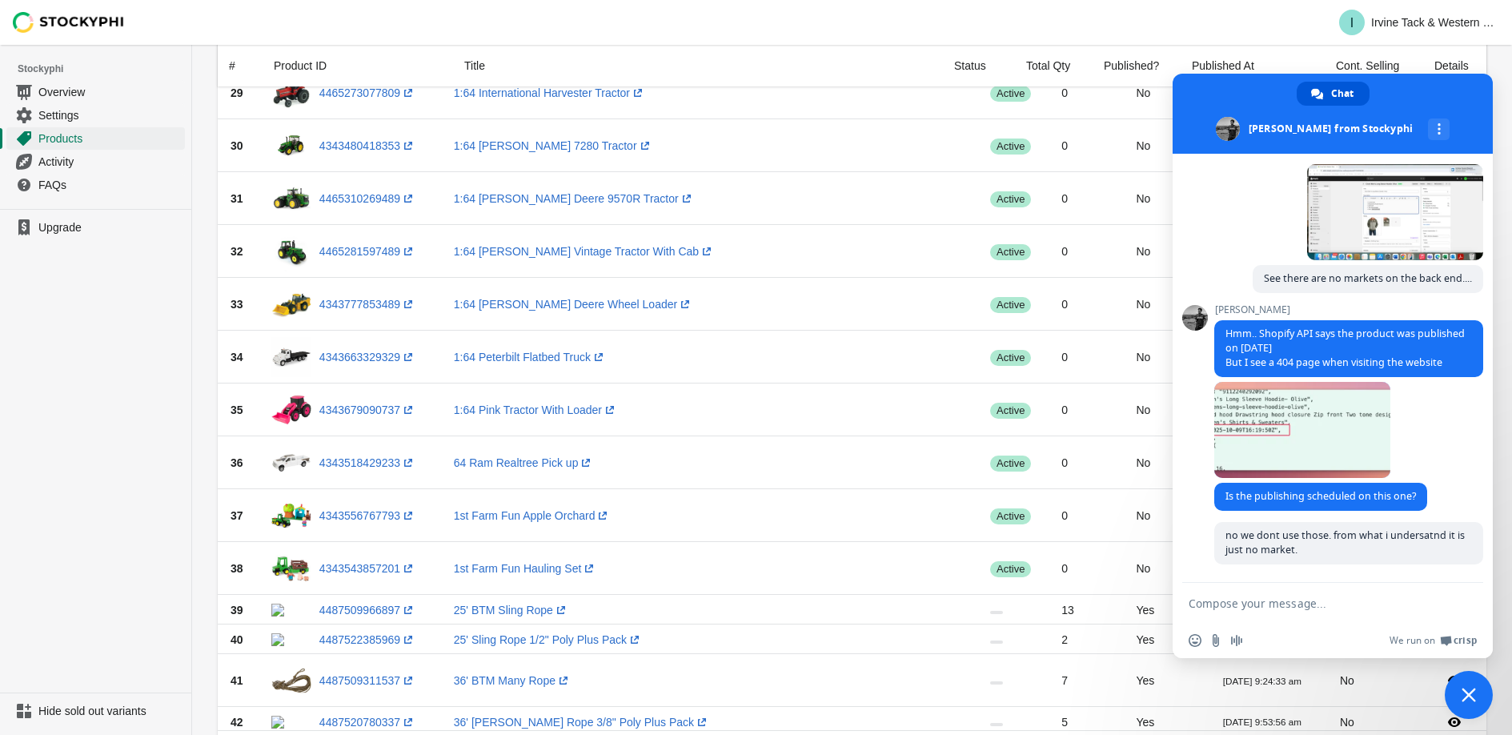
scroll to position [1212, 0]
type textarea "and it is on random items so strange"
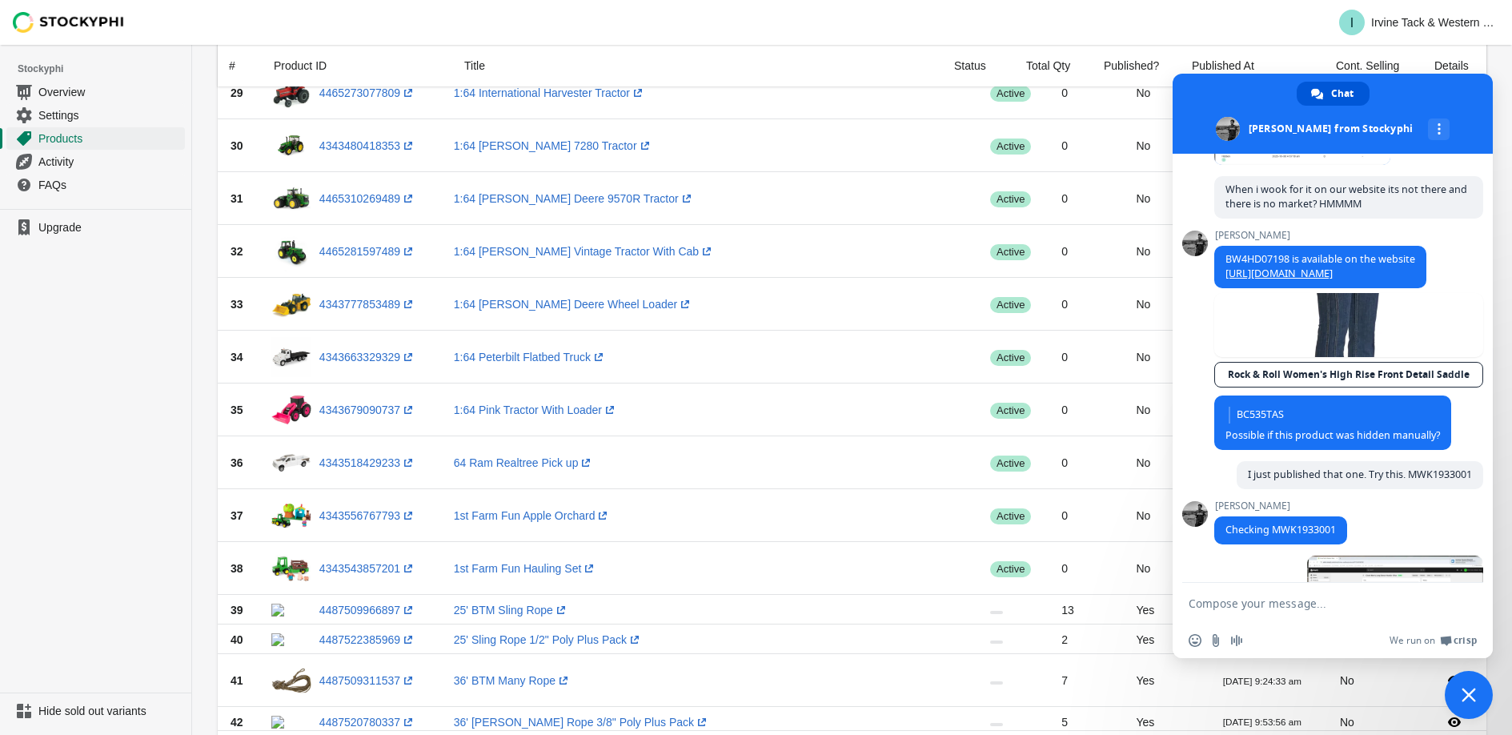
scroll to position [1357, 0]
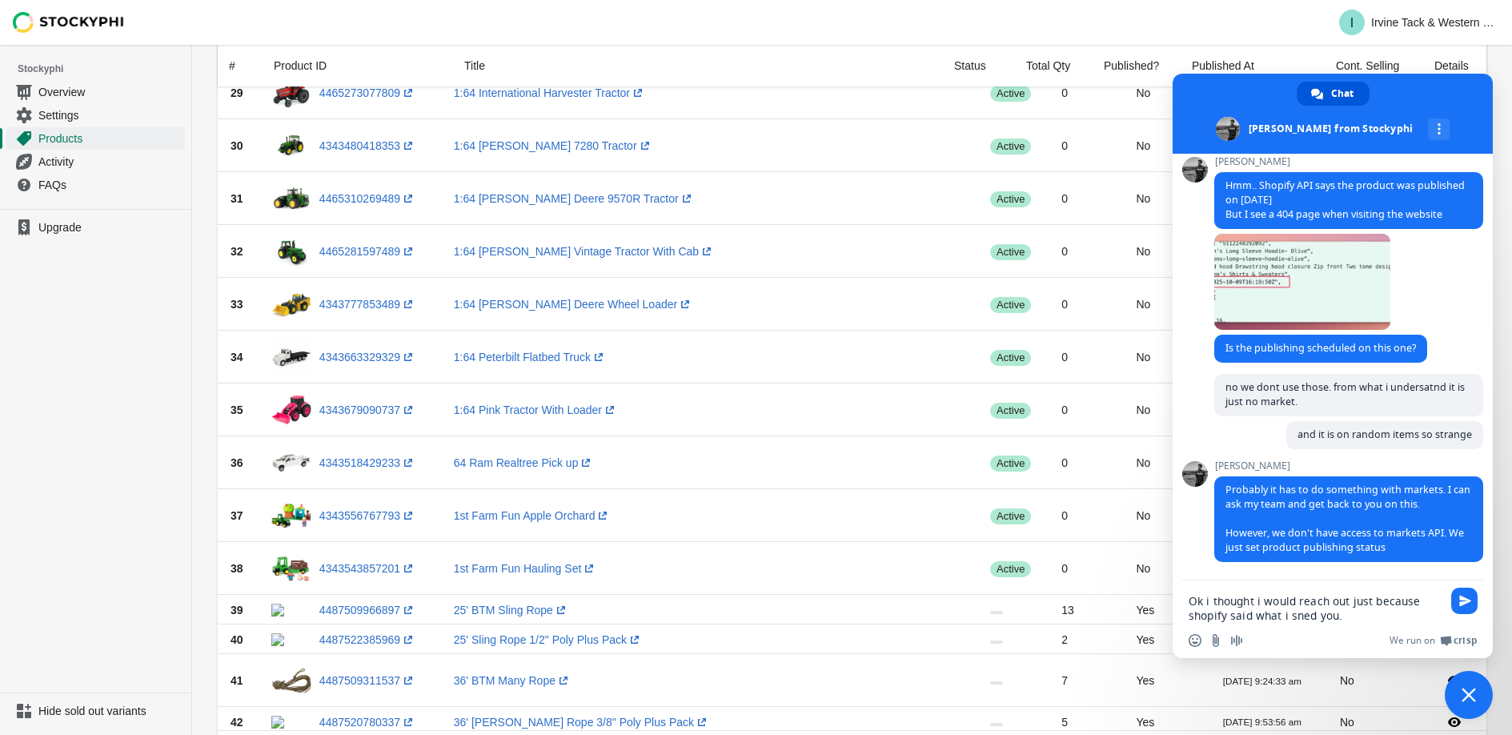
type textarea "Ok i thought i would reach out just because shopify said what i sned you."
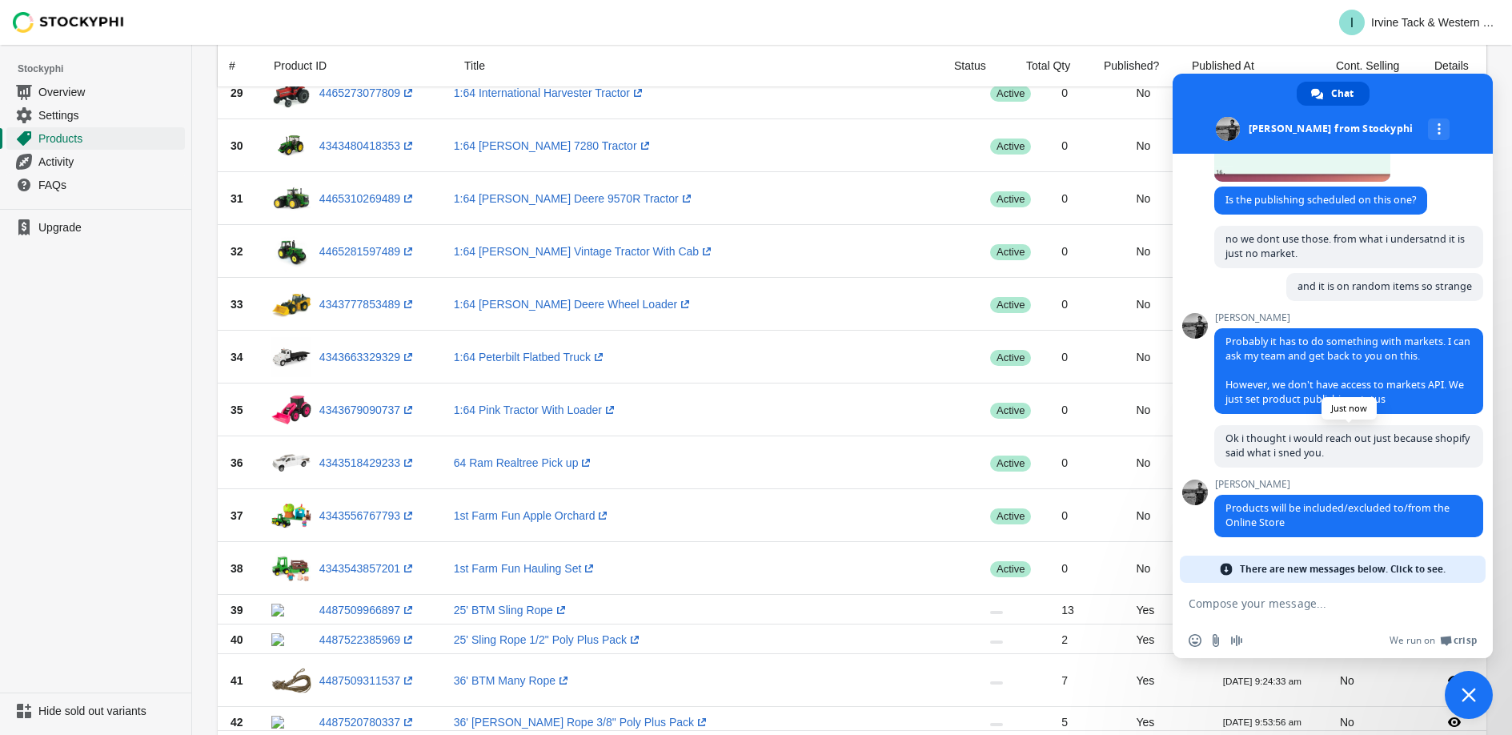
scroll to position [1481, 0]
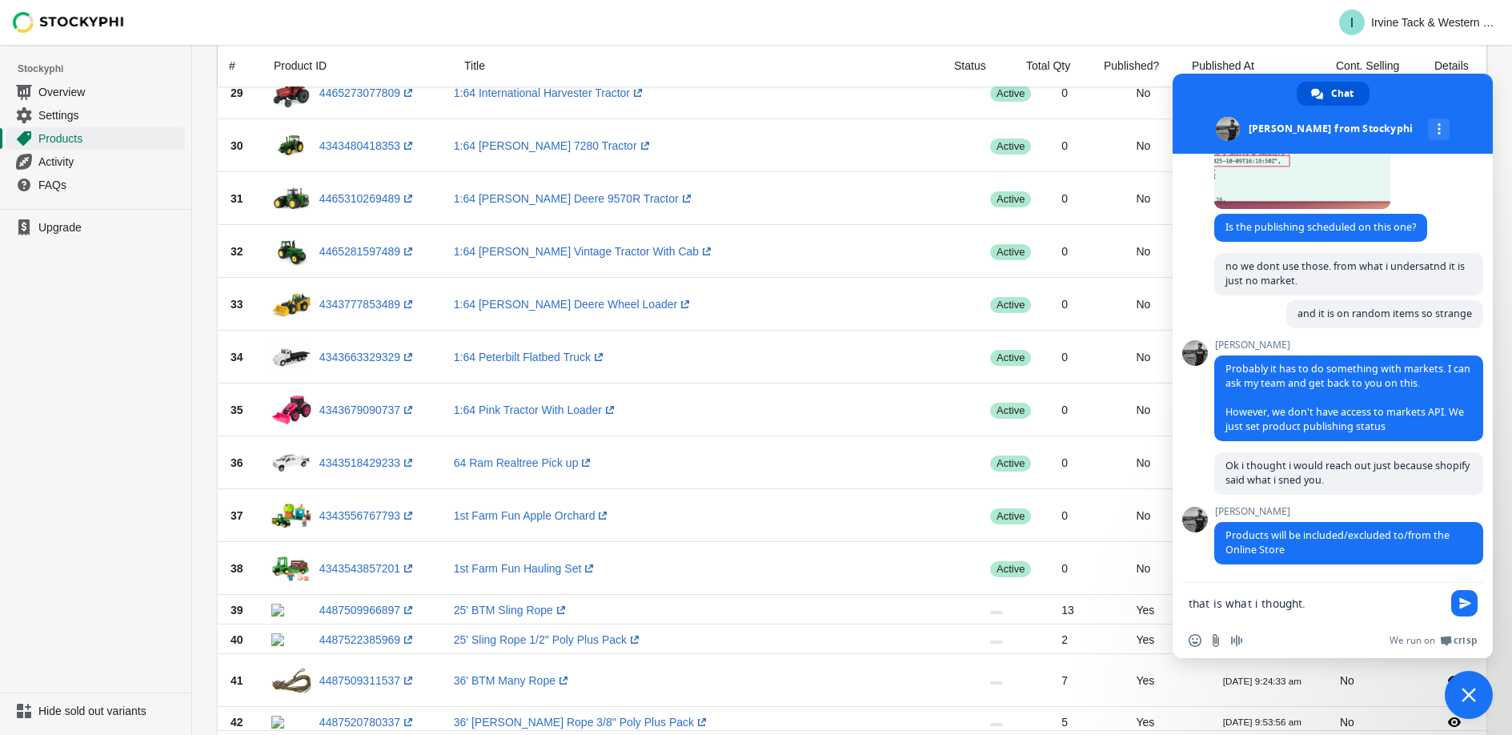
type textarea "that is what i thought."
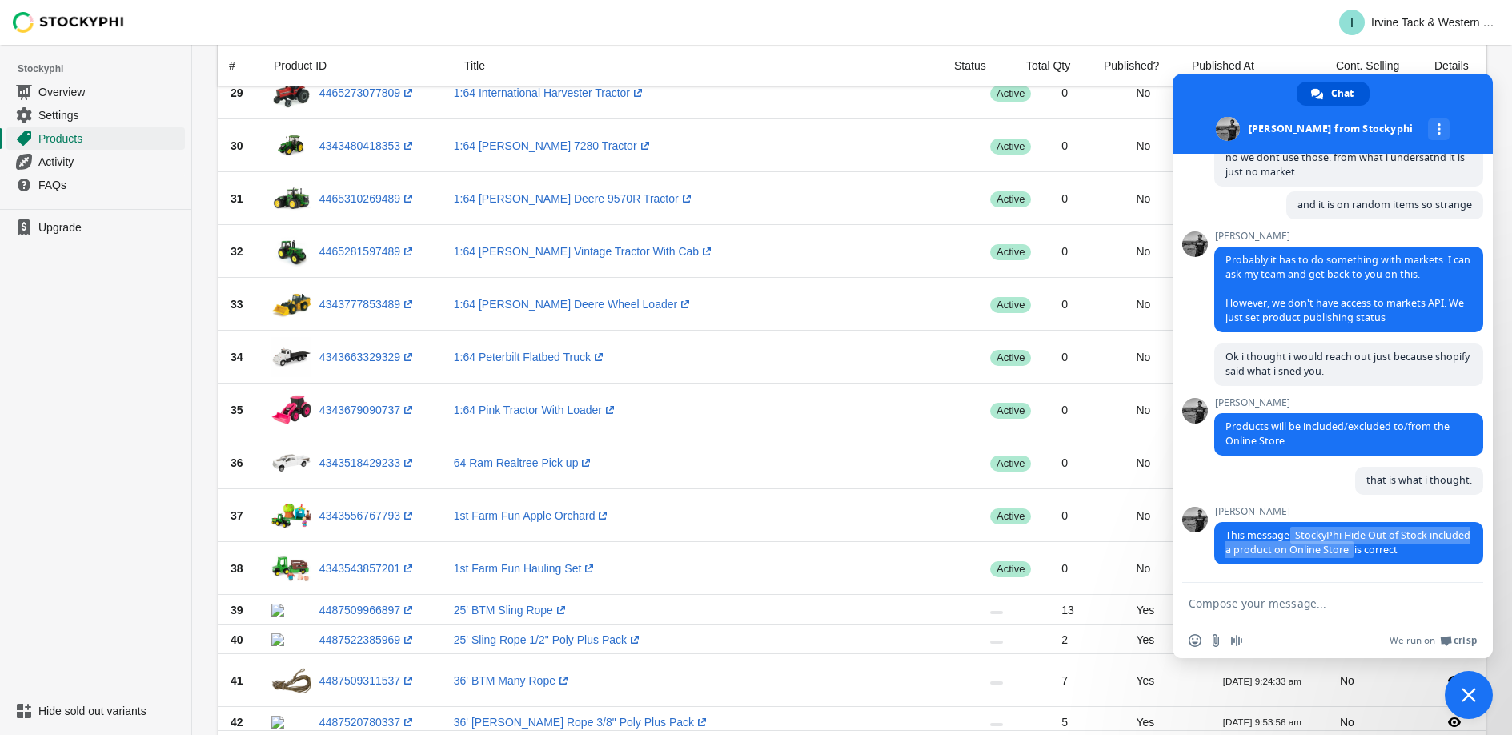
scroll to position [1589, 0]
type textarea "Ok thank you for confirming,"
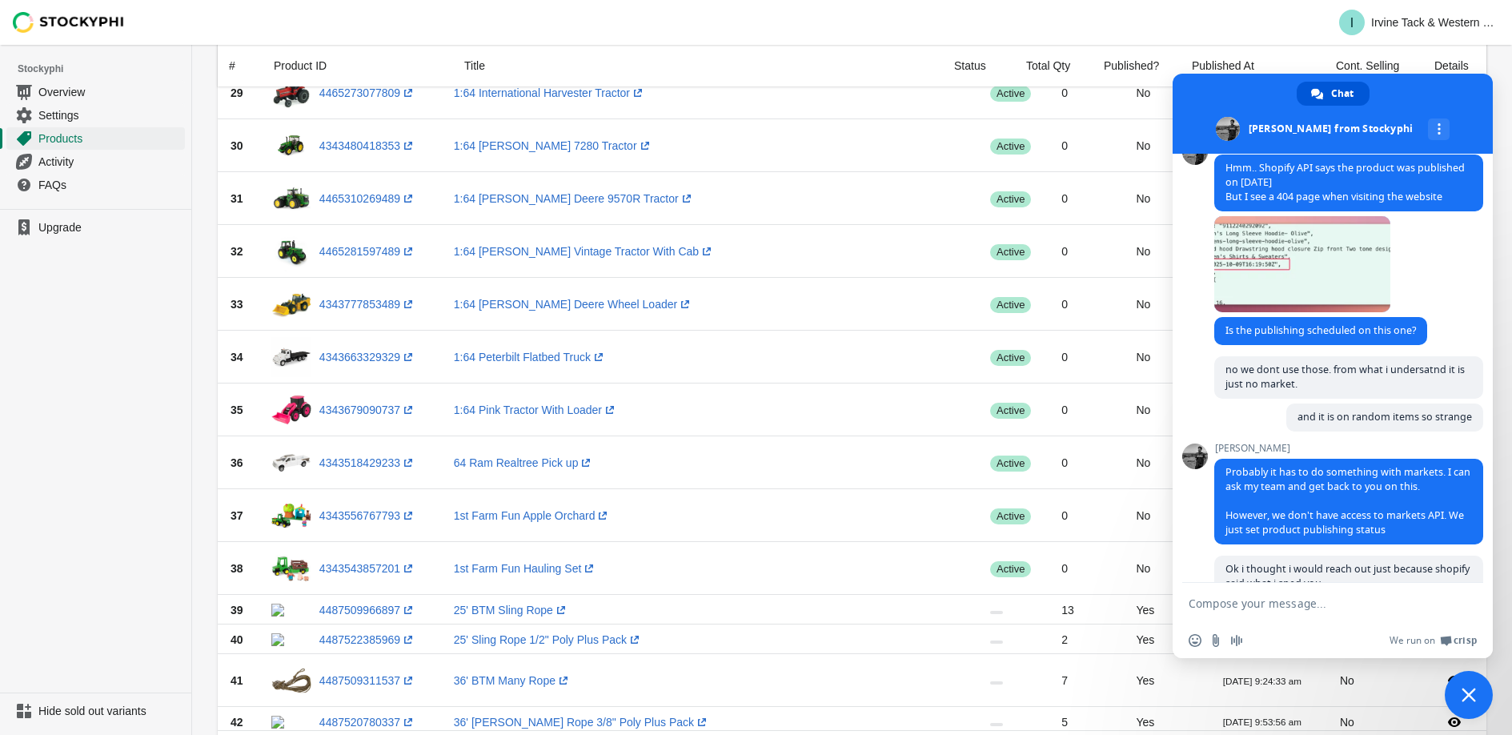
scroll to position [1698, 0]
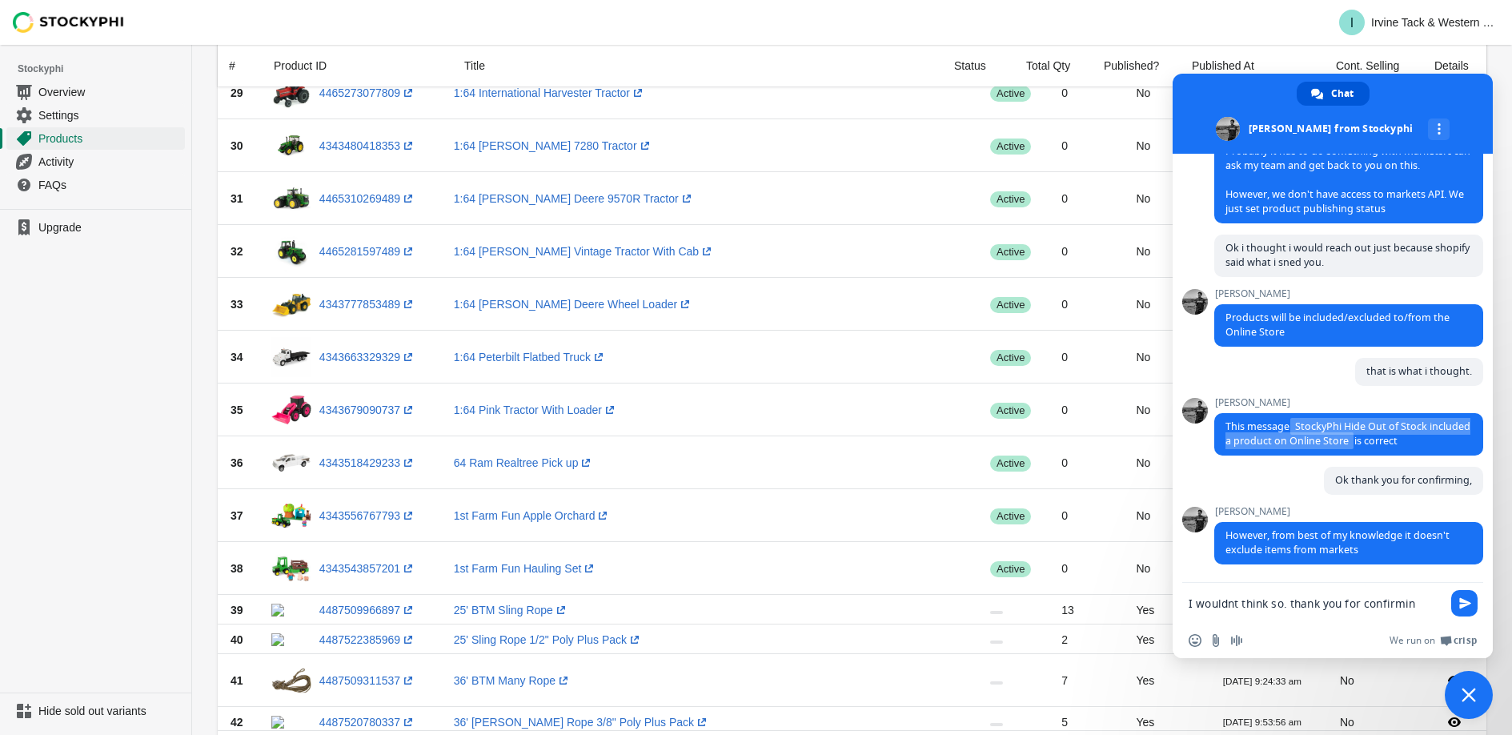
type textarea "I wouldnt think so. thank you for confirming"
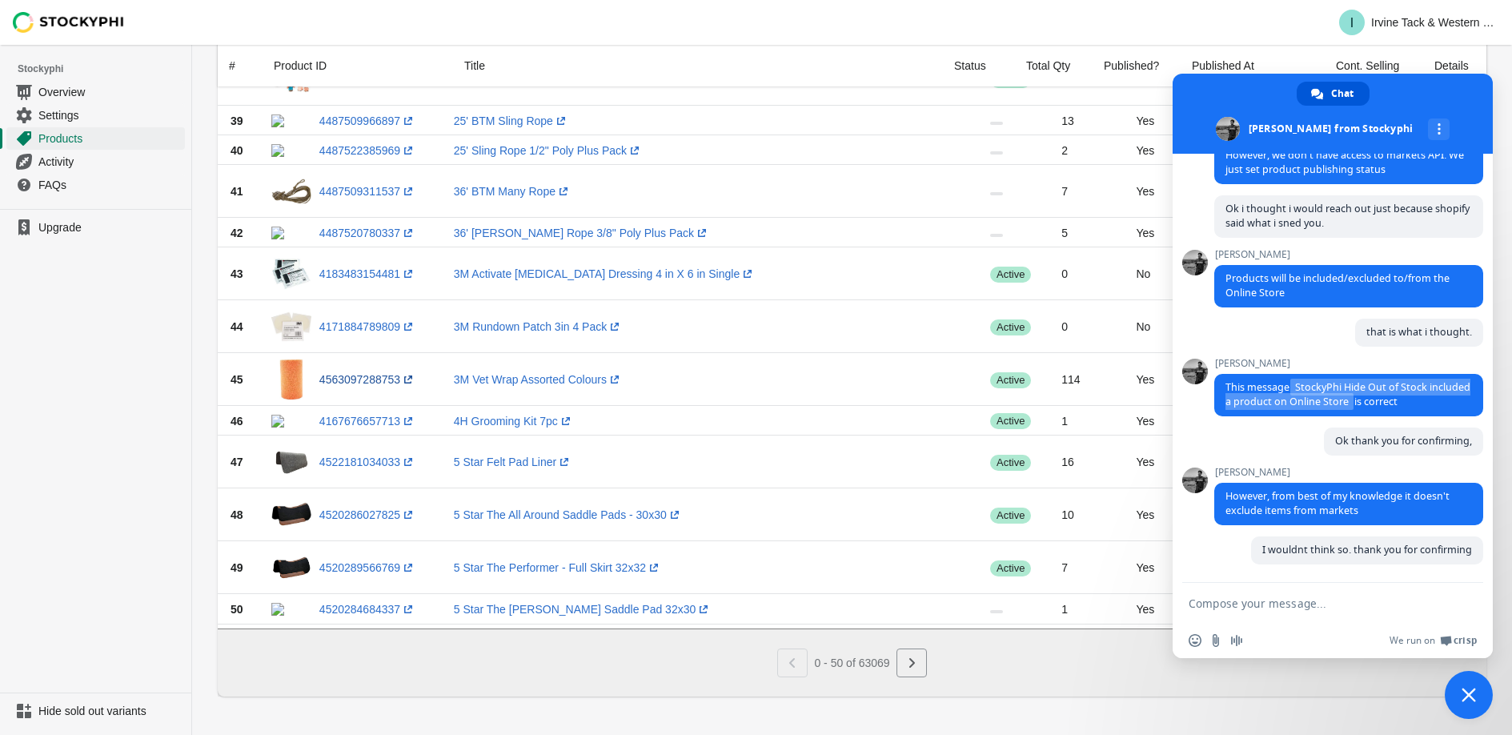
scroll to position [1576, 0]
